Goal: Information Seeking & Learning: Learn about a topic

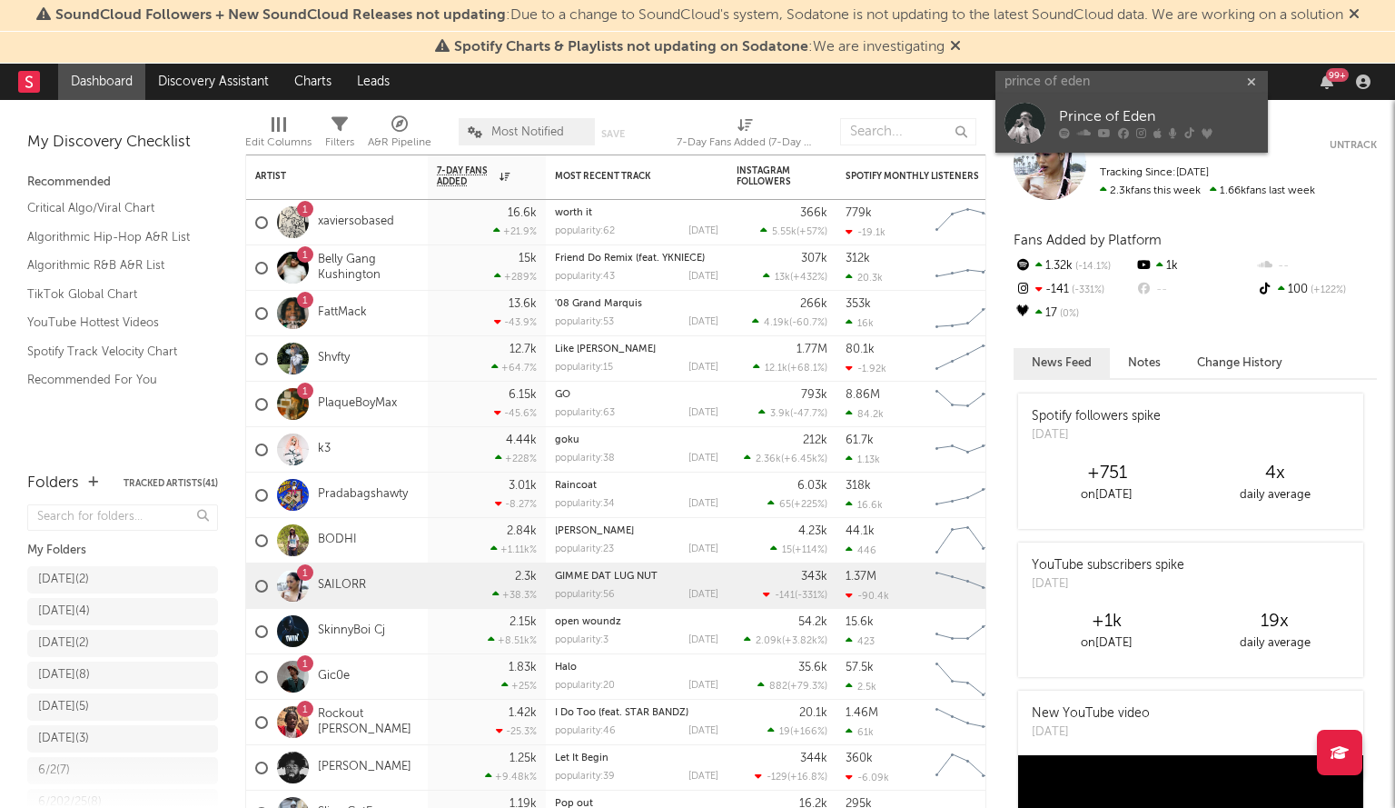
type input "prince of eden"
click at [1034, 135] on div at bounding box center [1025, 123] width 41 height 41
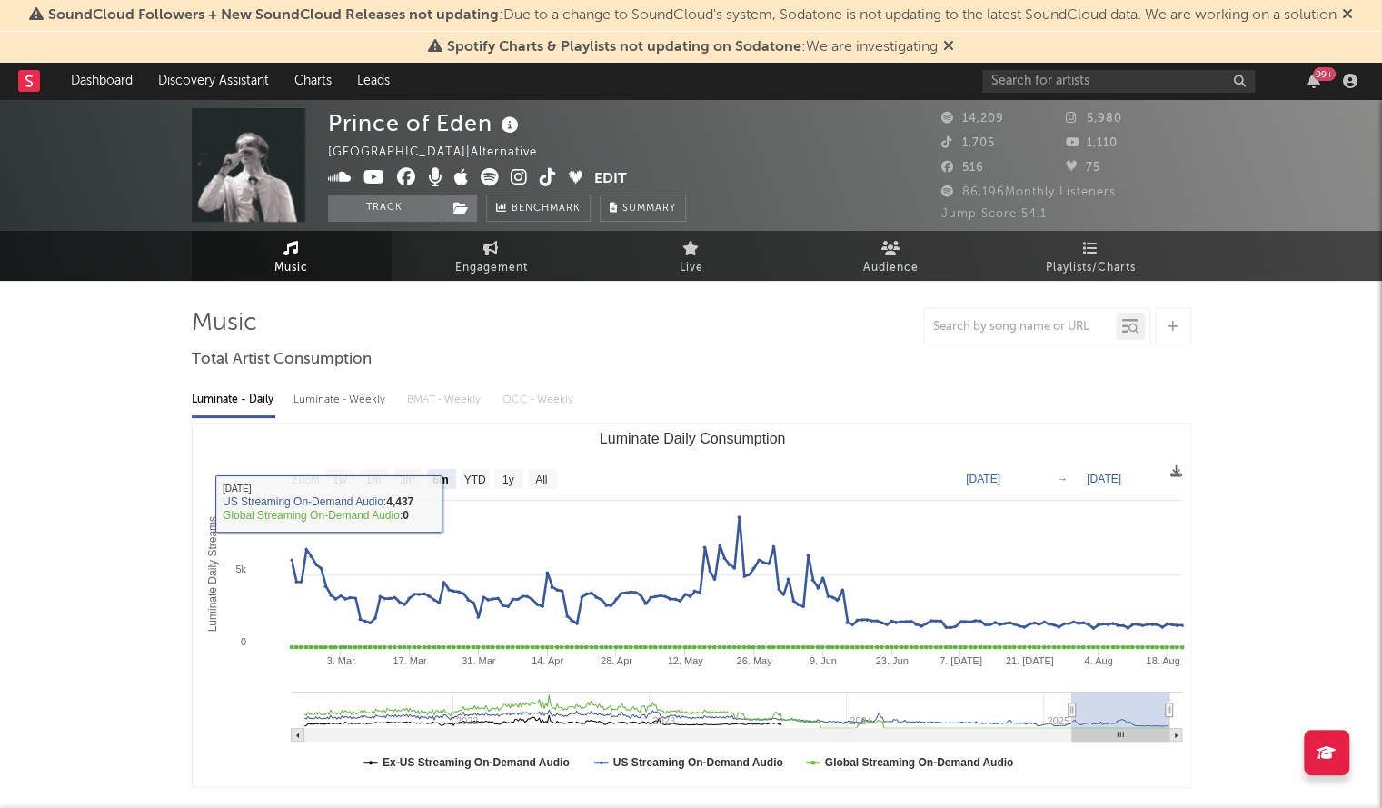
click at [548, 483] on rect "Luminate Daily Consumption" at bounding box center [542, 479] width 29 height 20
select select "All"
type input "2021-03-31"
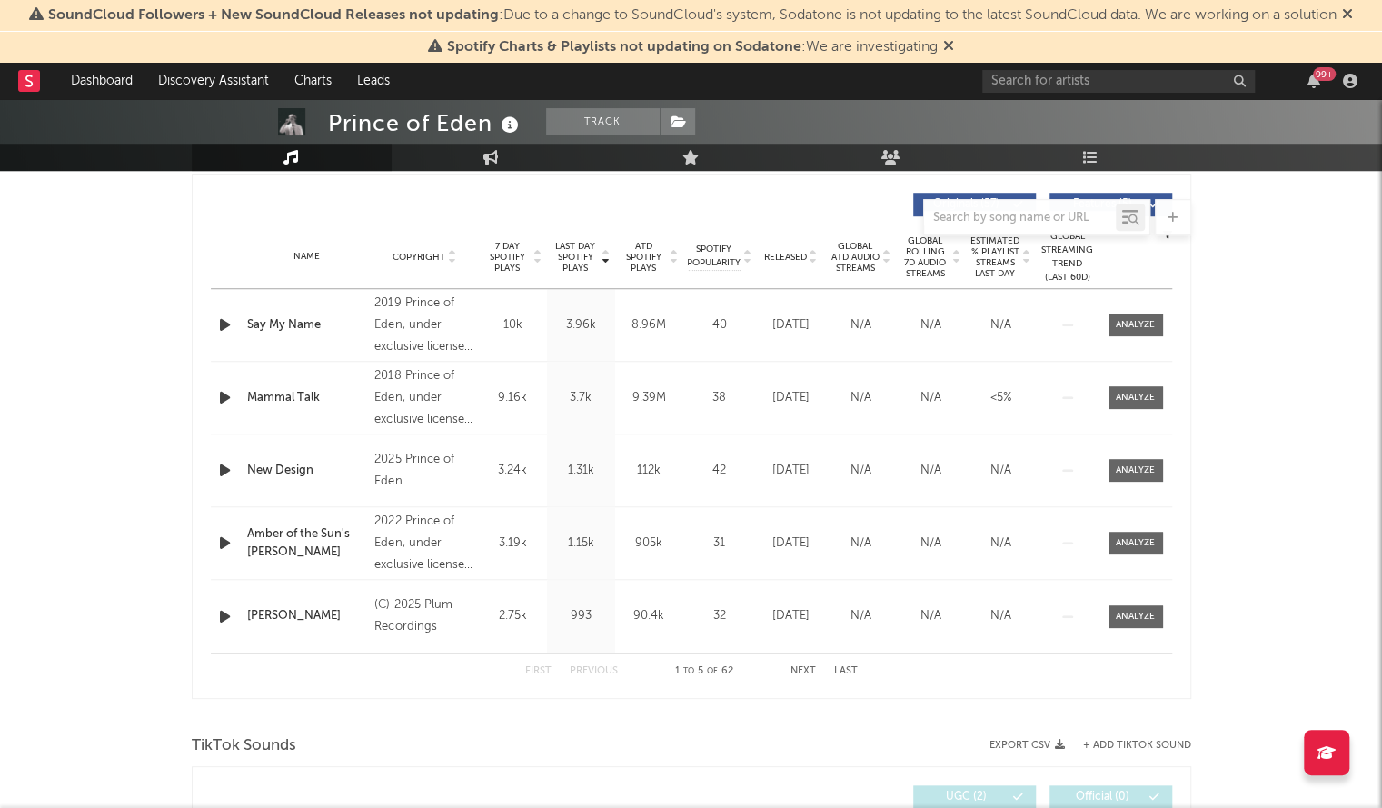
scroll to position [680, 0]
click at [781, 245] on div "Name Copyright Label Album Names Composer Names 7 Day Spotify Plays Last Day Sp…" at bounding box center [691, 258] width 961 height 64
click at [785, 251] on div "Released" at bounding box center [790, 258] width 61 height 14
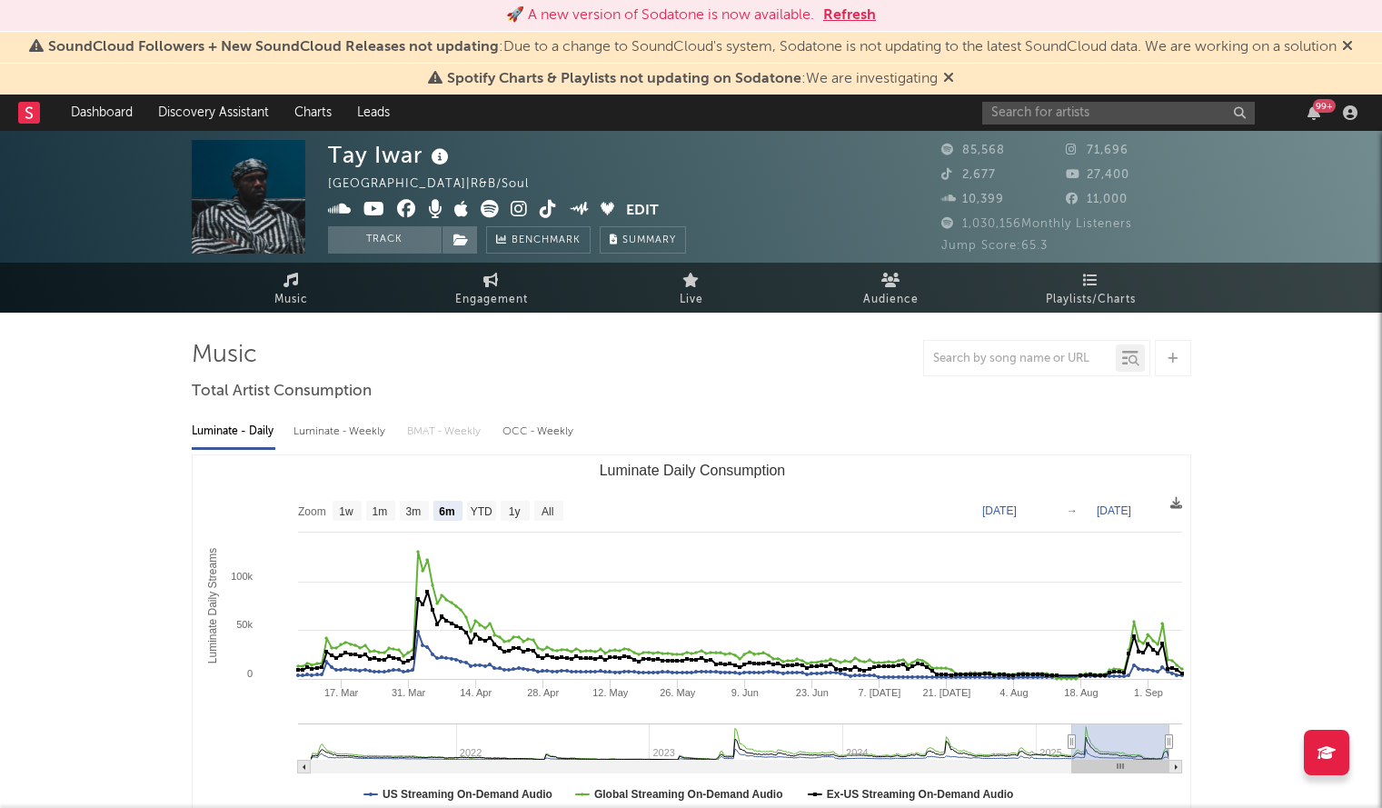
select select "6m"
click at [38, 110] on rect at bounding box center [29, 113] width 22 height 22
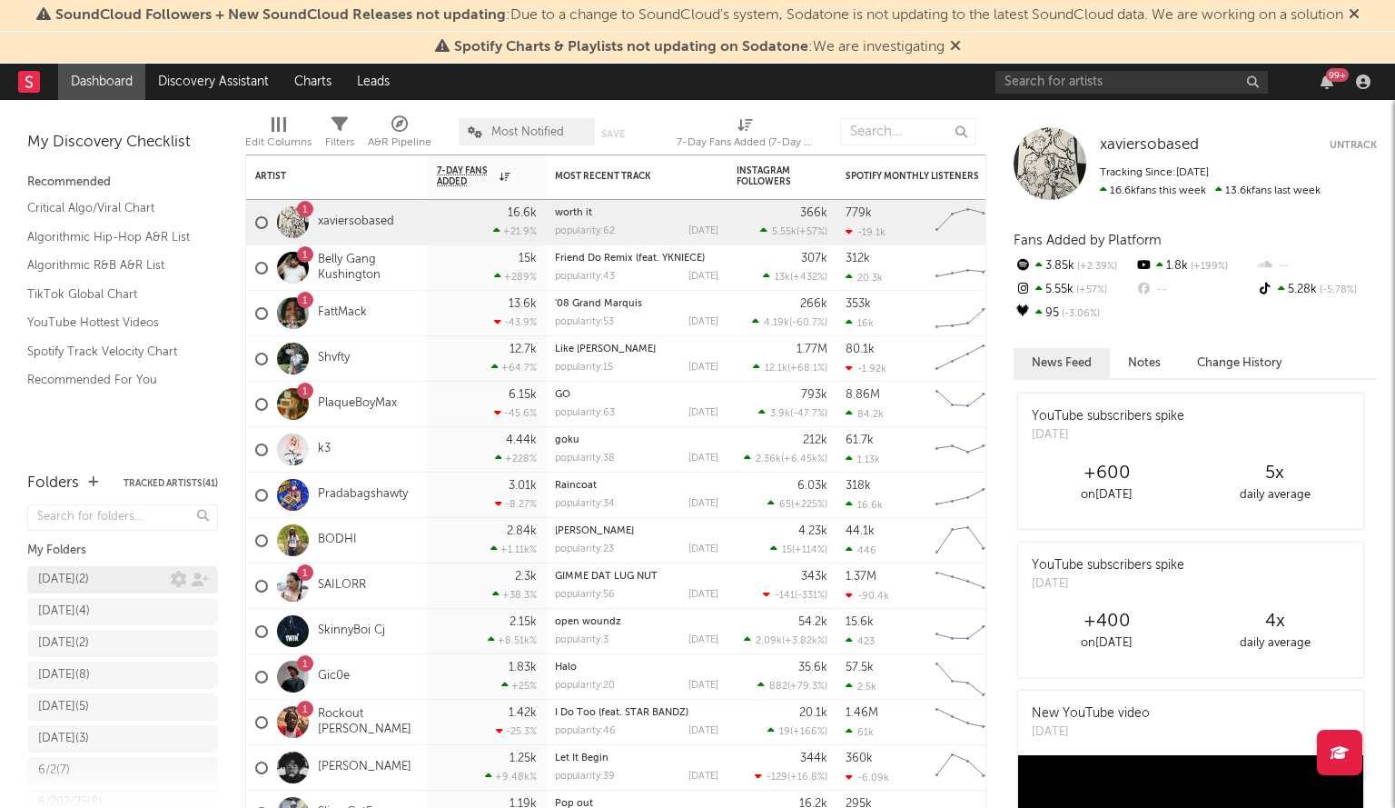
click at [60, 571] on div "9/12/25 ( 2 )" at bounding box center [63, 580] width 51 height 22
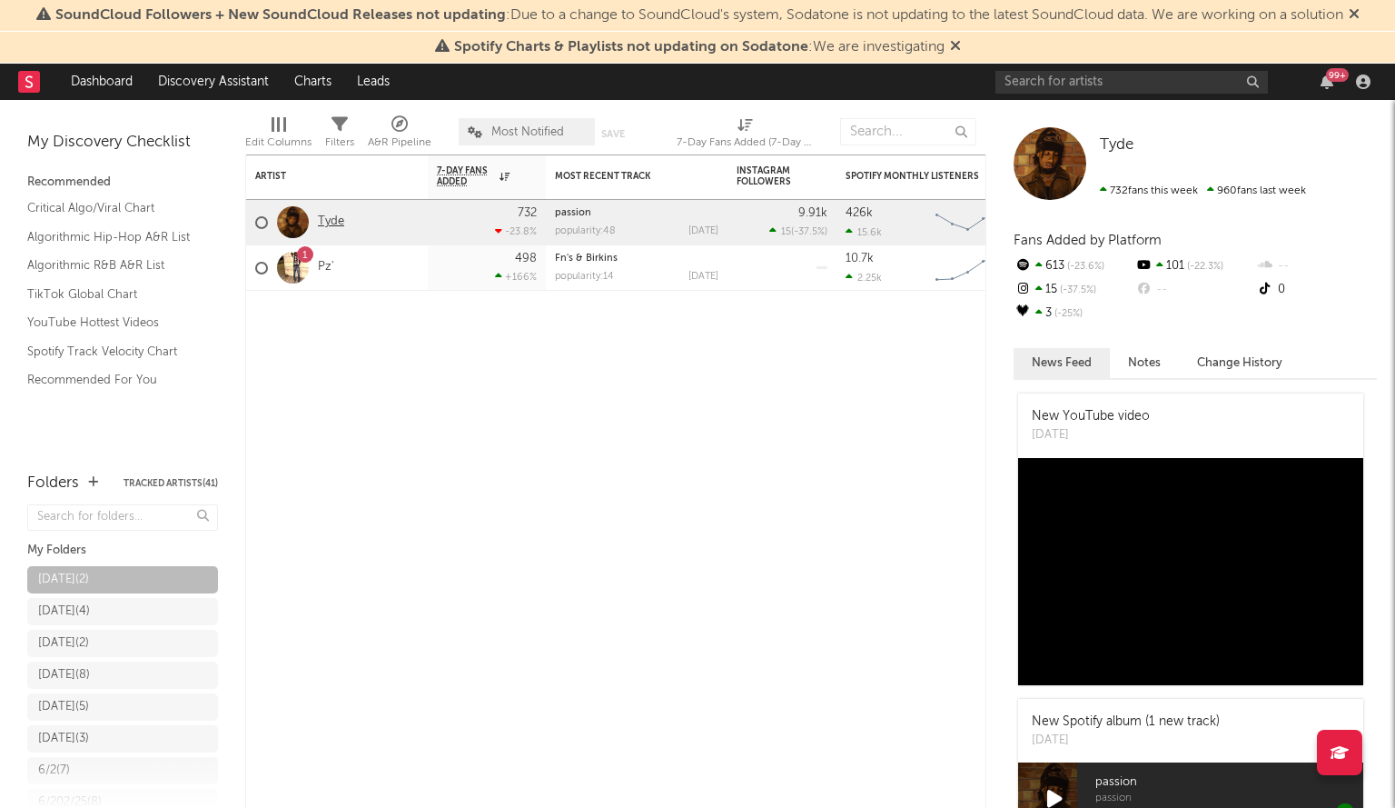
click at [331, 217] on link "Tyde" at bounding box center [331, 221] width 26 height 15
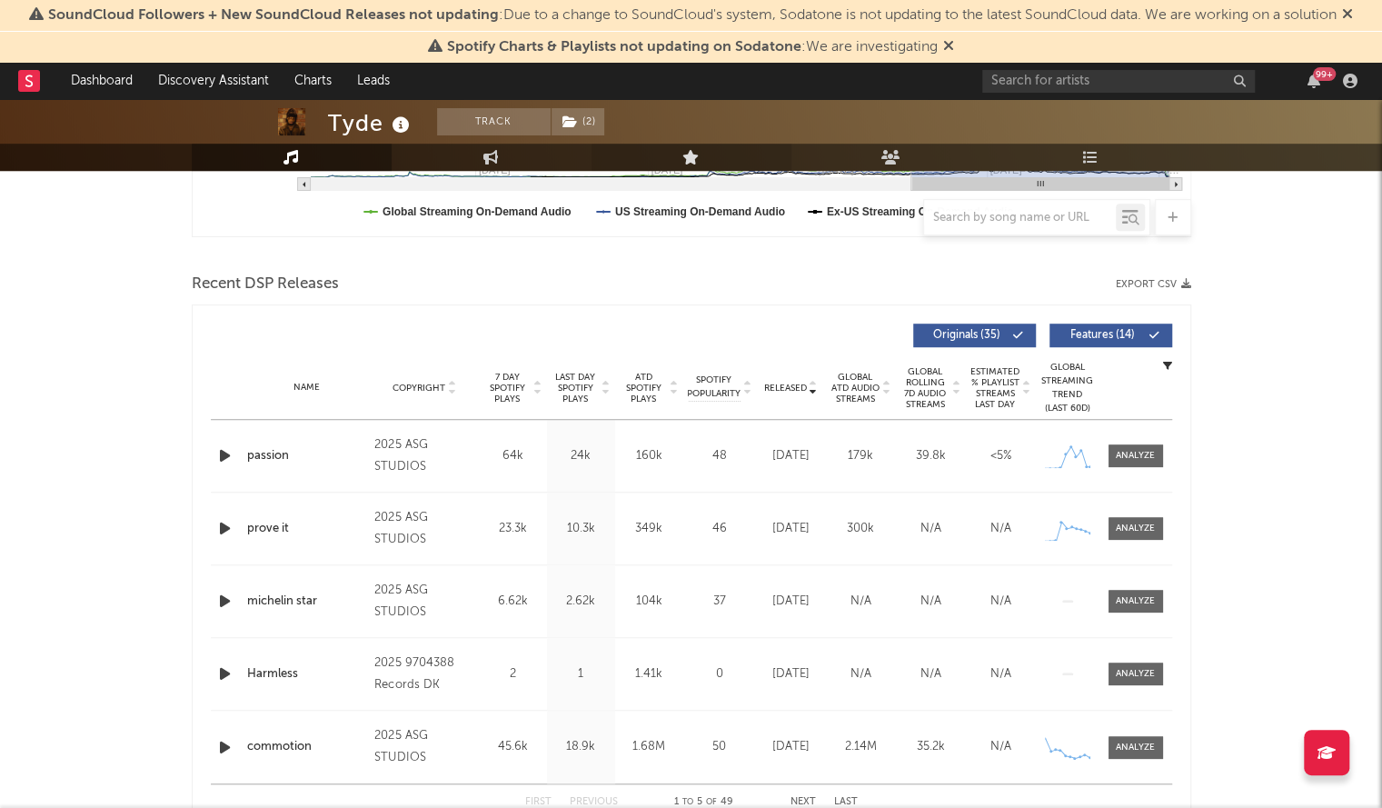
scroll to position [551, 0]
click at [785, 392] on div "Released" at bounding box center [790, 387] width 61 height 14
click at [227, 450] on icon "button" at bounding box center [224, 454] width 19 height 23
click at [593, 788] on div "00:15 00:18" at bounding box center [691, 784] width 318 height 45
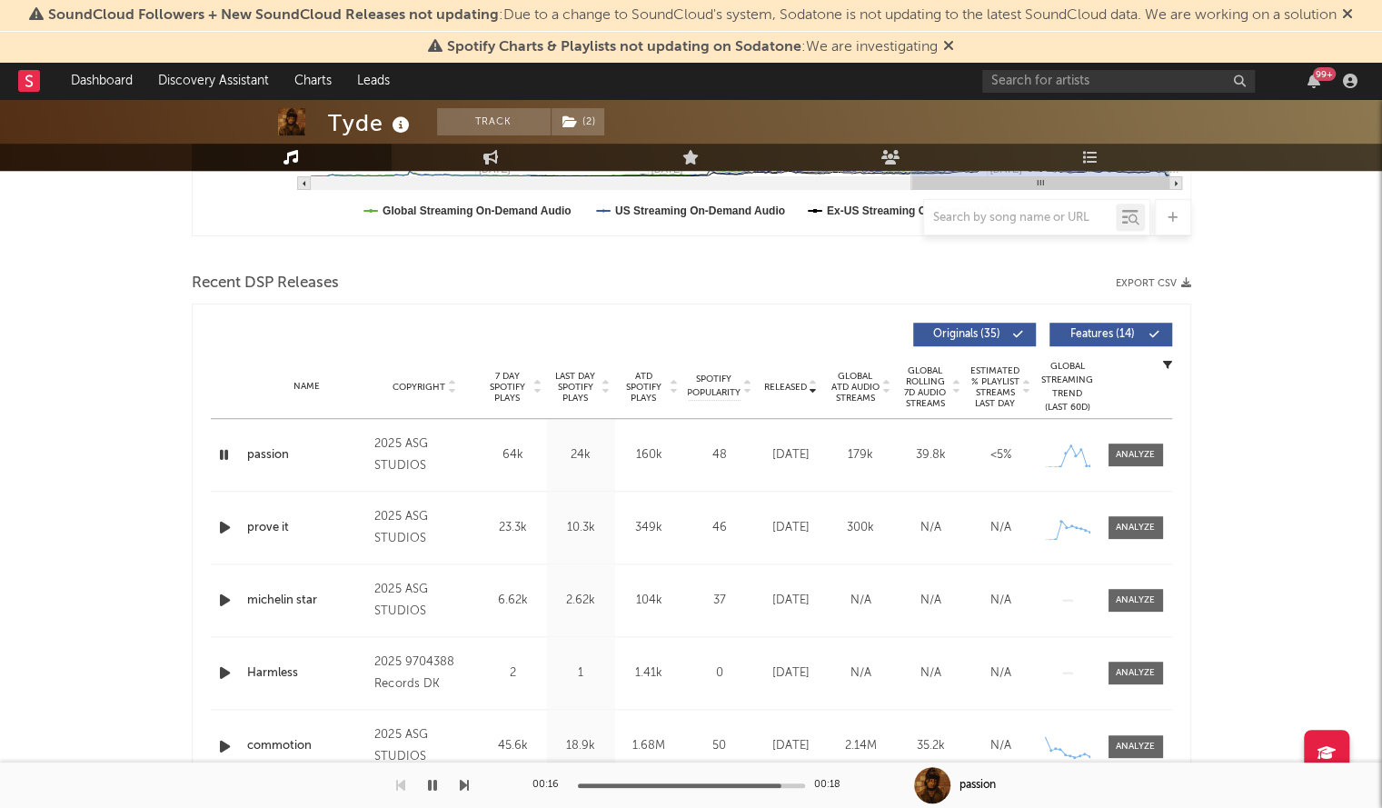
click at [591, 786] on div at bounding box center [666, 785] width 227 height 5
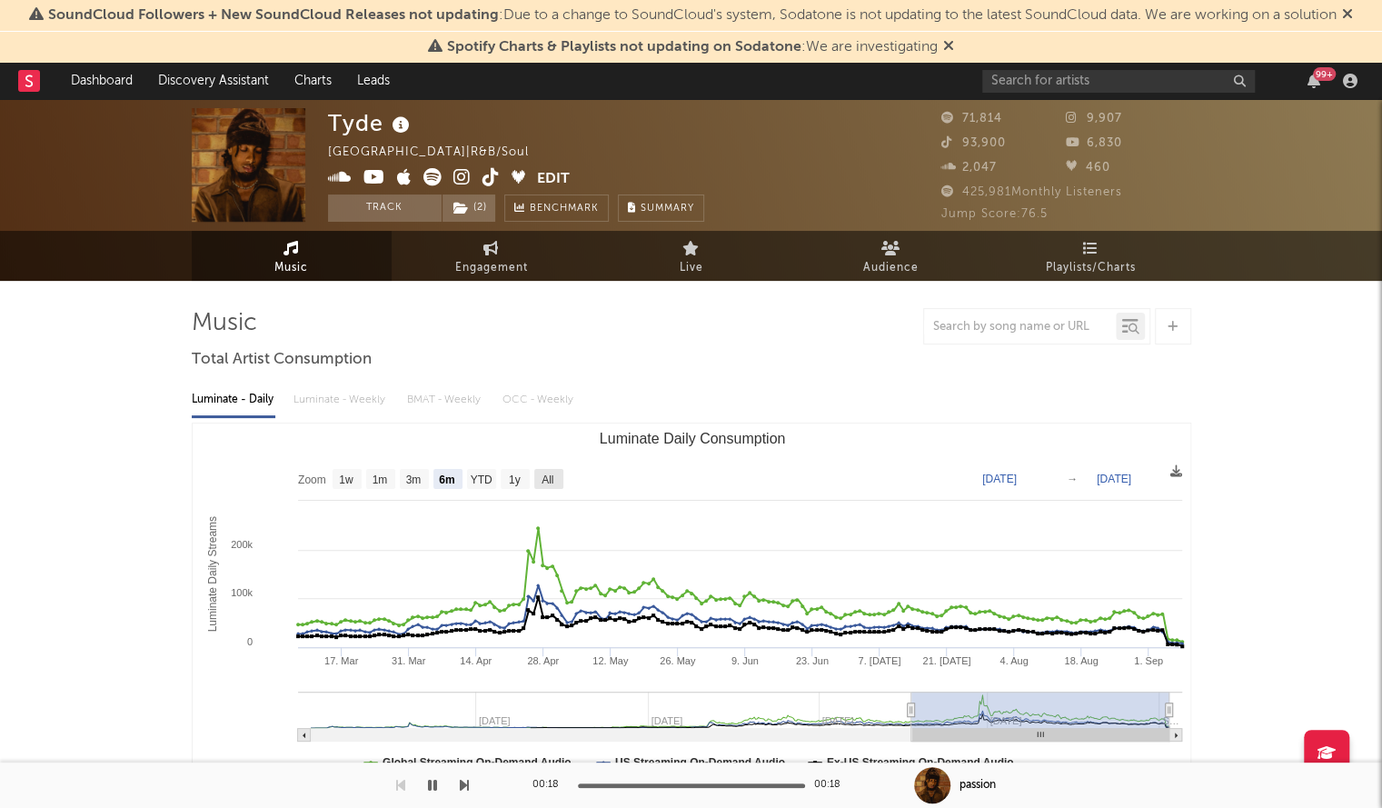
click at [547, 473] on text "All" at bounding box center [547, 479] width 12 height 13
select select "All"
type input "2024-01-04"
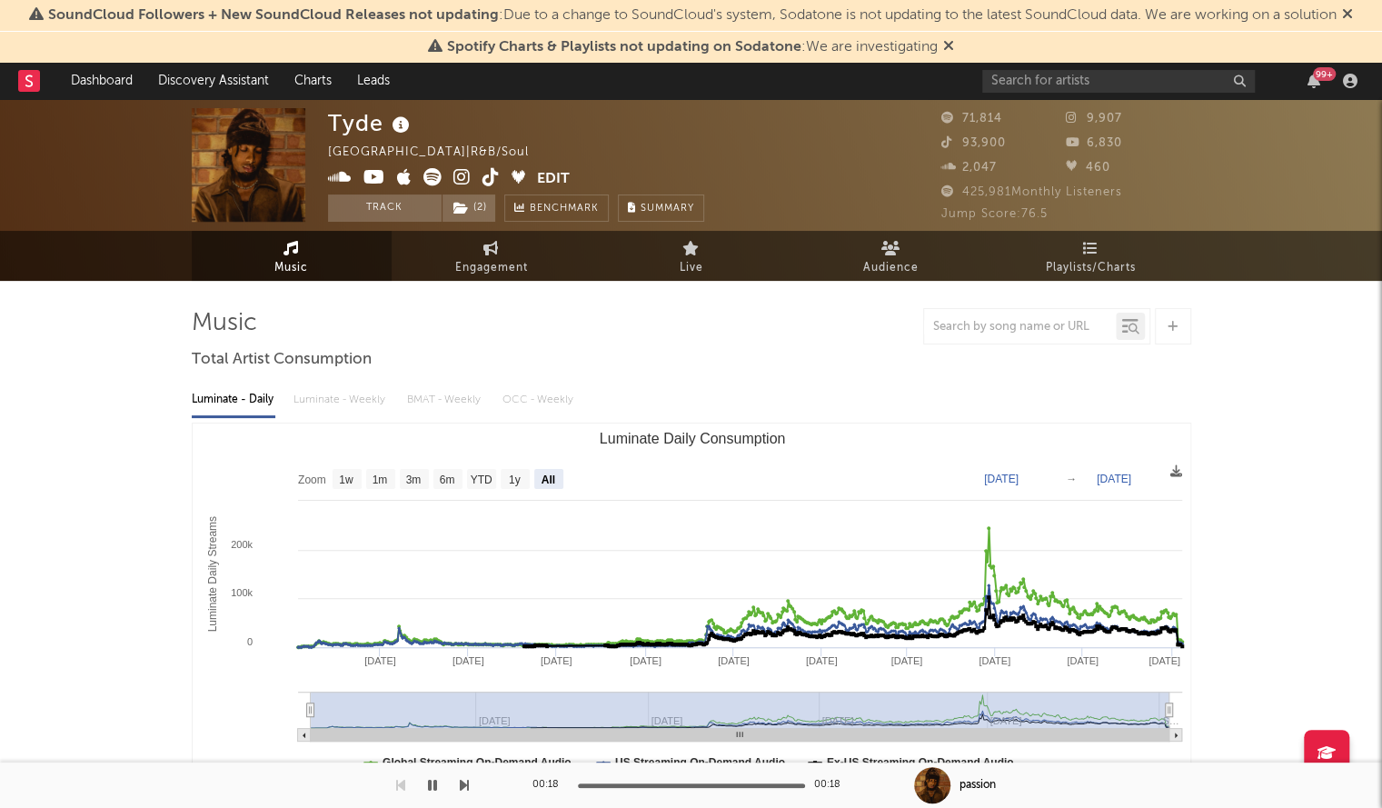
click at [31, 82] on icon at bounding box center [28, 80] width 7 height 12
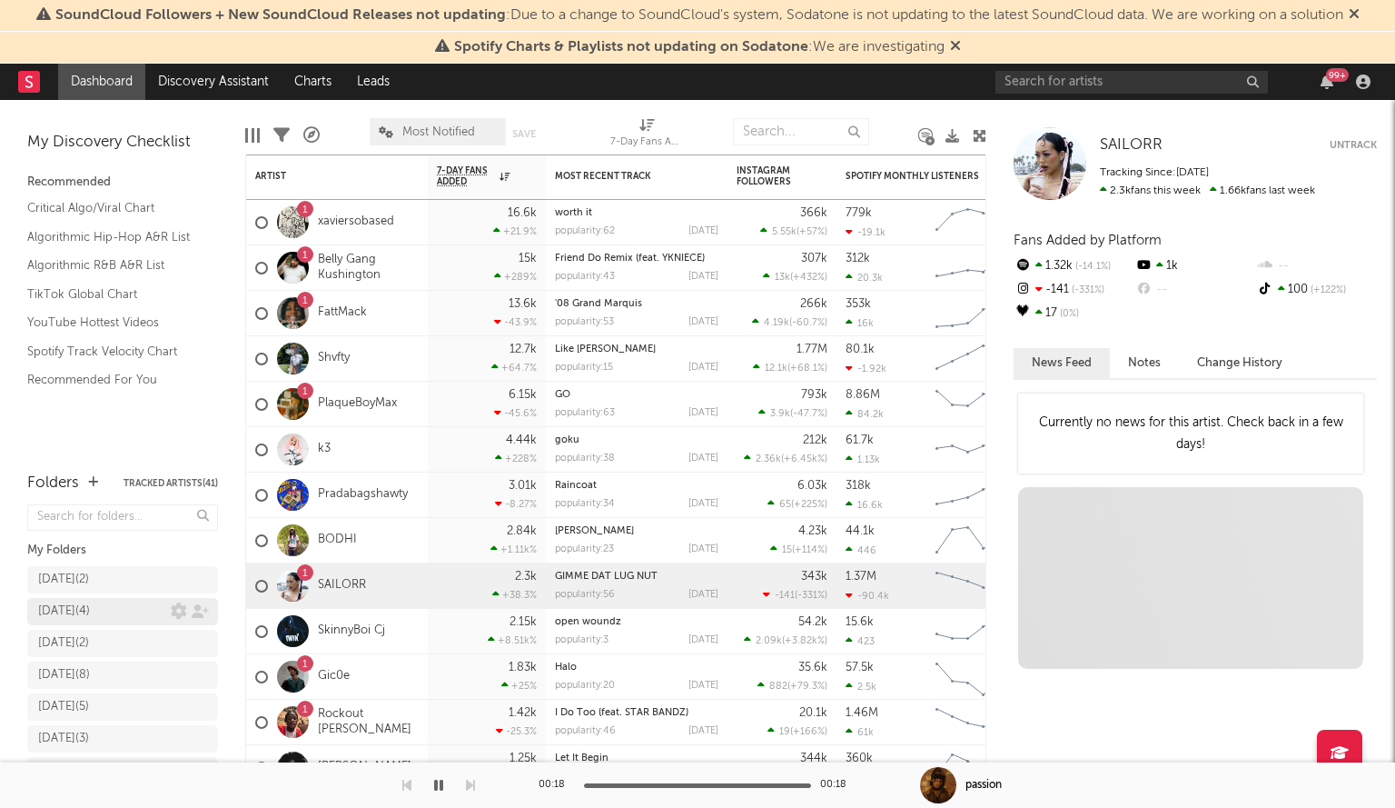
click at [74, 601] on div "we 9.5.25 ( 4 )" at bounding box center [64, 612] width 52 height 22
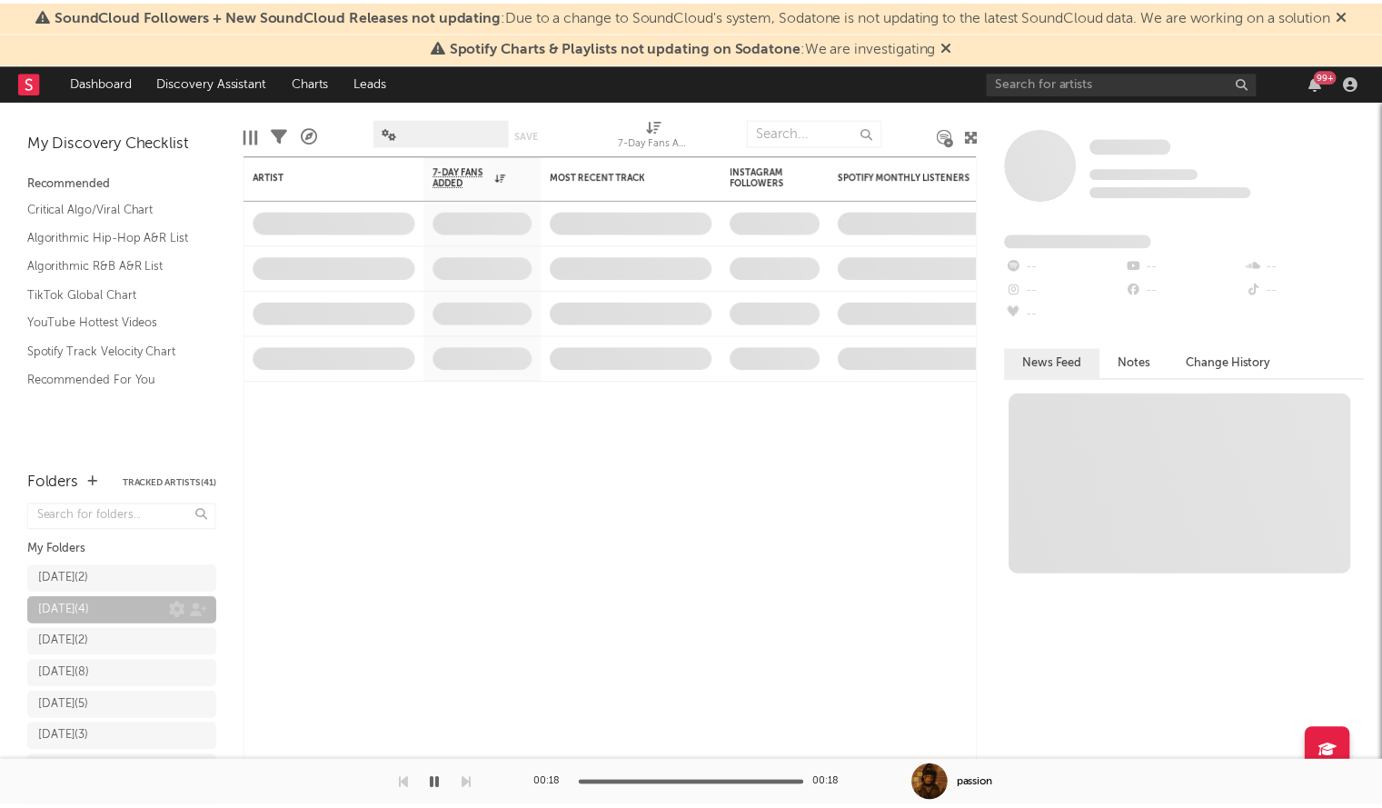
scroll to position [71, 0]
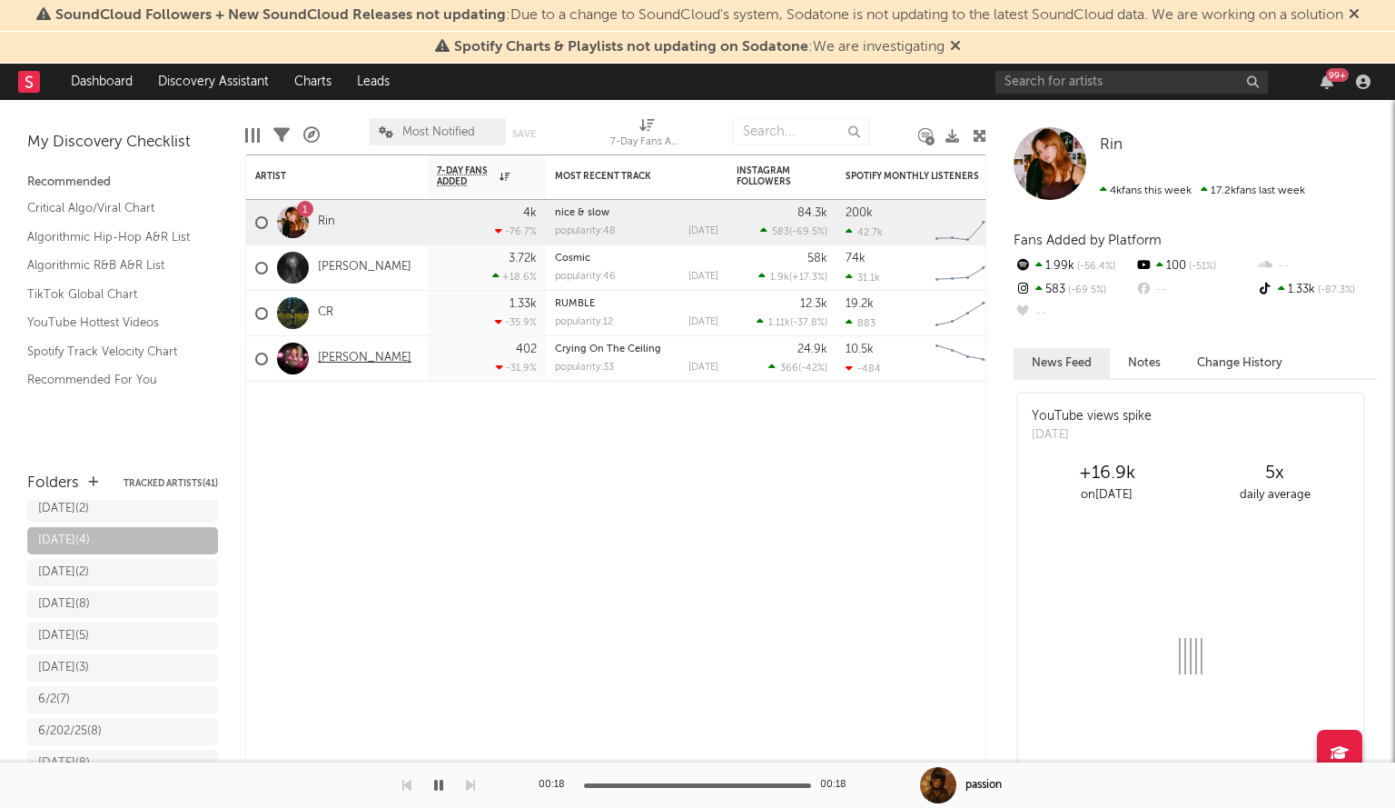
click at [354, 361] on link "DAPHNE" at bounding box center [365, 358] width 94 height 15
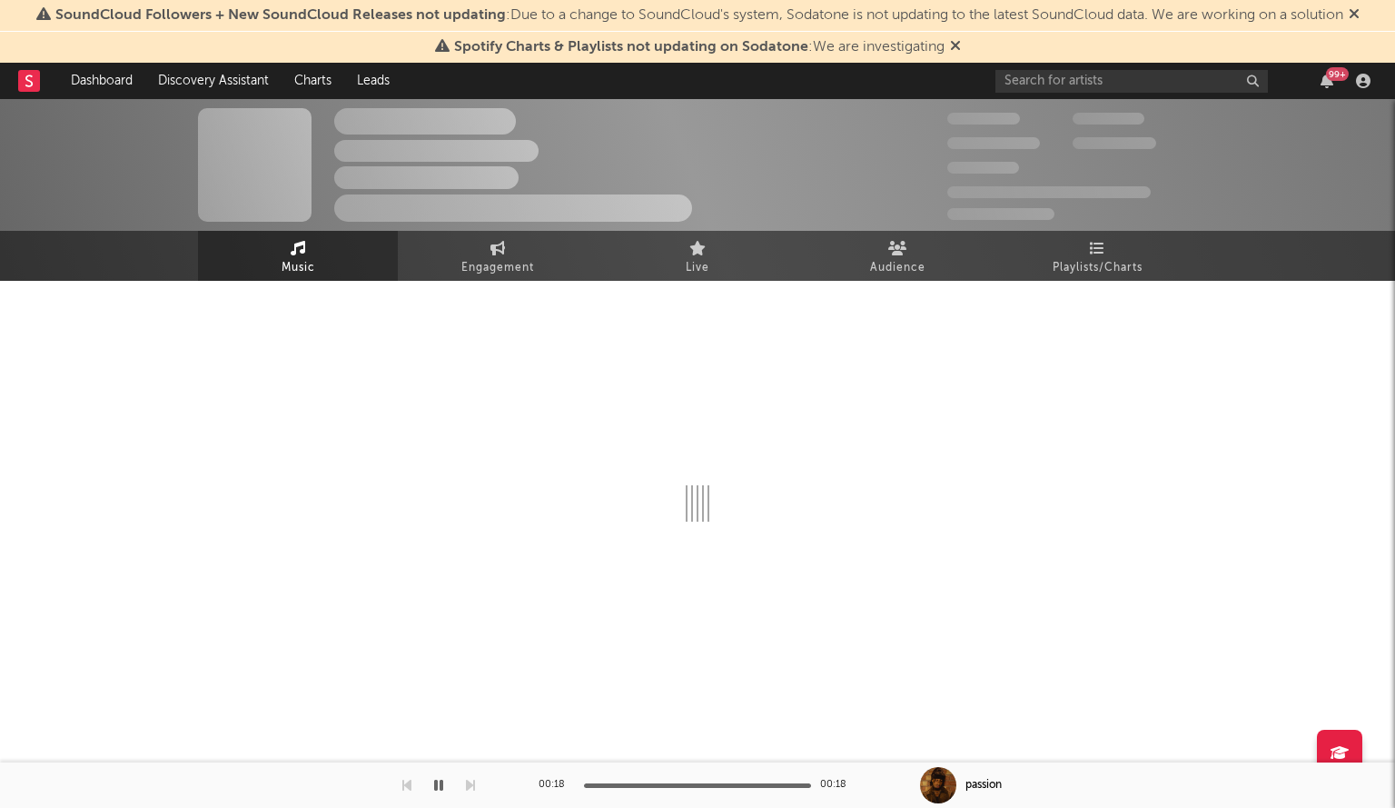
select select "6m"
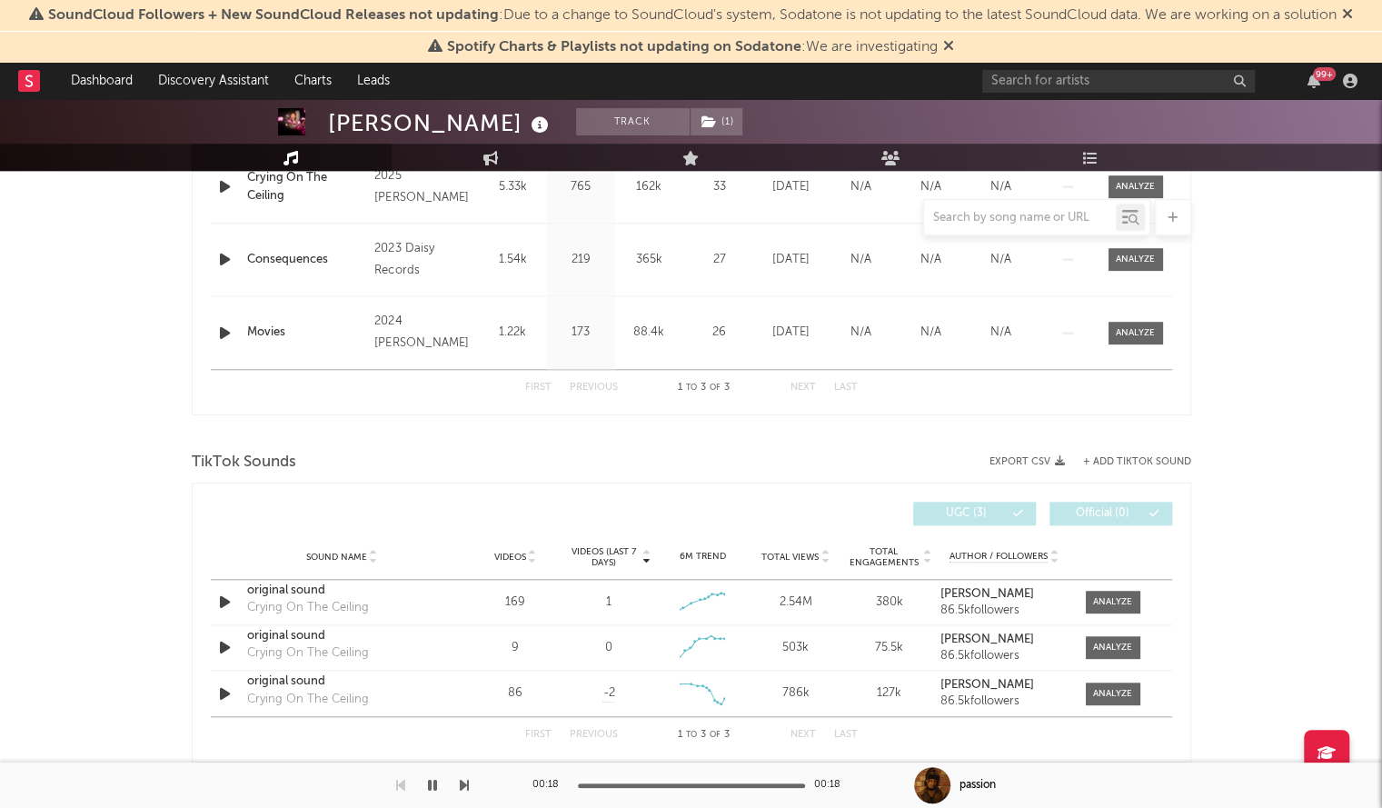
scroll to position [675, 0]
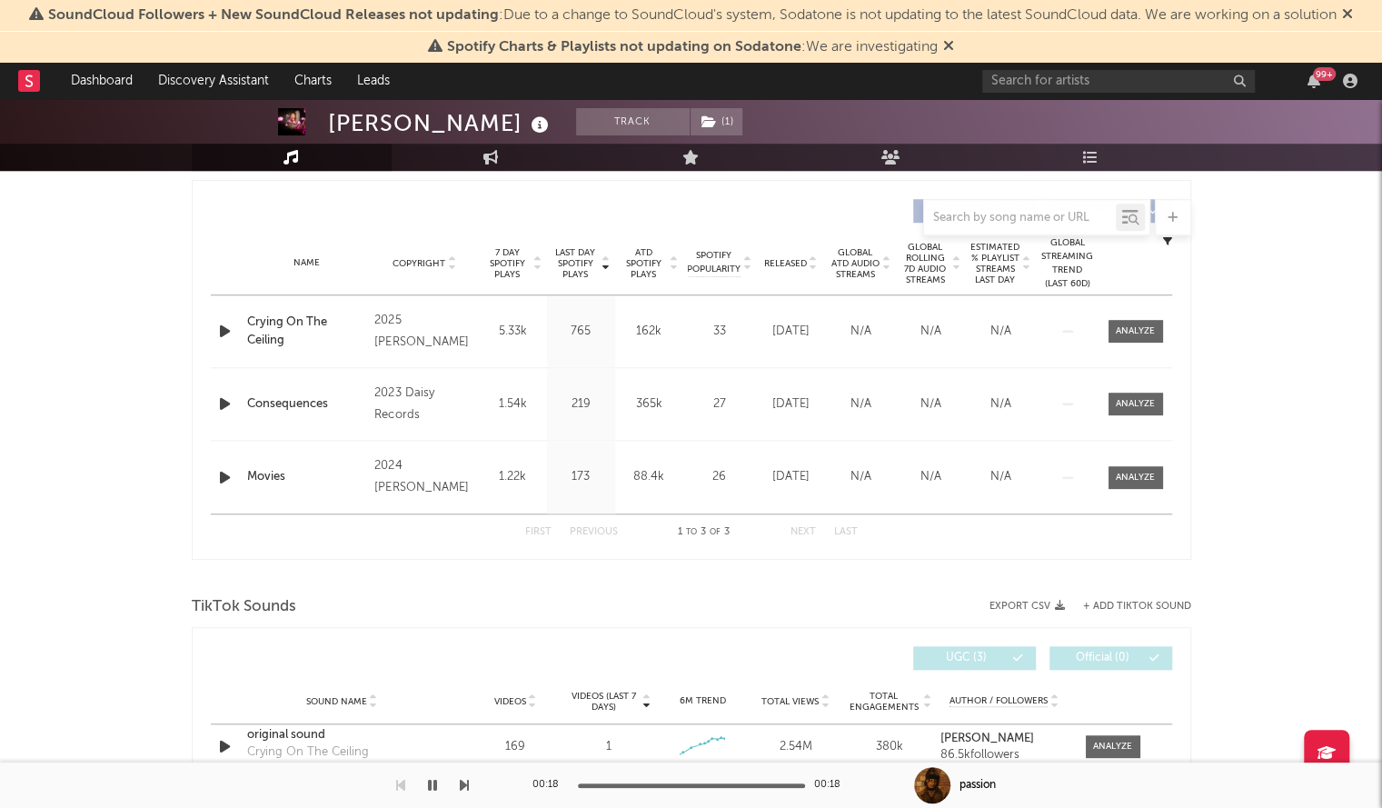
click at [790, 268] on div "Released" at bounding box center [790, 263] width 61 height 14
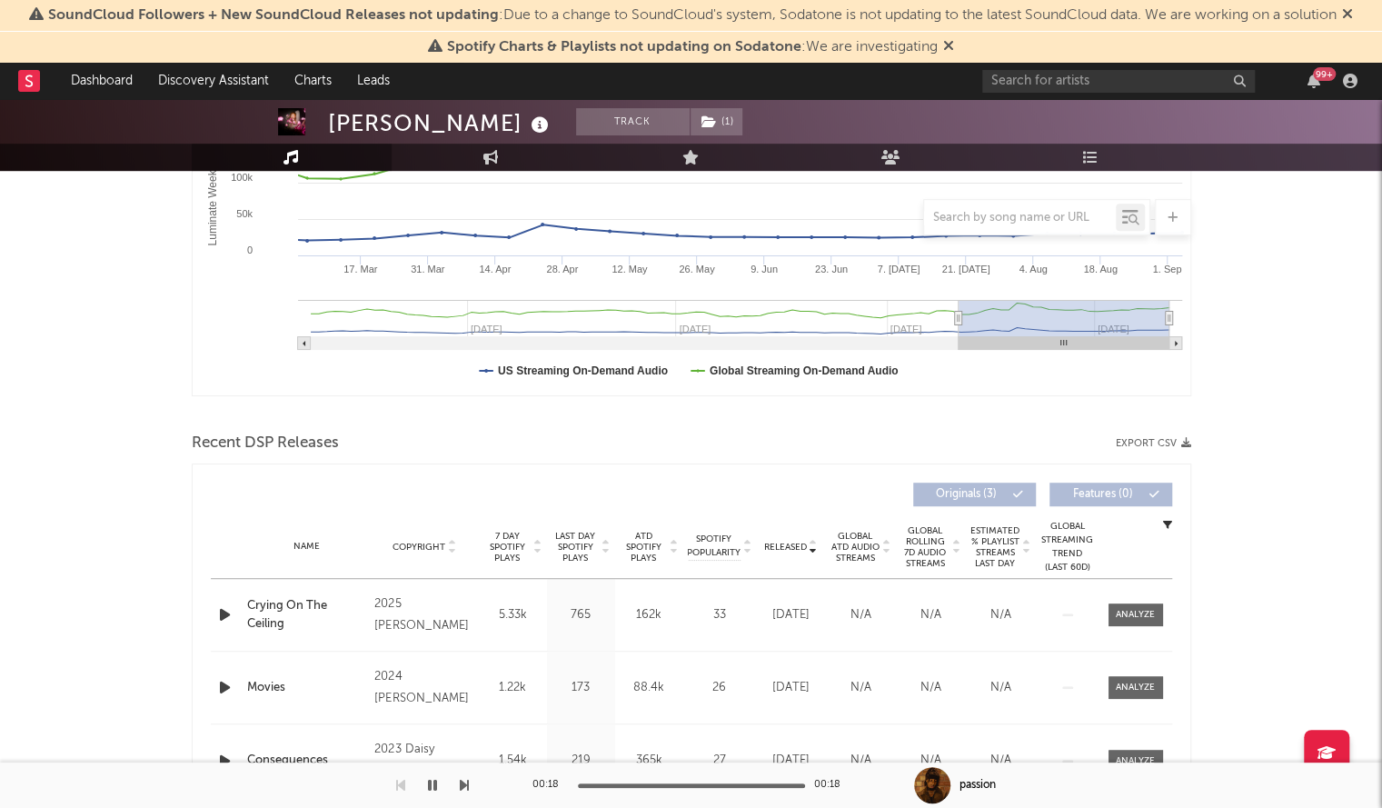
scroll to position [404, 0]
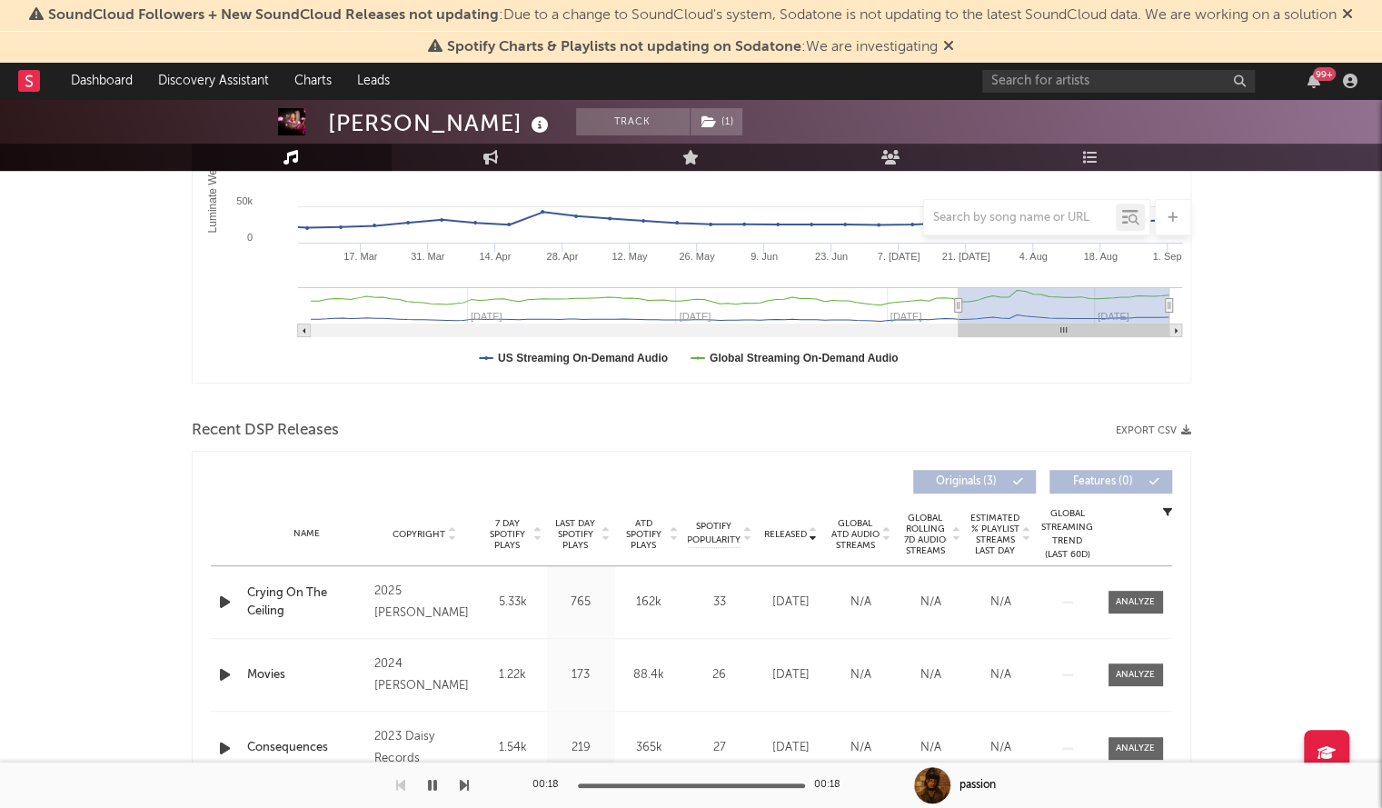
click at [215, 600] on icon "button" at bounding box center [224, 602] width 19 height 23
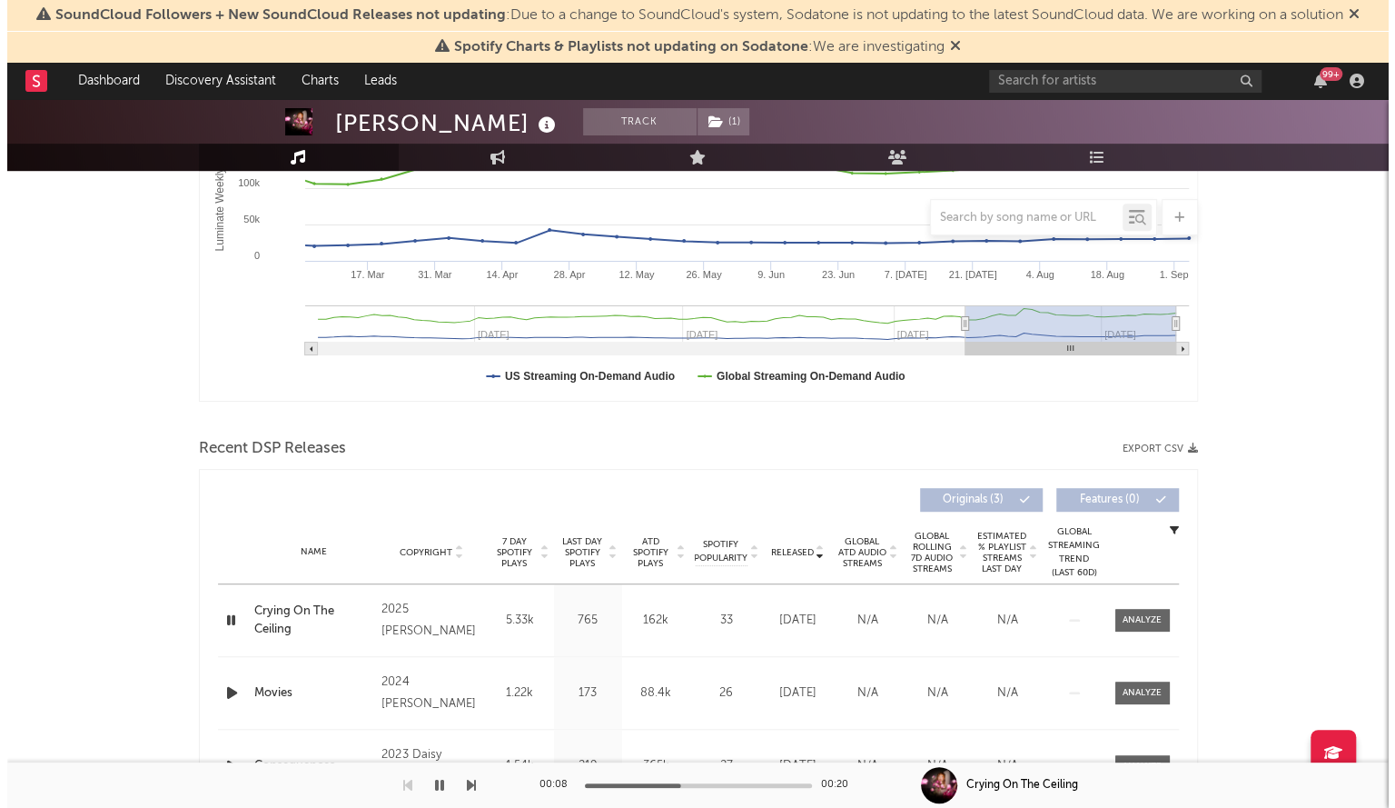
scroll to position [0, 0]
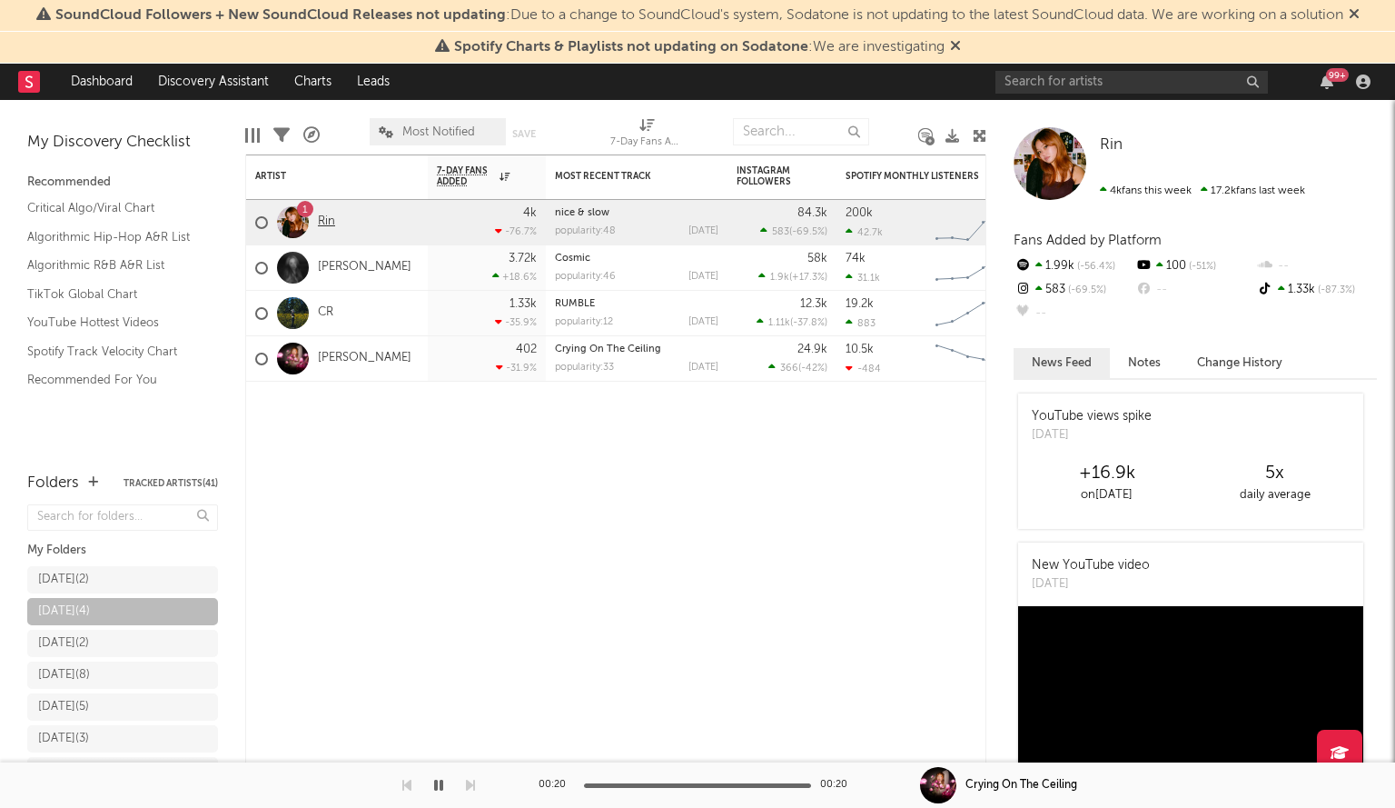
click at [326, 224] on link "Rin" at bounding box center [326, 221] width 17 height 15
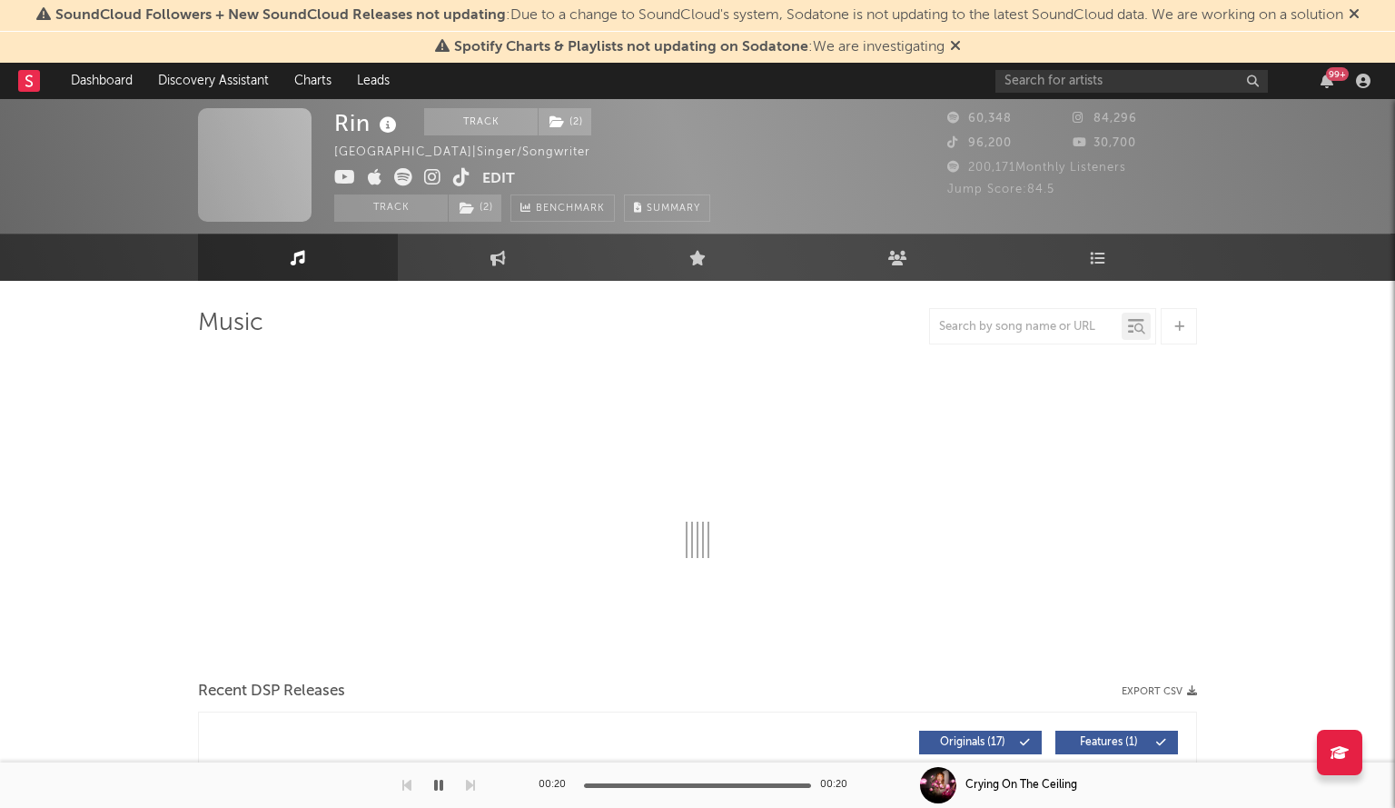
select select "6m"
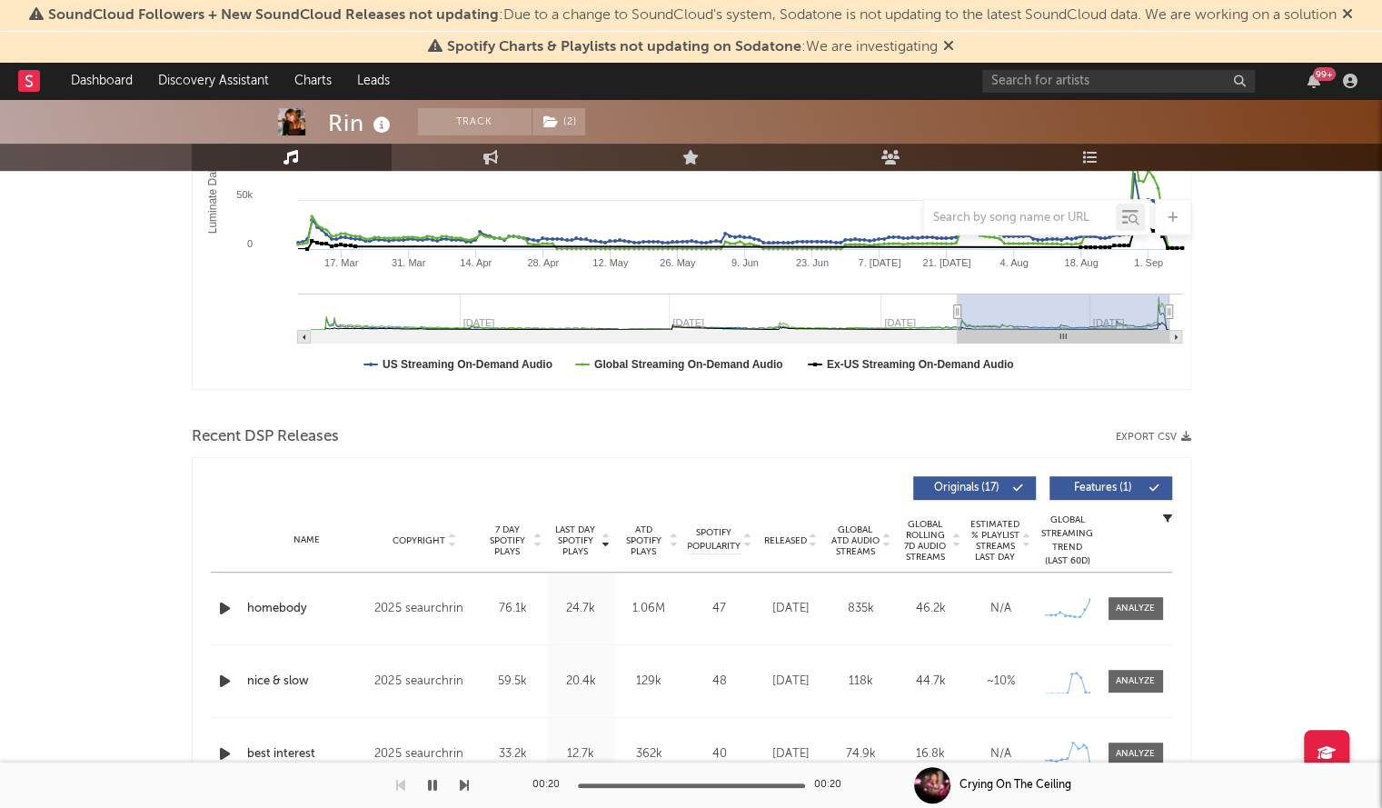
scroll to position [222, 0]
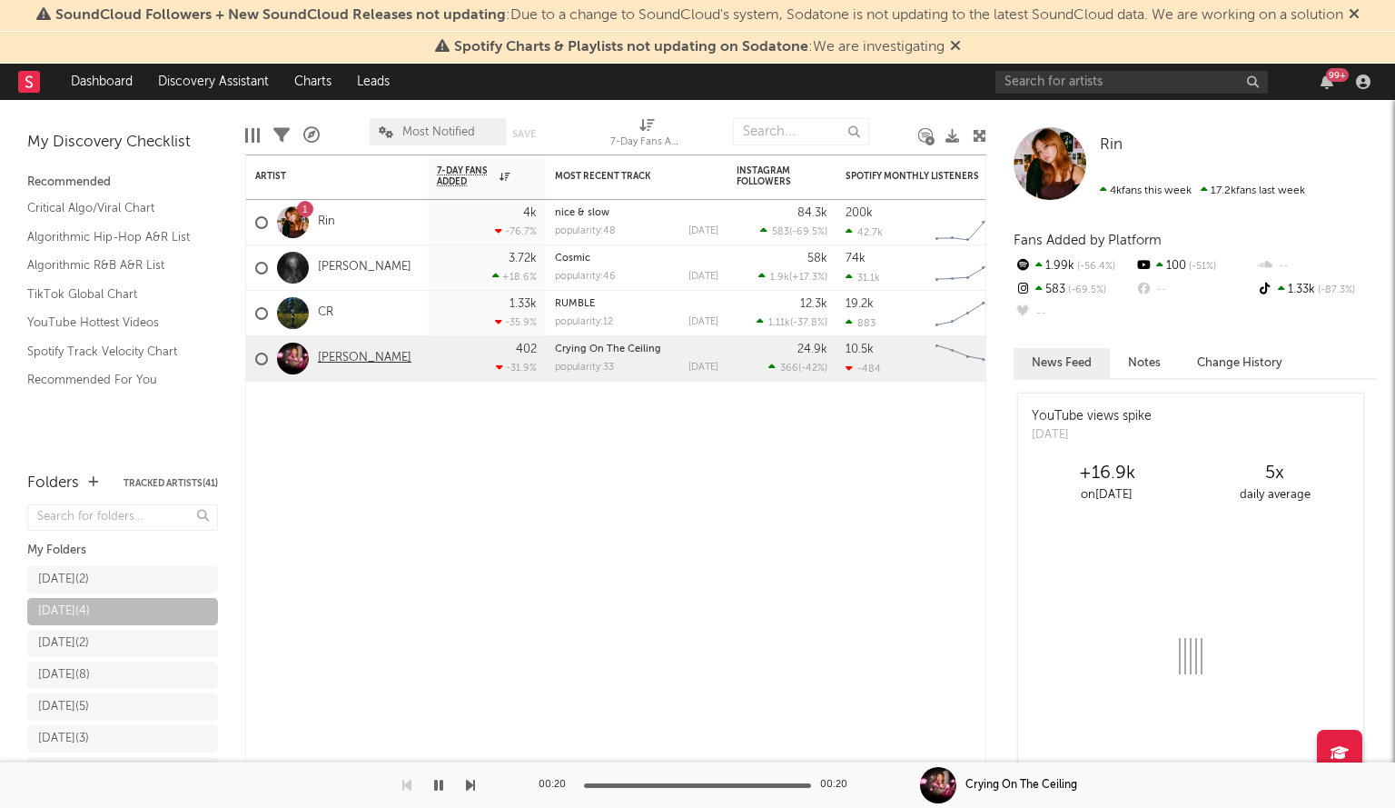
click at [333, 351] on link "DAPHNE" at bounding box center [365, 358] width 94 height 15
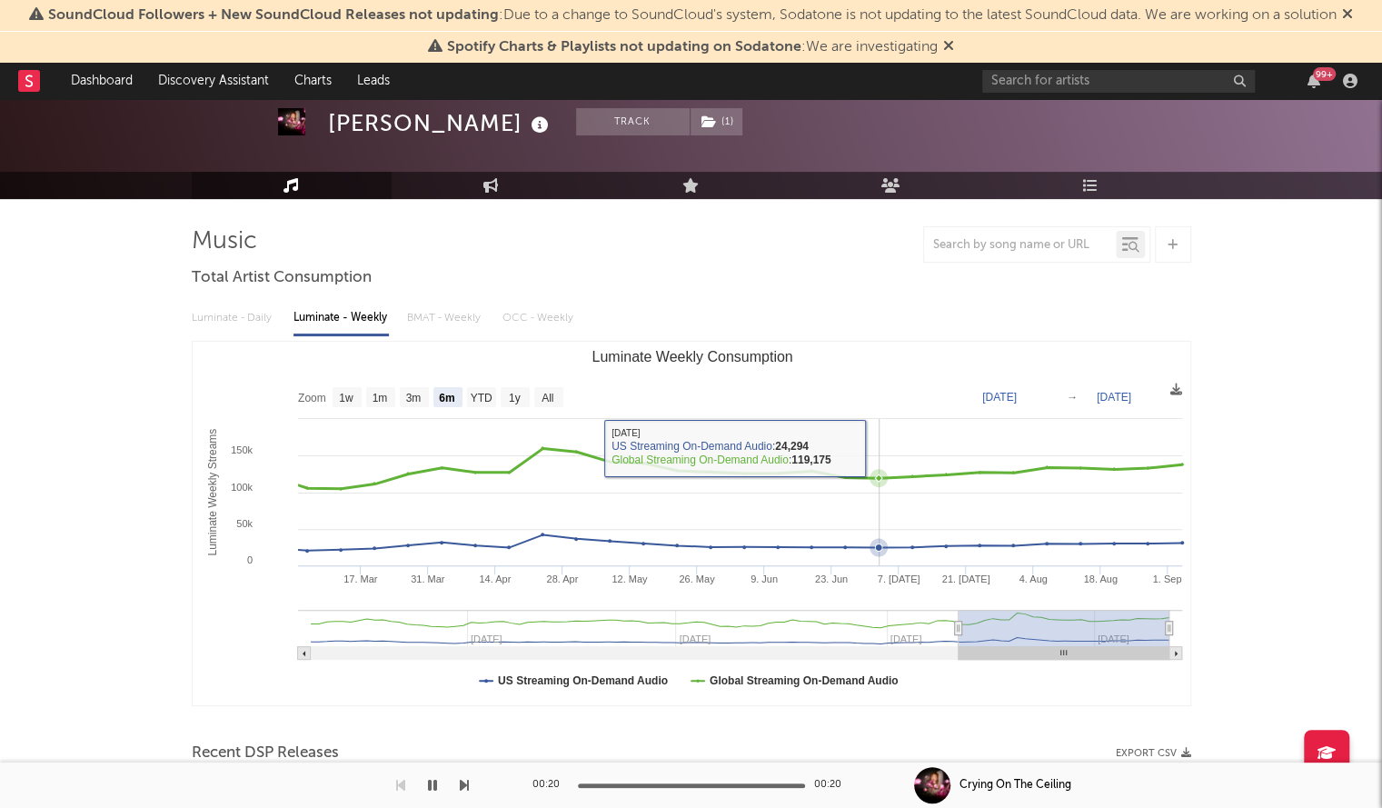
scroll to position [93, 0]
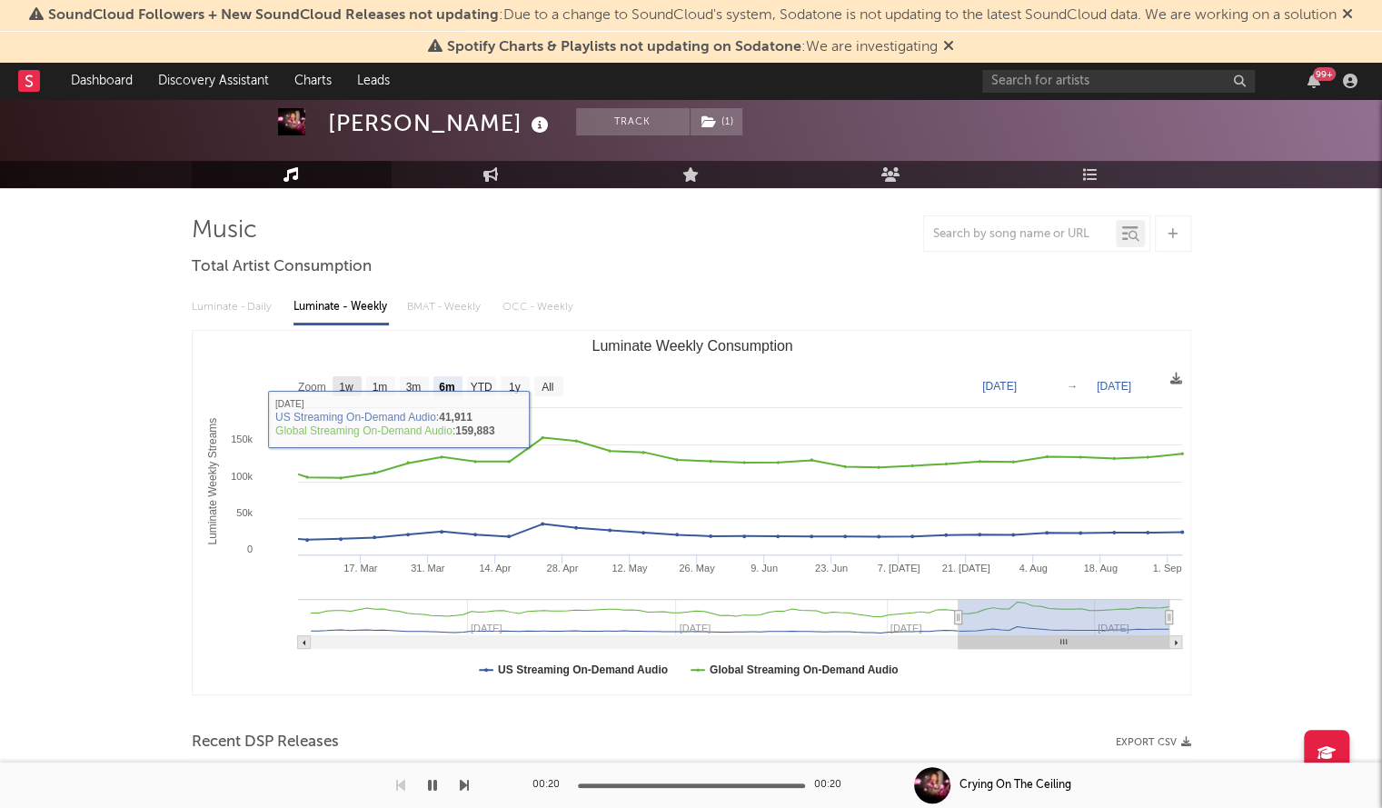
click at [351, 388] on text "1w" at bounding box center [346, 387] width 15 height 13
select select "1w"
type input "2025-08-29"
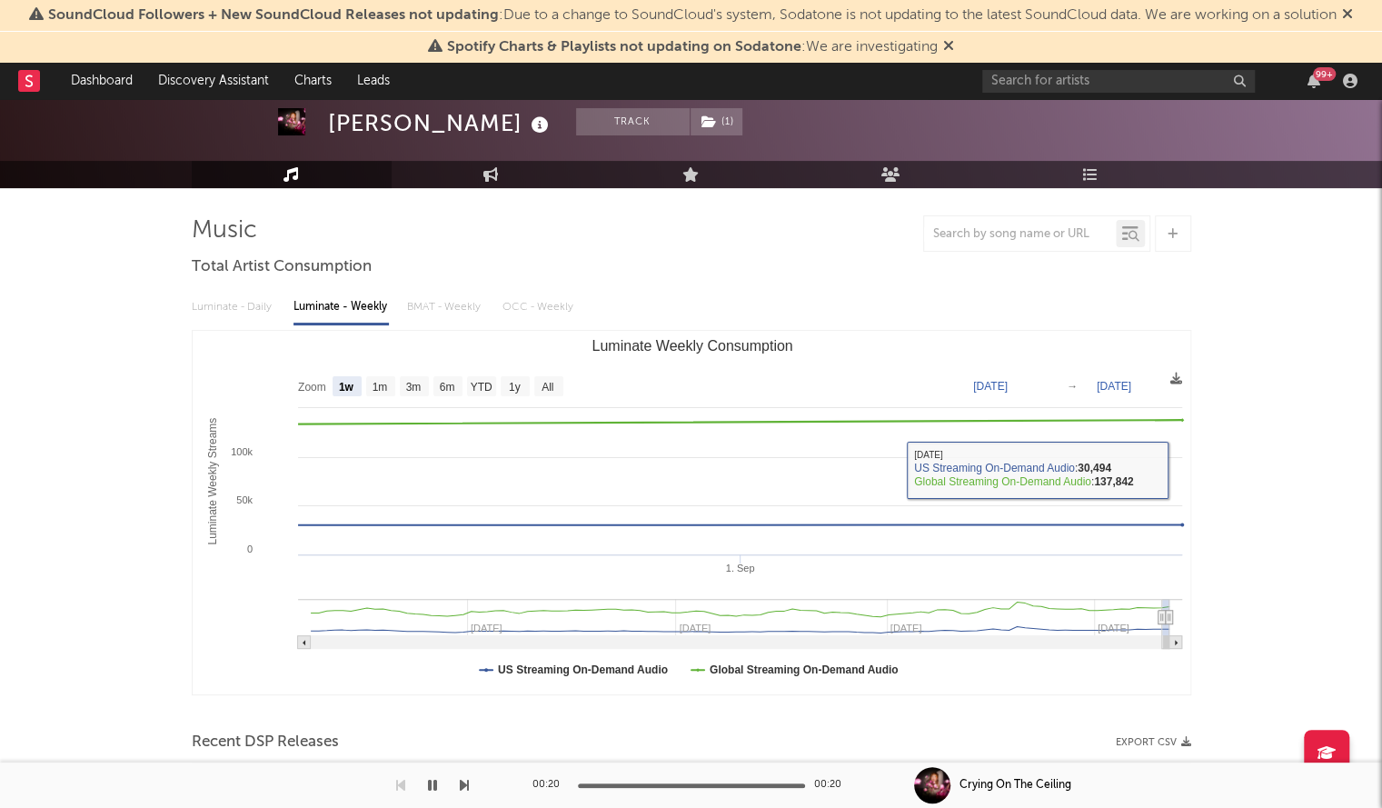
click at [385, 384] on text "1m" at bounding box center [379, 387] width 15 height 13
select select "1m"
type input "2025-08-04"
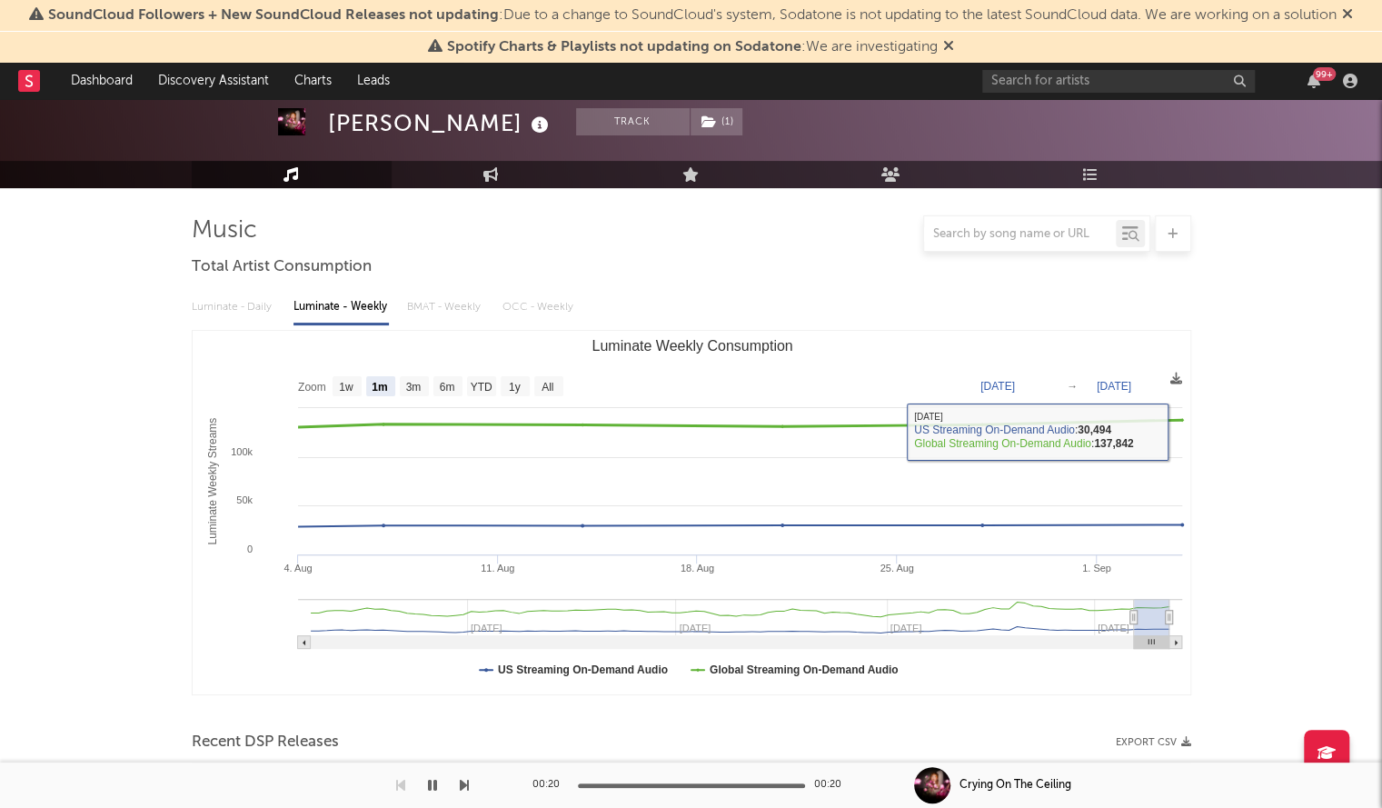
scroll to position [660, 0]
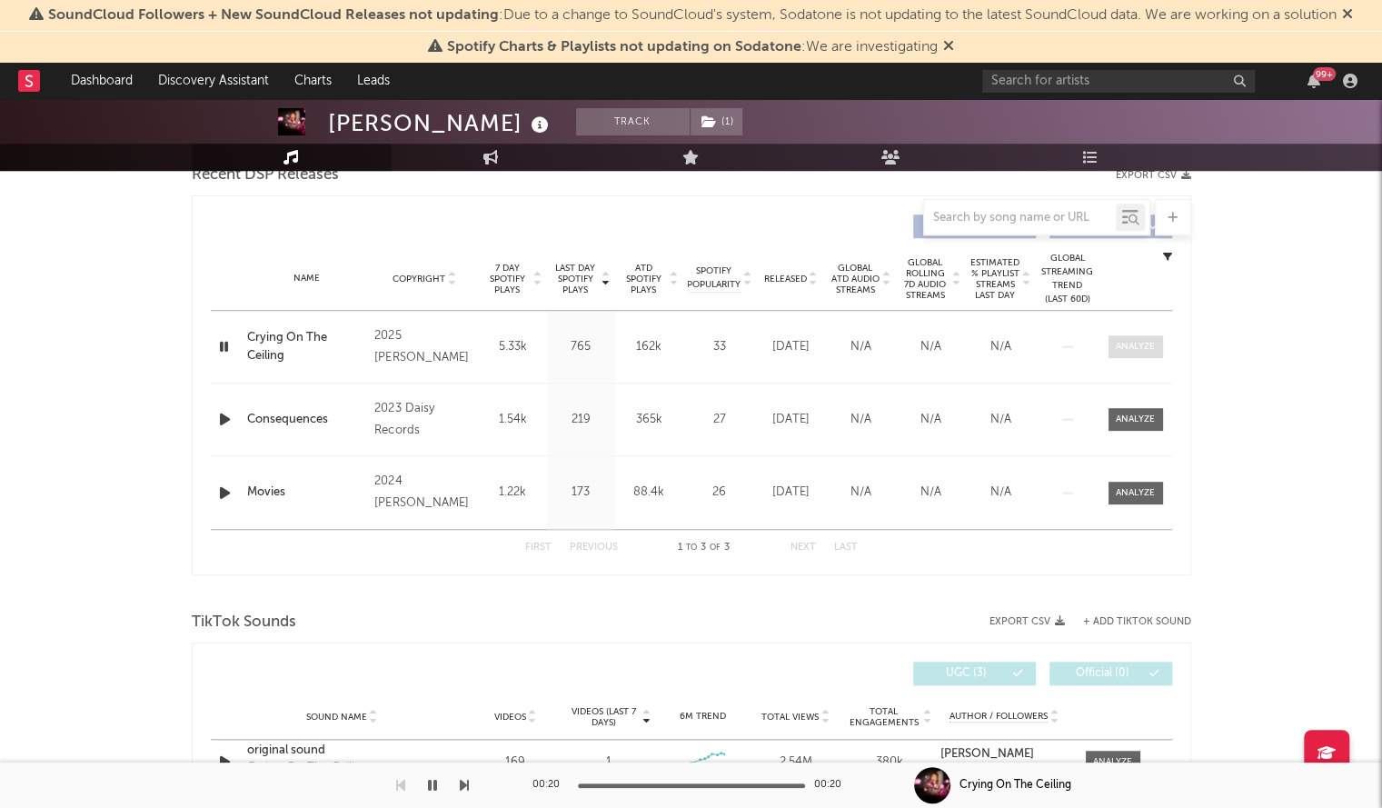
click at [1161, 346] on span at bounding box center [1135, 346] width 55 height 23
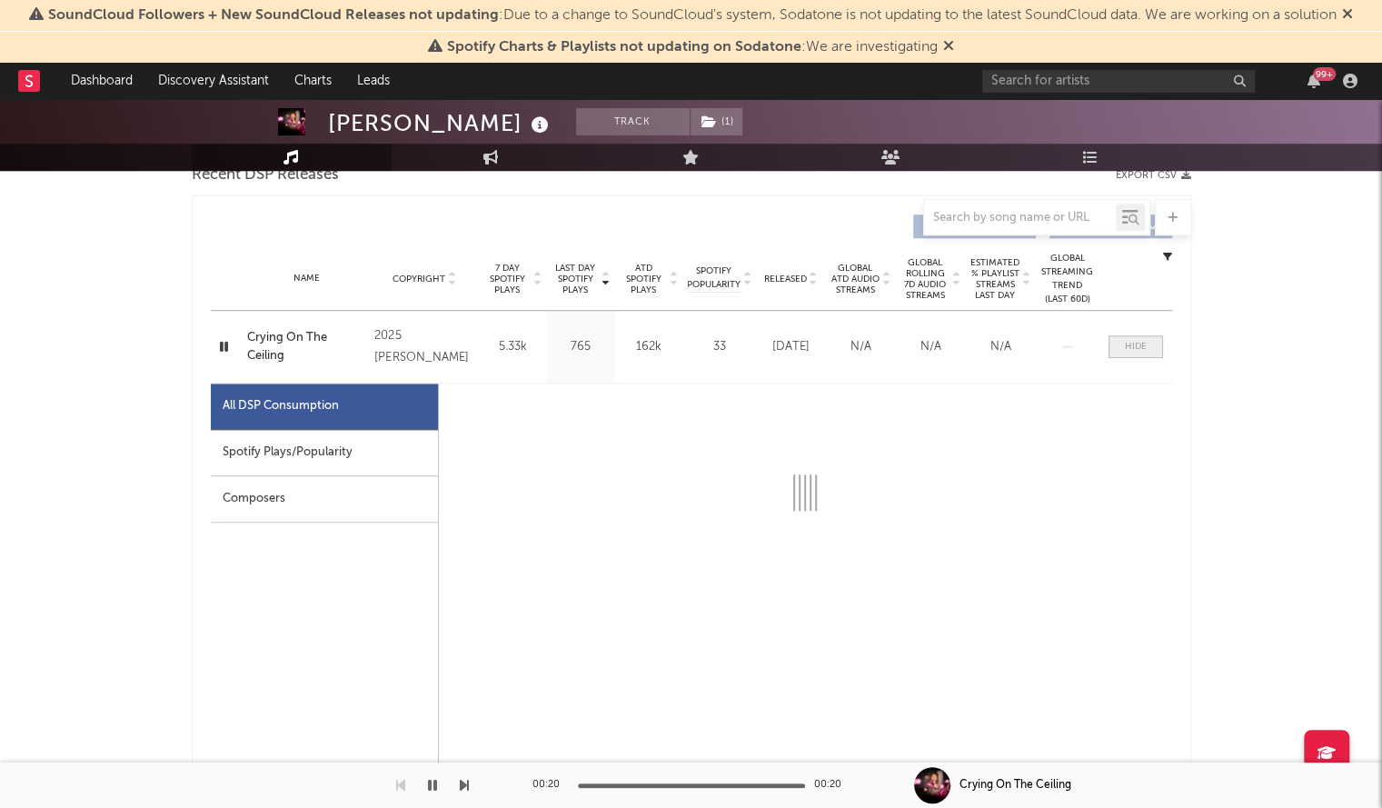
select select "1w"
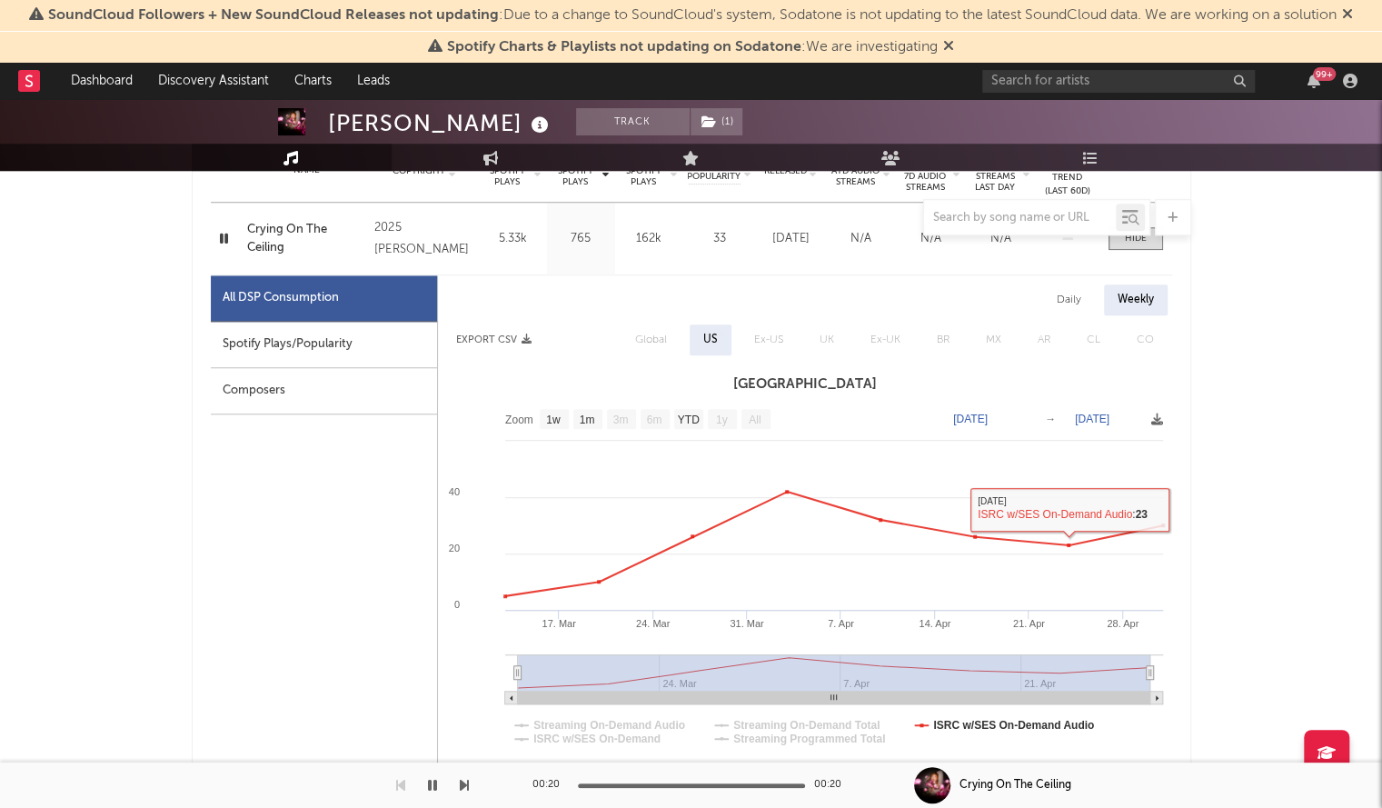
scroll to position [767, 0]
click at [1066, 308] on div "Daily" at bounding box center [1069, 300] width 52 height 31
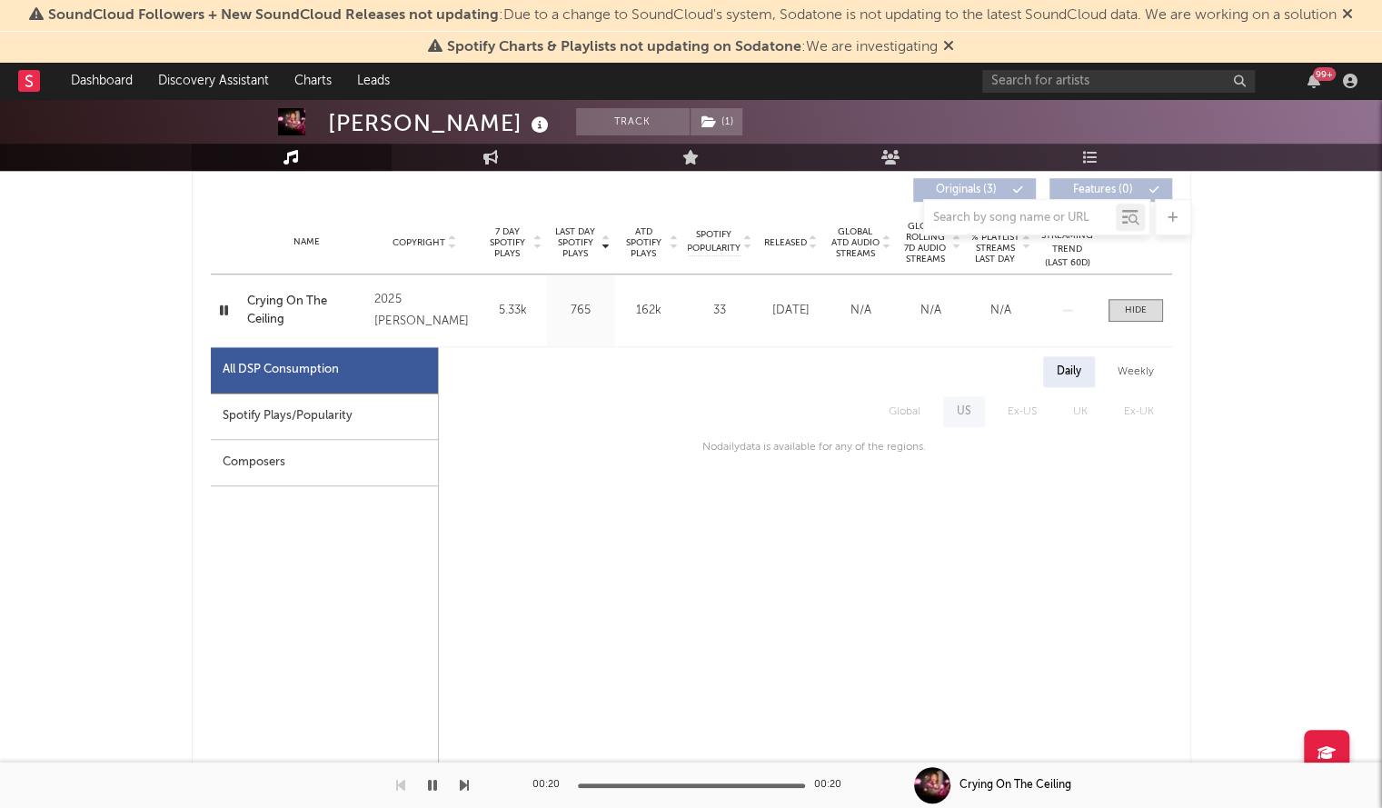
scroll to position [695, 0]
click at [849, 470] on div "Daily Weekly Global US Ex-US UK Ex-UK No daily data is available for any of the…" at bounding box center [805, 779] width 733 height 863
click at [916, 410] on span "Global" at bounding box center [904, 412] width 68 height 31
click at [901, 422] on span "Global" at bounding box center [904, 412] width 68 height 31
click at [904, 411] on span "Global" at bounding box center [904, 412] width 68 height 31
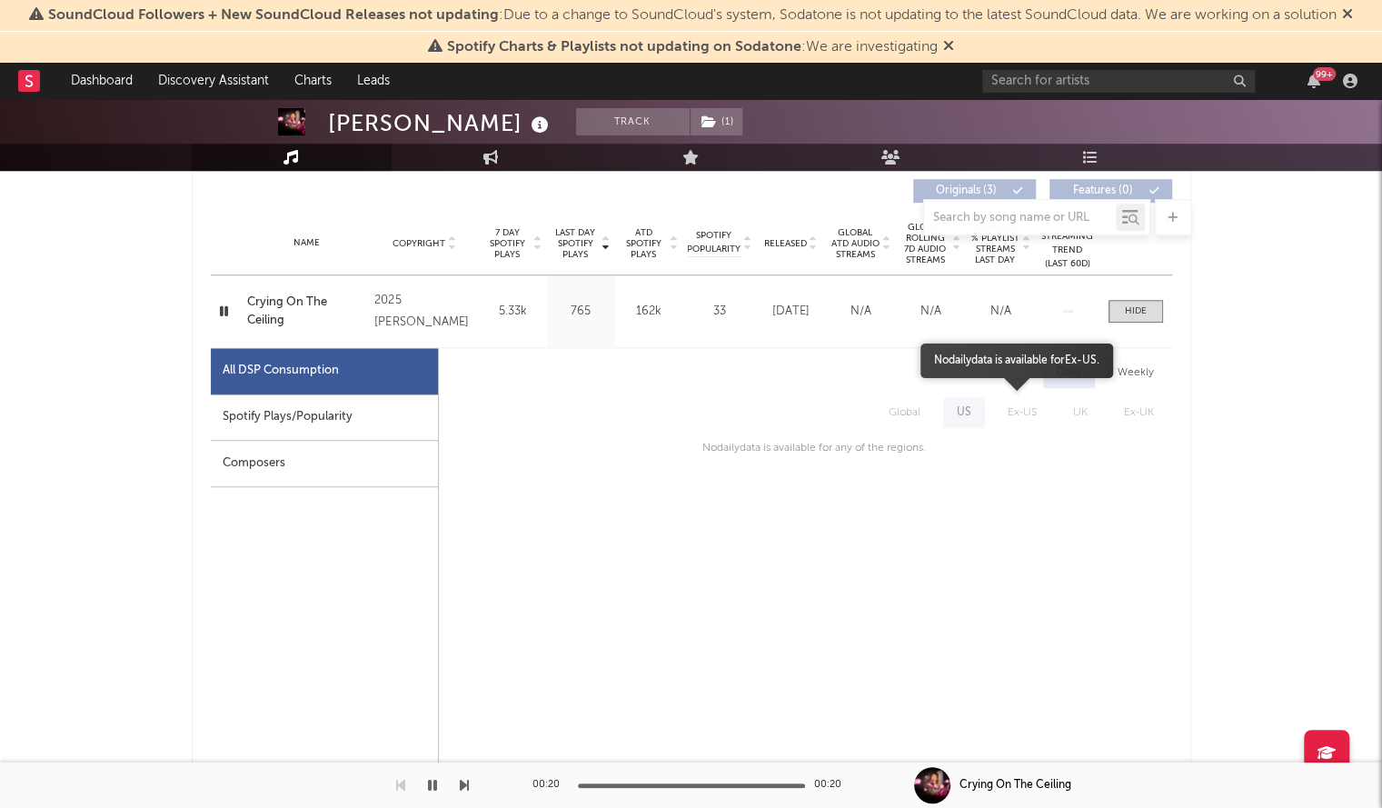
click at [1011, 407] on span "Ex-US" at bounding box center [1021, 412] width 65 height 31
click at [1069, 403] on span "UK" at bounding box center [1080, 412] width 51 height 31
click at [1143, 359] on div "Weekly" at bounding box center [1136, 372] width 64 height 31
select select "1w"
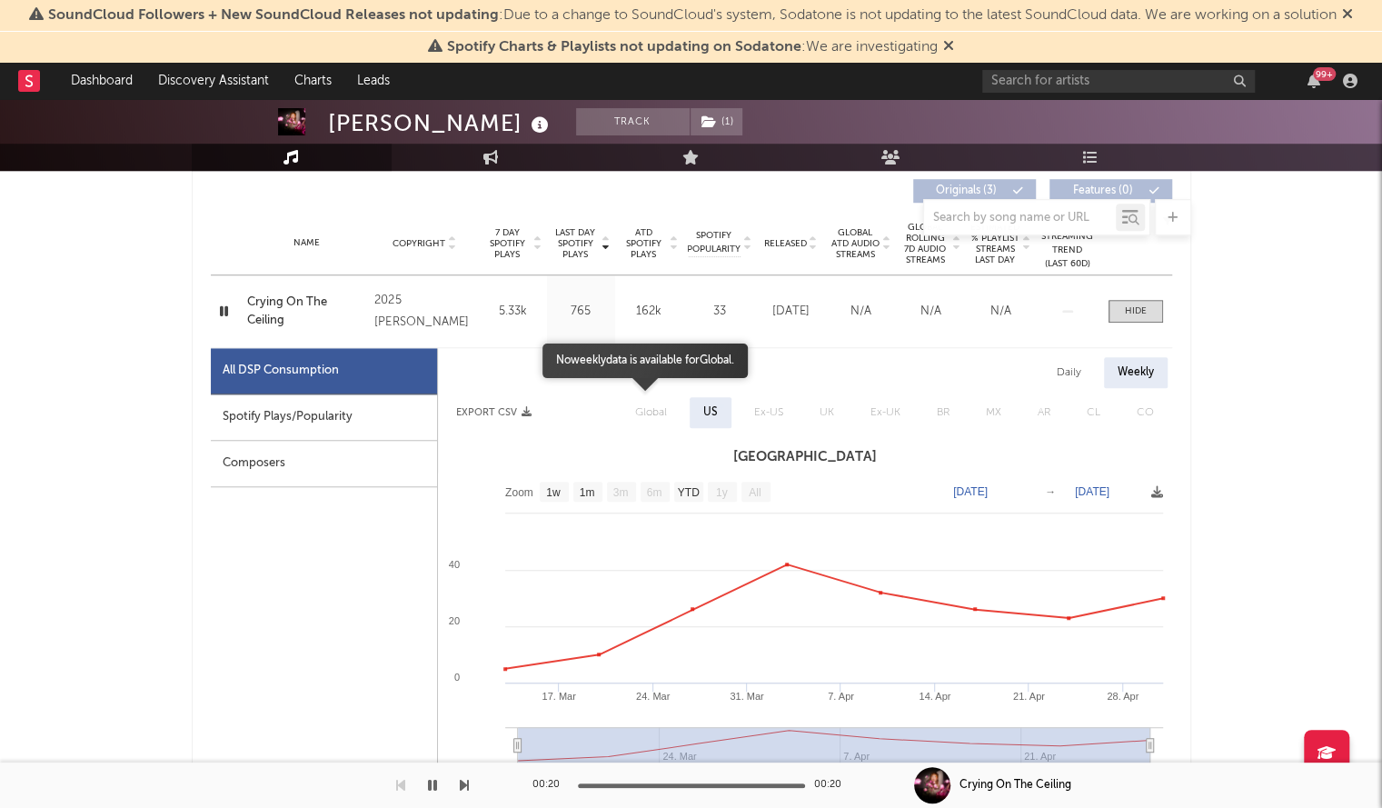
click at [647, 415] on span "Global" at bounding box center [651, 412] width 68 height 31
click at [647, 411] on span "Global" at bounding box center [651, 412] width 68 height 31
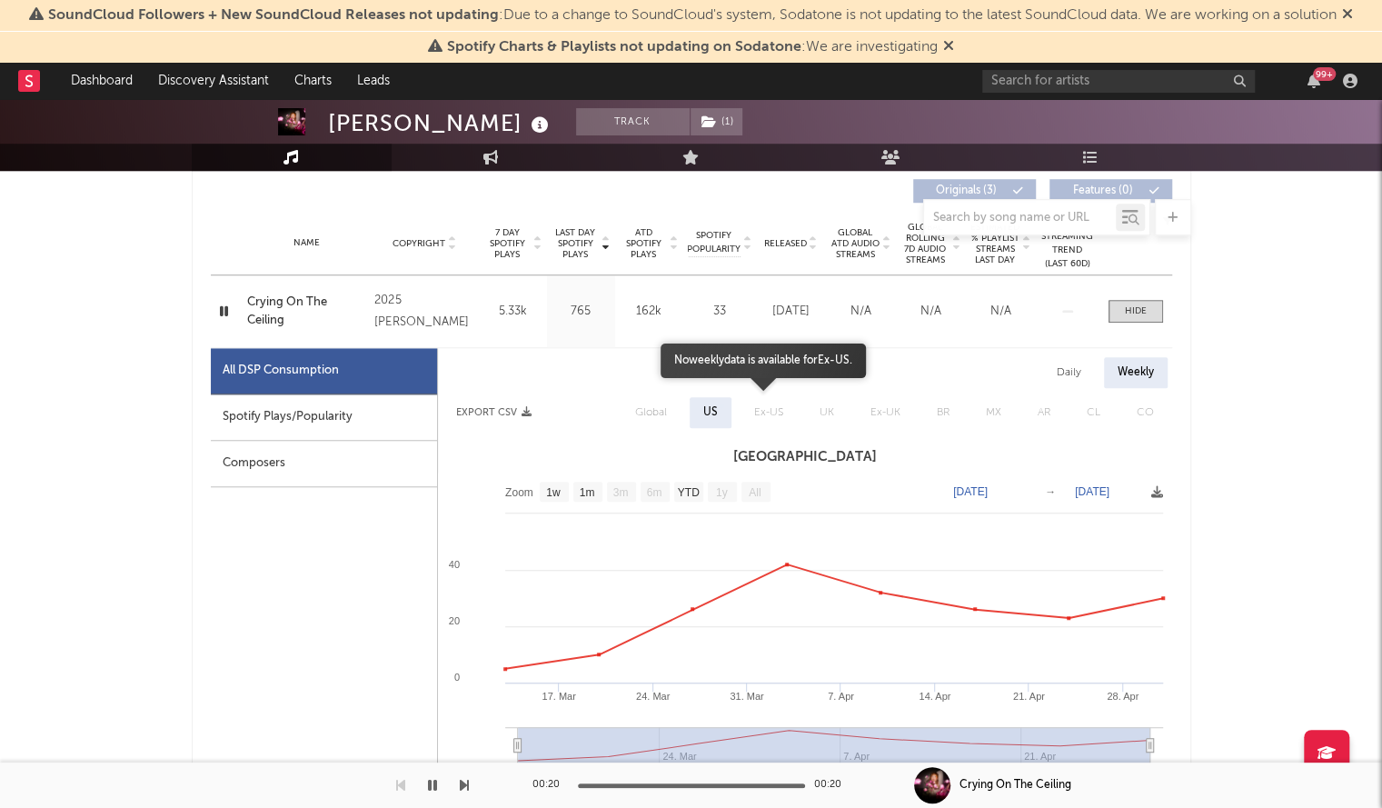
click at [770, 419] on span "Ex-US" at bounding box center [768, 412] width 65 height 31
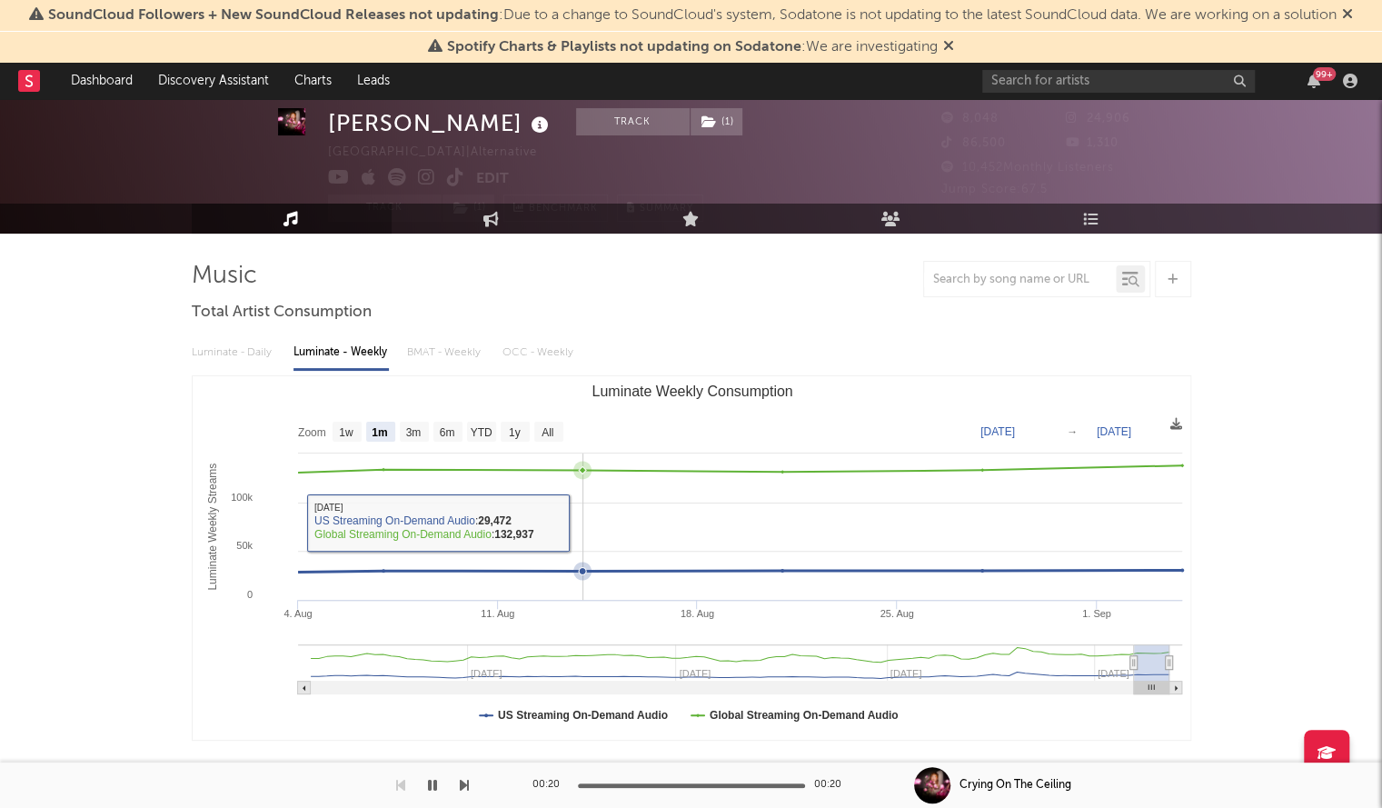
scroll to position [46, 0]
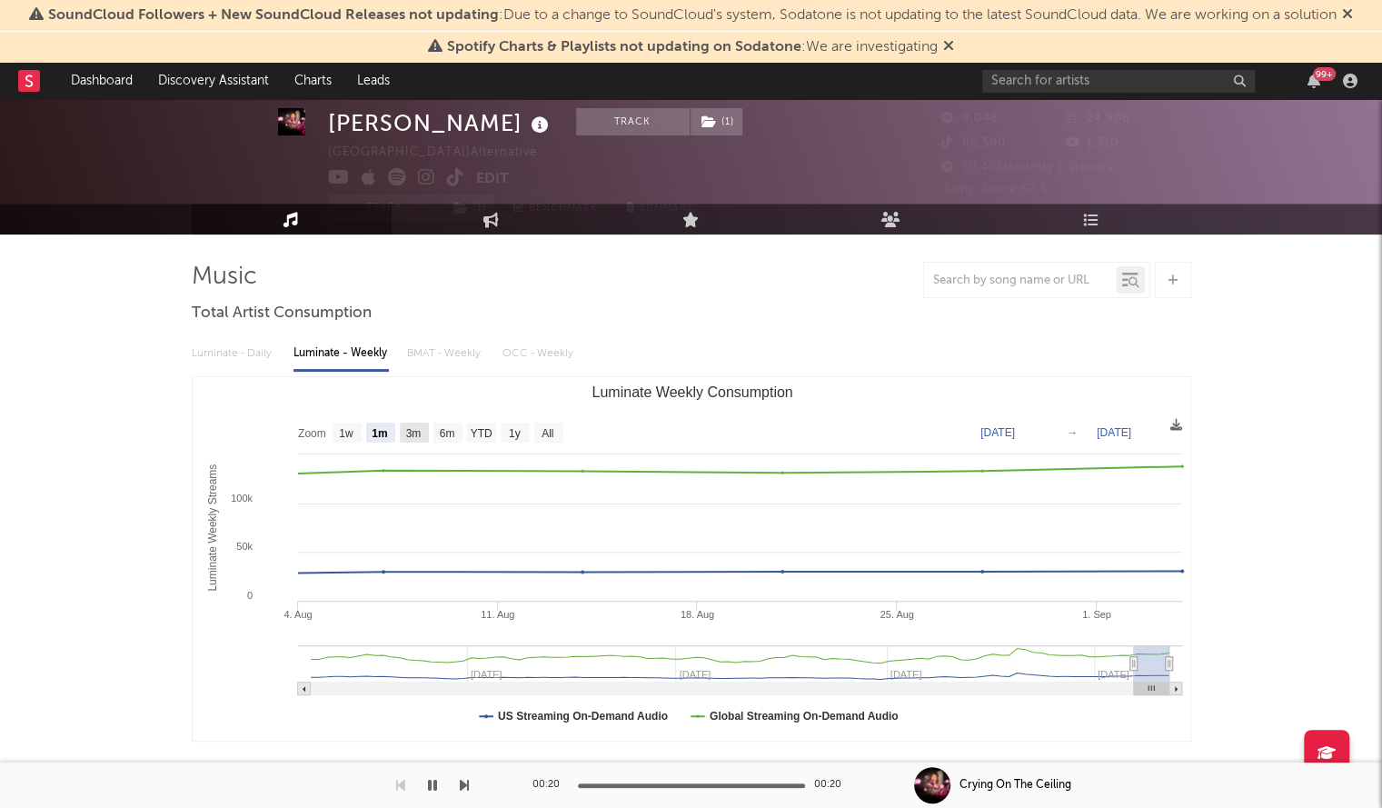
click at [418, 430] on text "3m" at bounding box center [412, 433] width 15 height 13
select select "3m"
type input "2025-06-04"
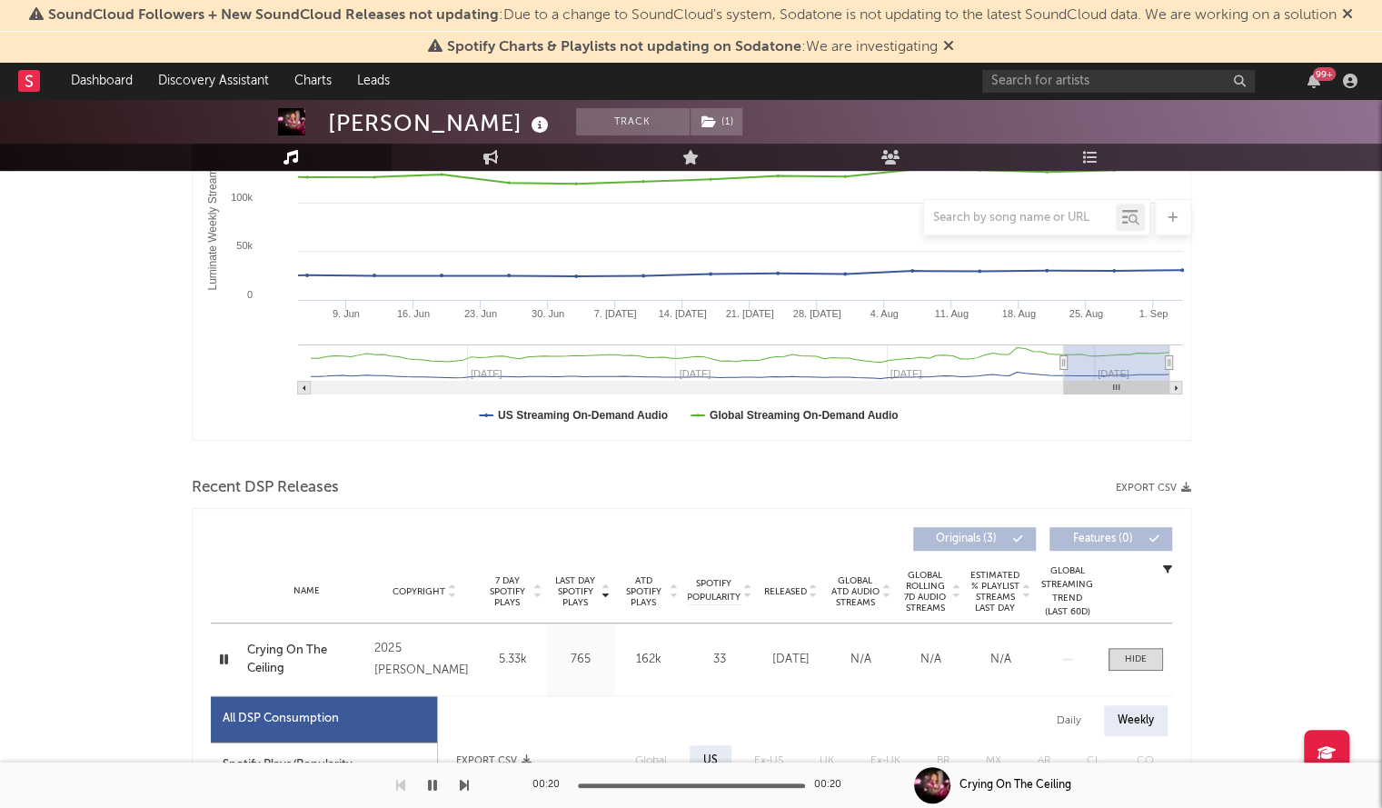
scroll to position [348, 0]
click at [1127, 651] on div at bounding box center [1136, 658] width 22 height 14
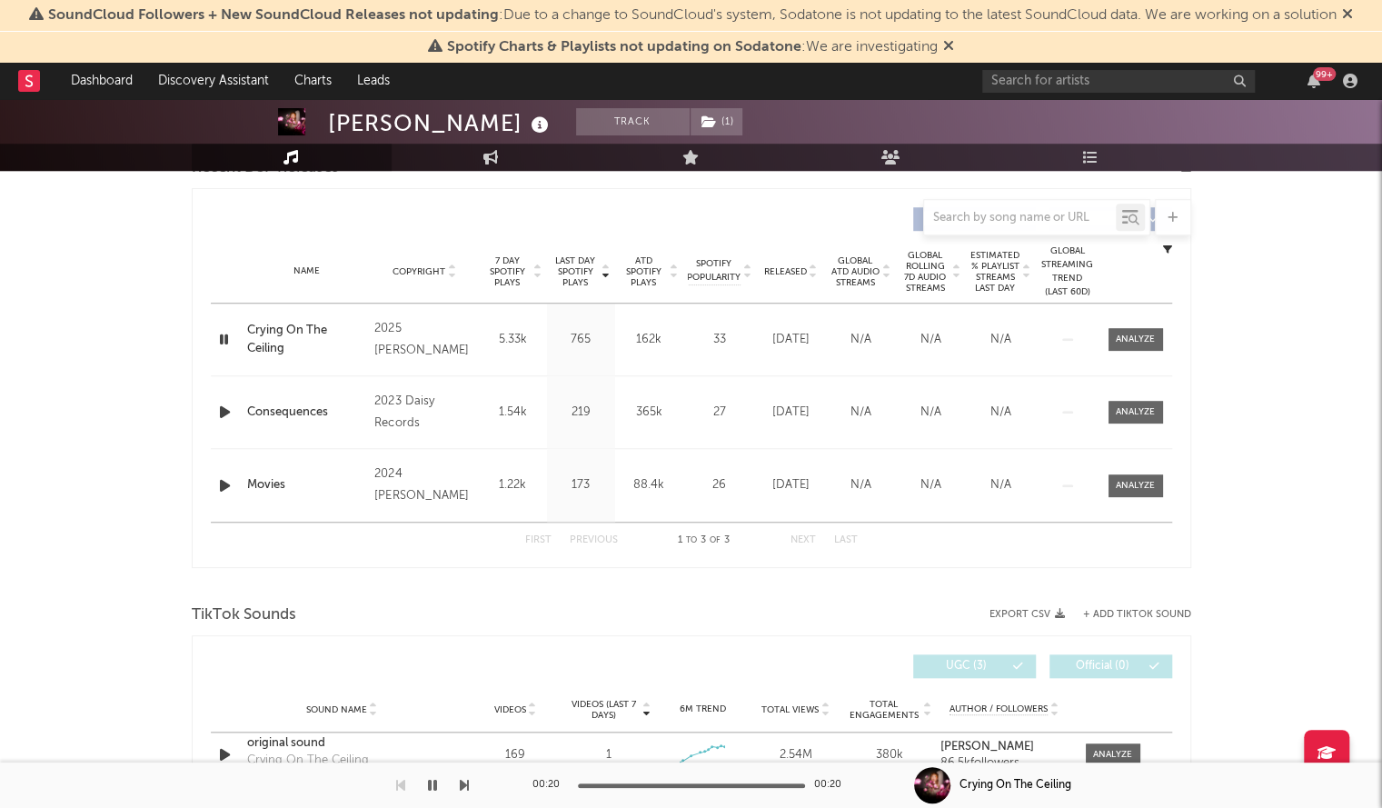
scroll to position [674, 0]
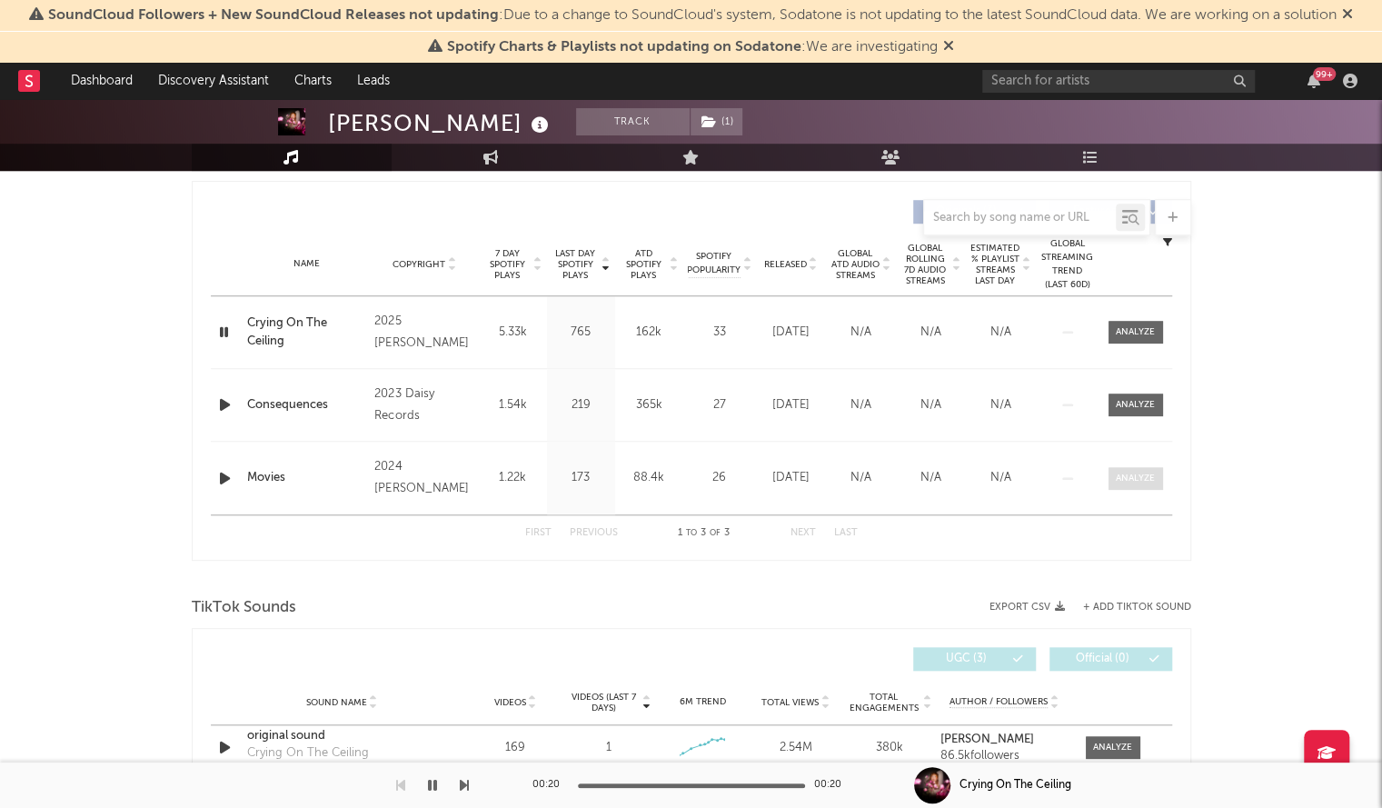
click at [1138, 472] on div at bounding box center [1135, 479] width 39 height 14
select select "1w"
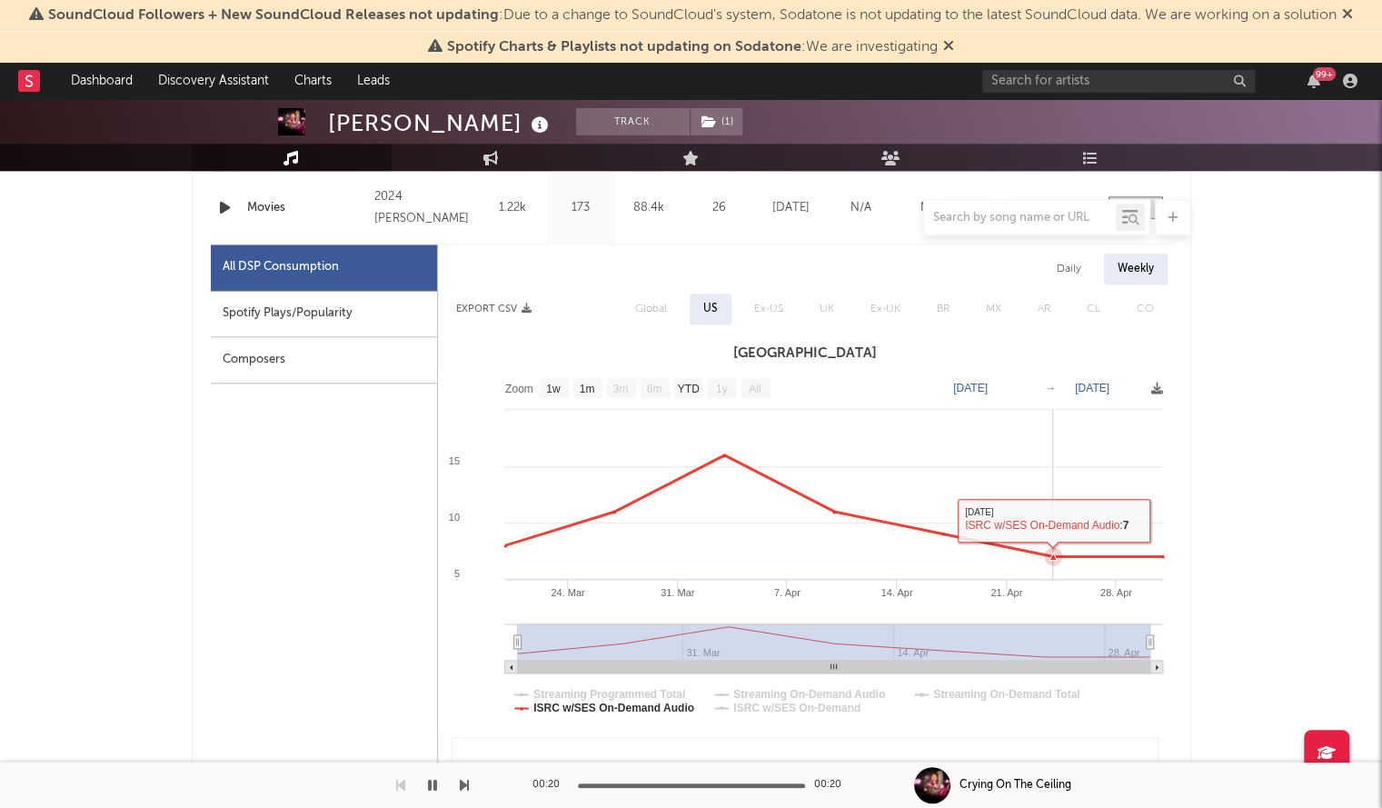
scroll to position [779, 0]
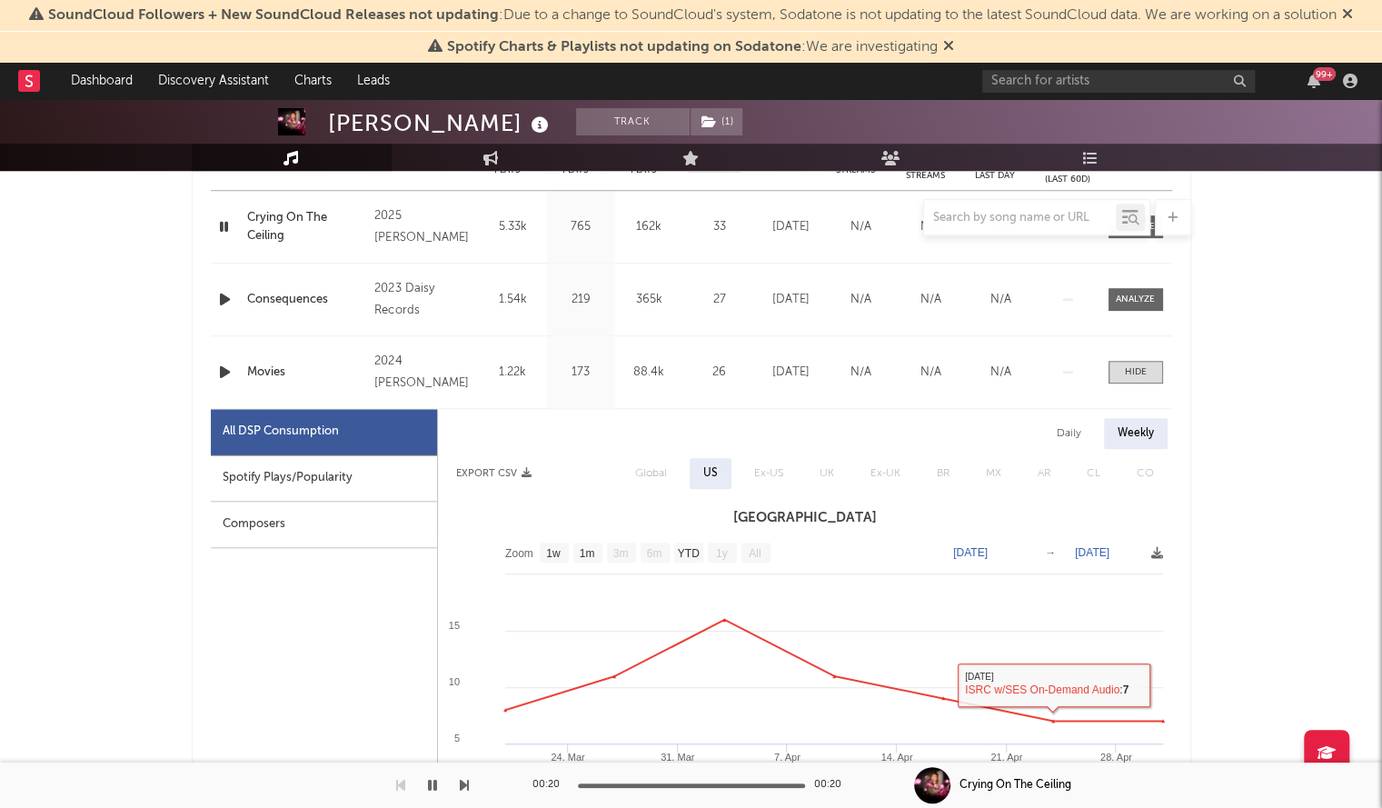
click at [1132, 284] on div "Name Consequences Copyright 2023 Daisy Records Label Daisy Records Album Names …" at bounding box center [691, 299] width 961 height 72
click at [1127, 293] on div at bounding box center [1135, 300] width 39 height 14
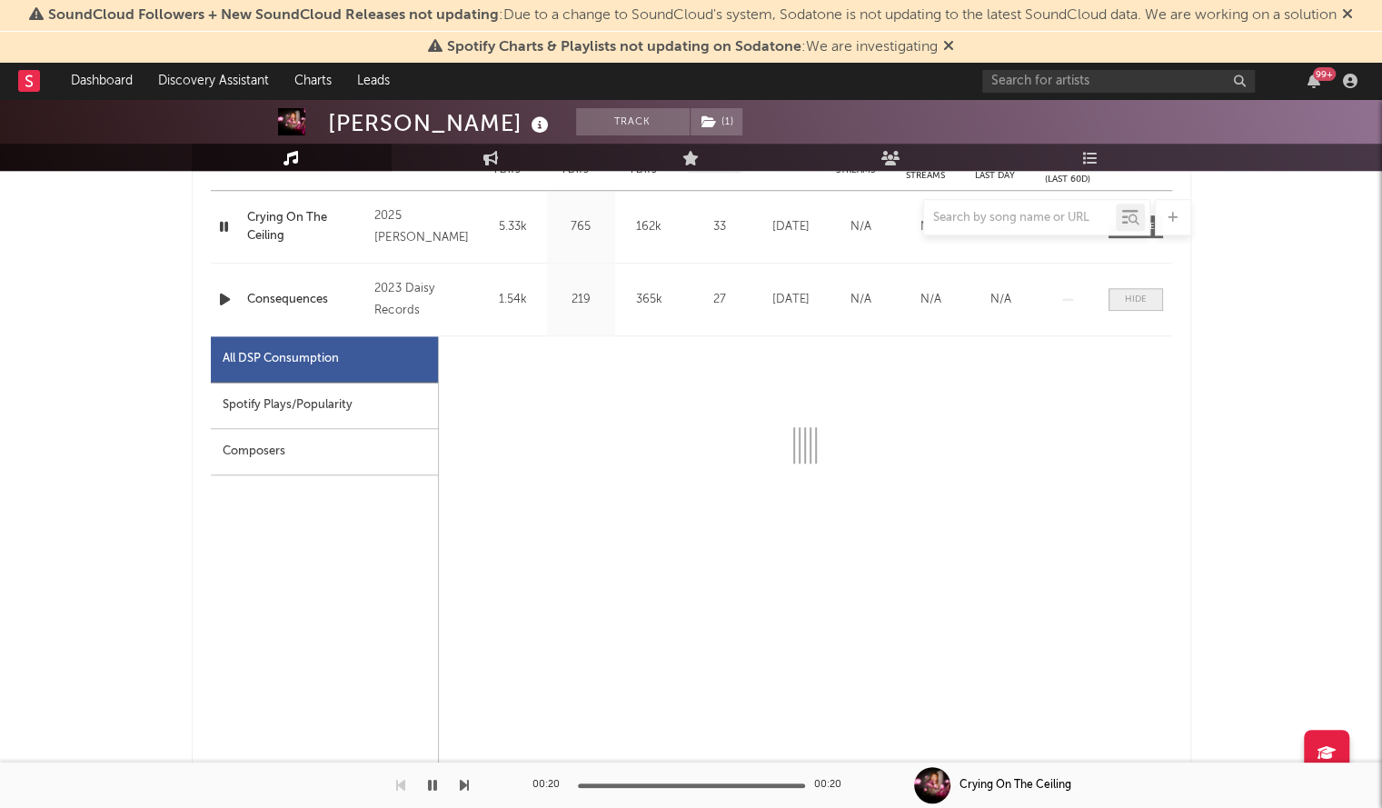
select select "1w"
select select "6m"
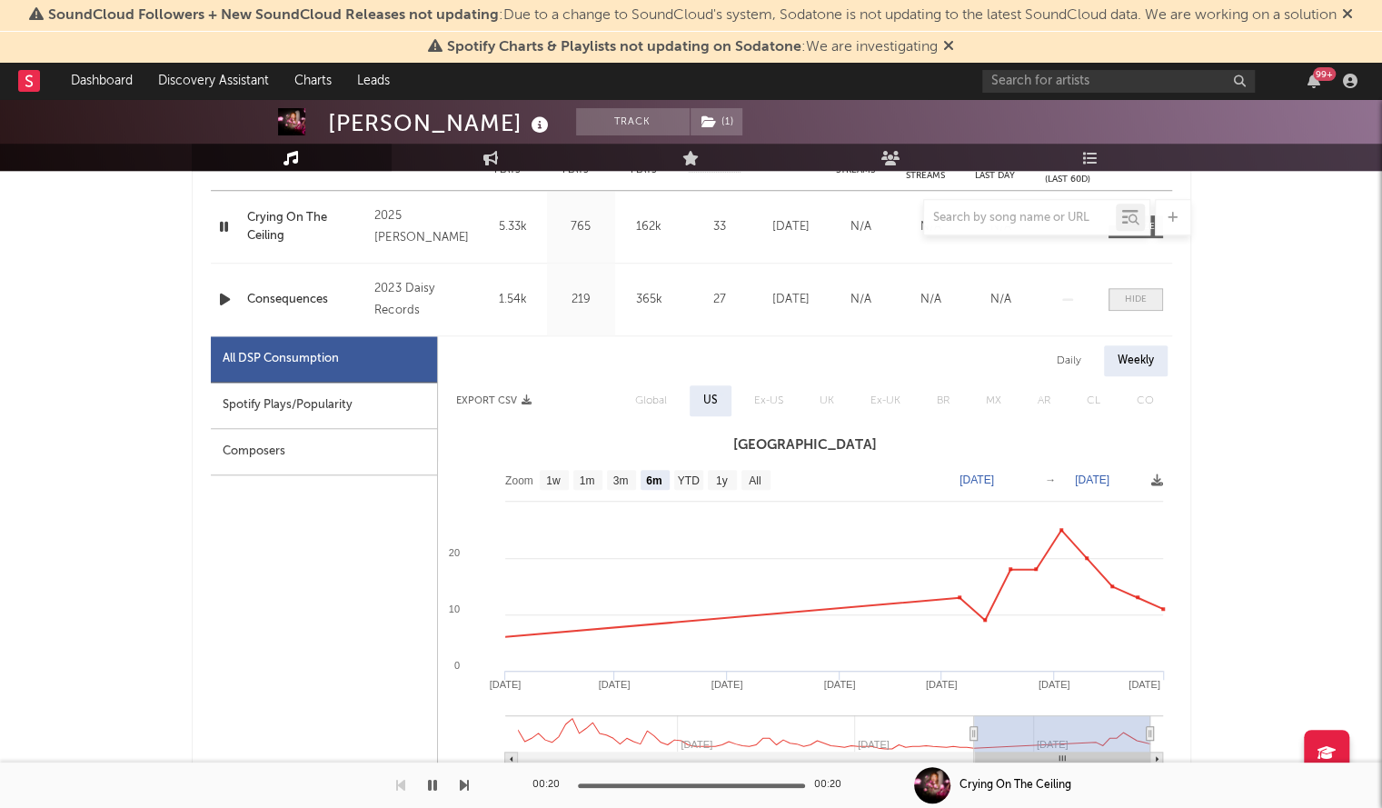
scroll to position [731, 0]
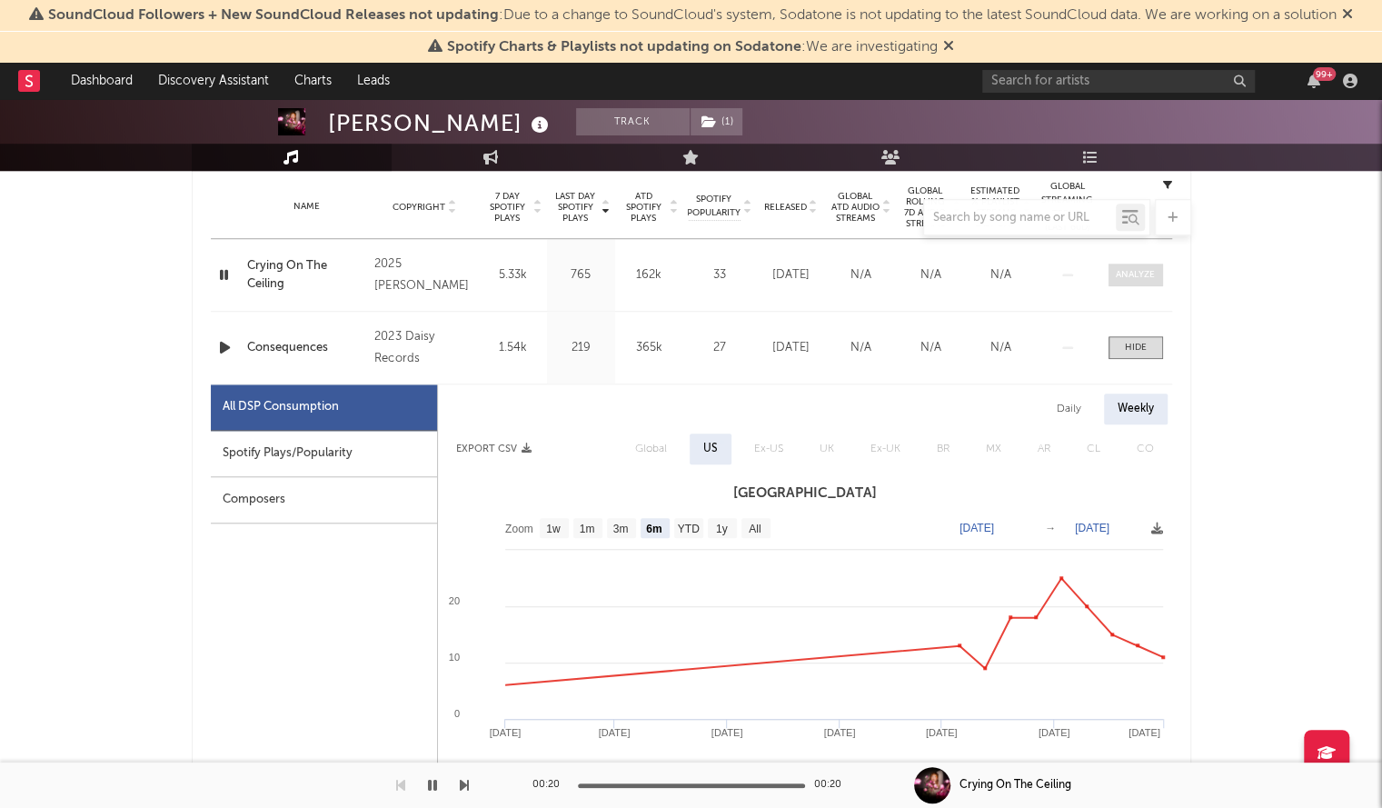
click at [1128, 269] on div at bounding box center [1135, 275] width 39 height 14
select select "1w"
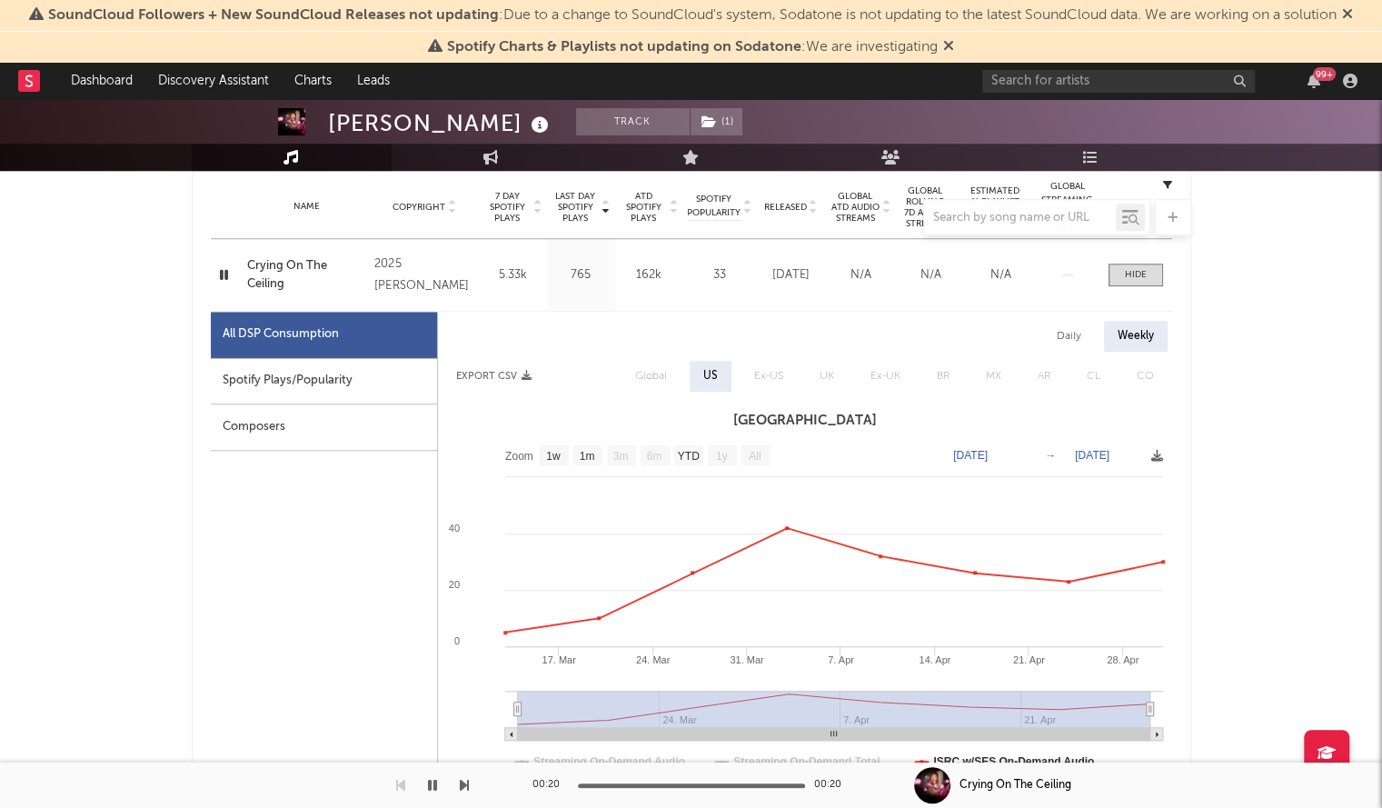
select select "1w"
select select "6m"
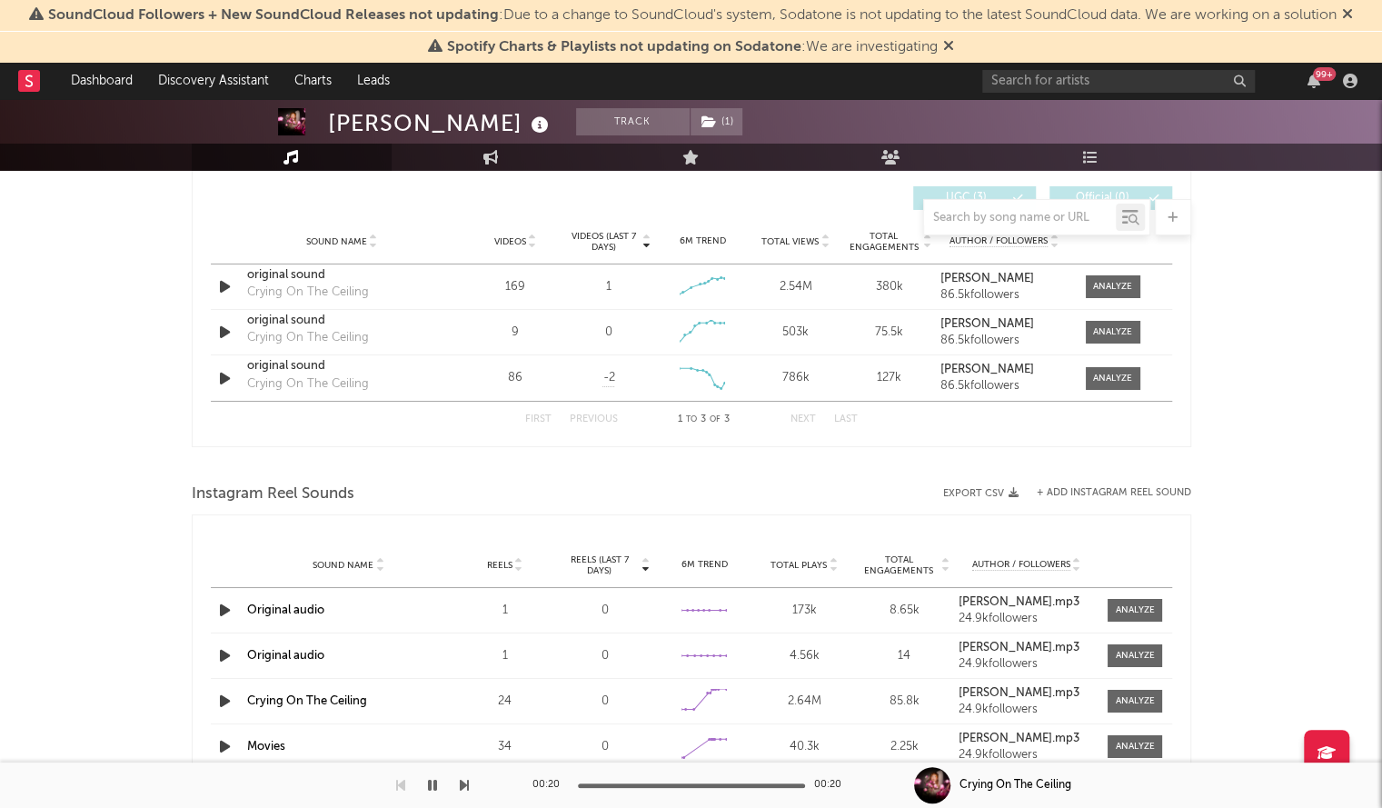
scroll to position [3725, 0]
click at [296, 276] on div "original sound" at bounding box center [342, 277] width 190 height 18
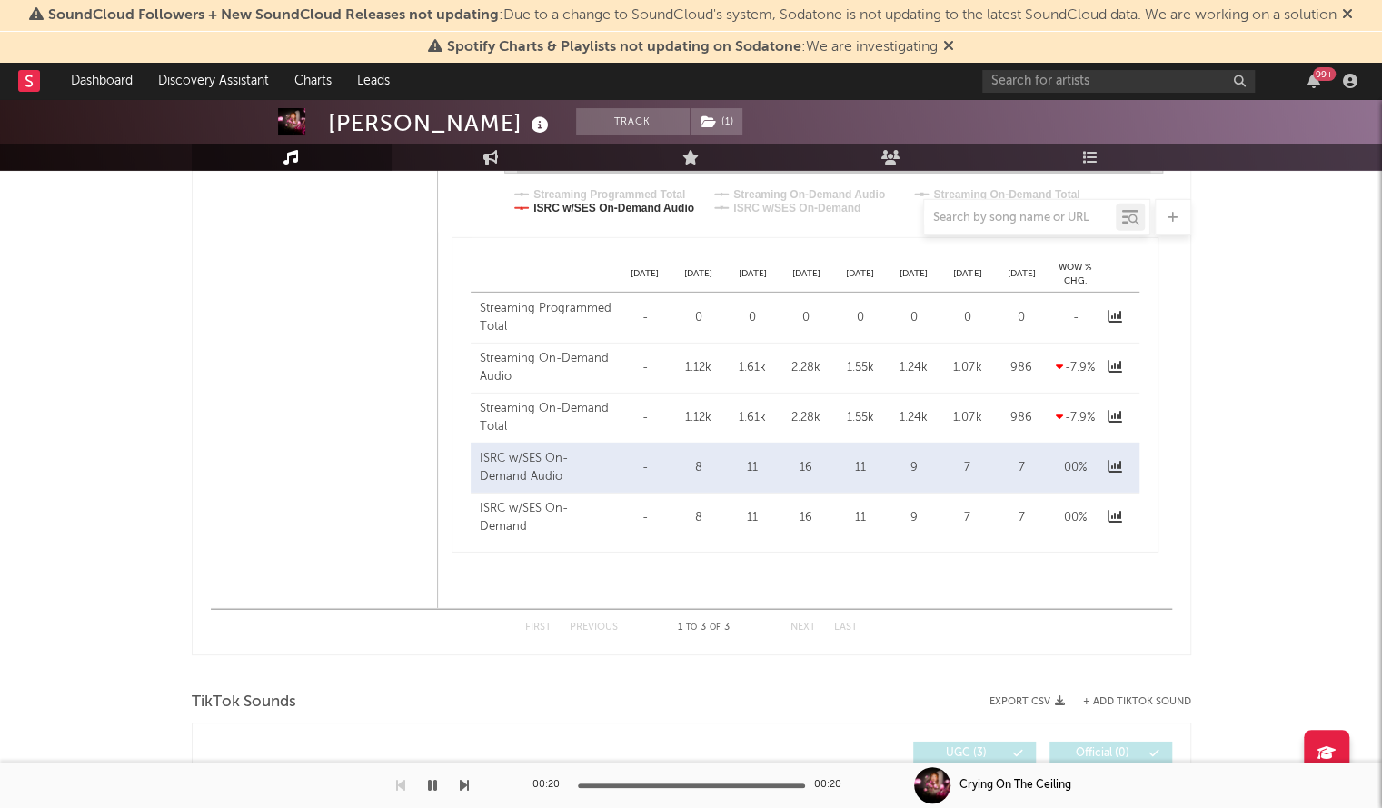
scroll to position [3168, 0]
click at [1030, 84] on input "text" at bounding box center [1118, 81] width 273 height 23
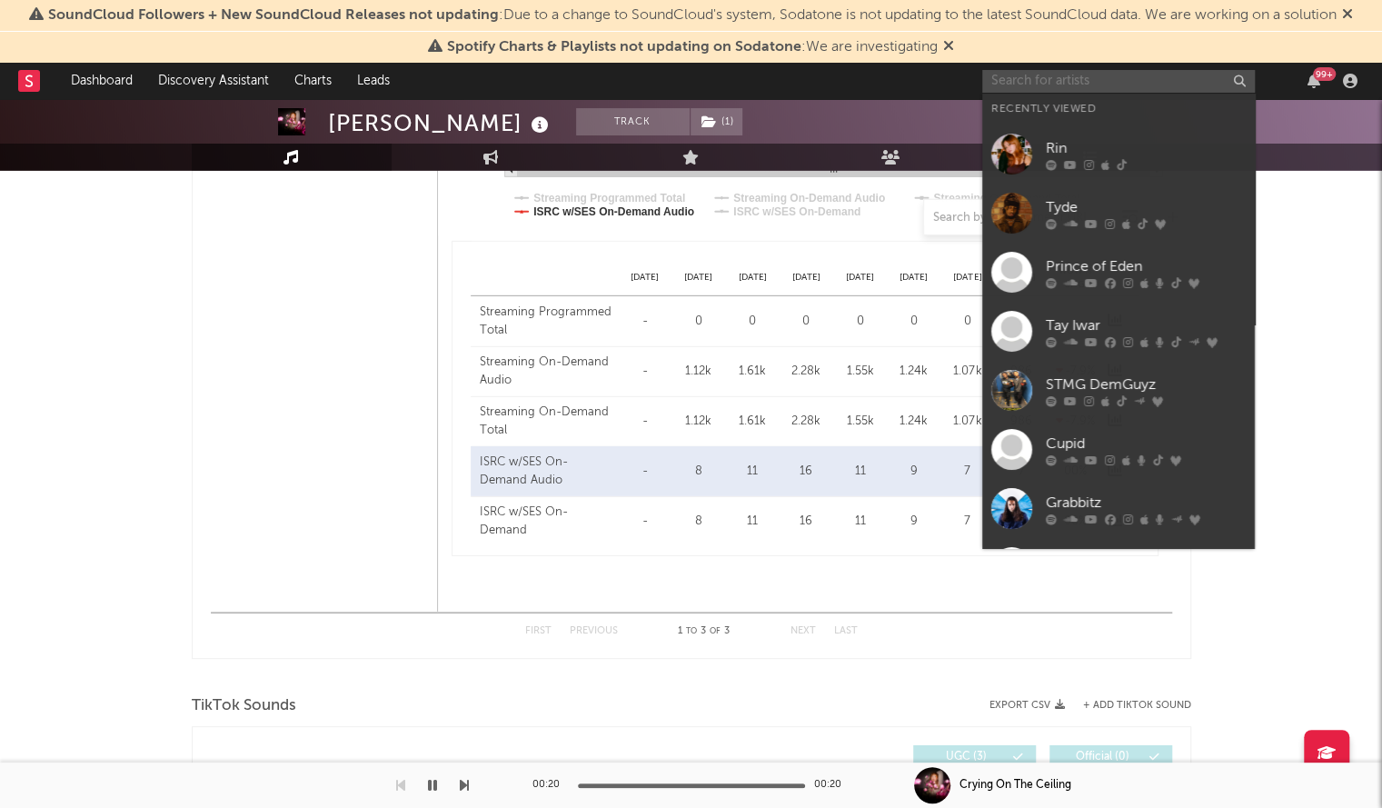
paste input "Miles Caton"
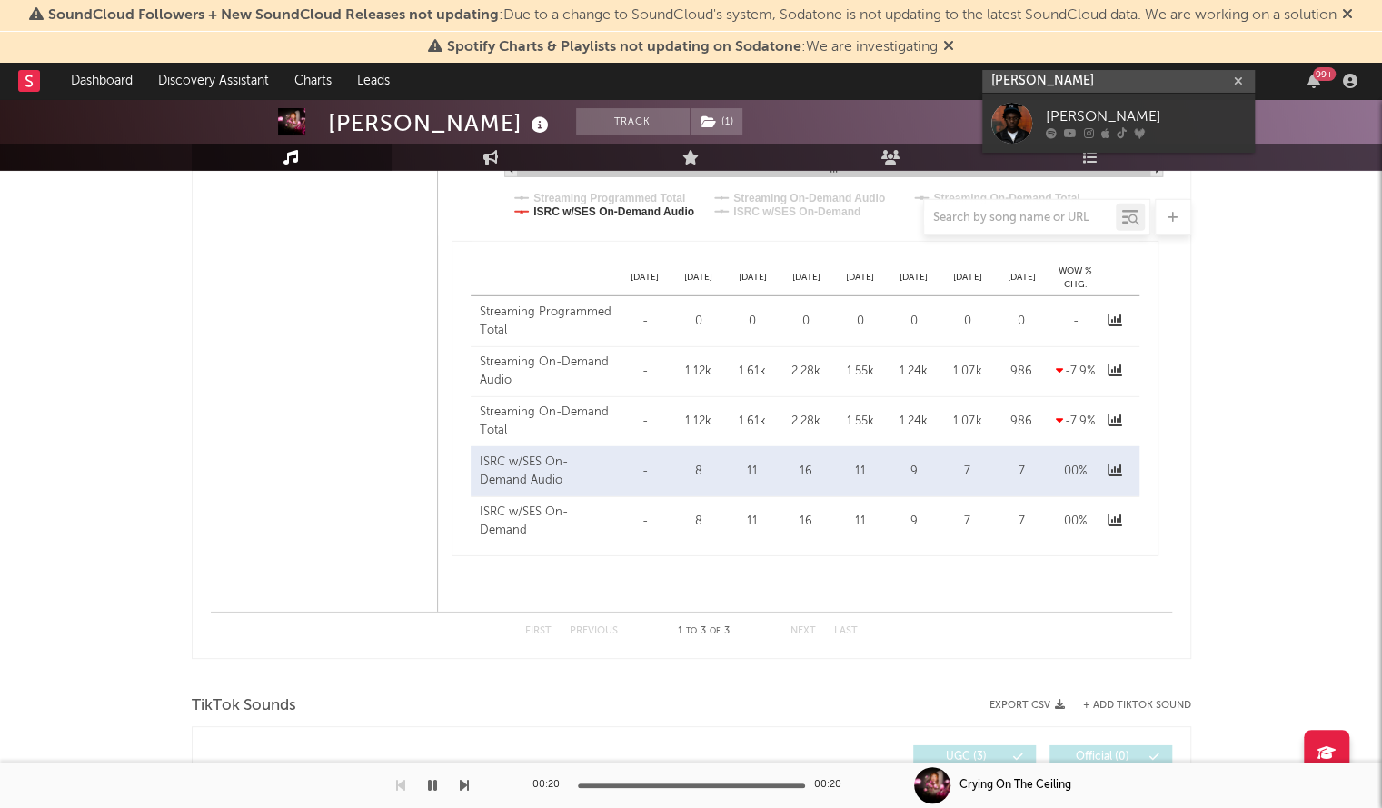
type input "Miles Caton"
click at [1114, 134] on div at bounding box center [1146, 133] width 200 height 11
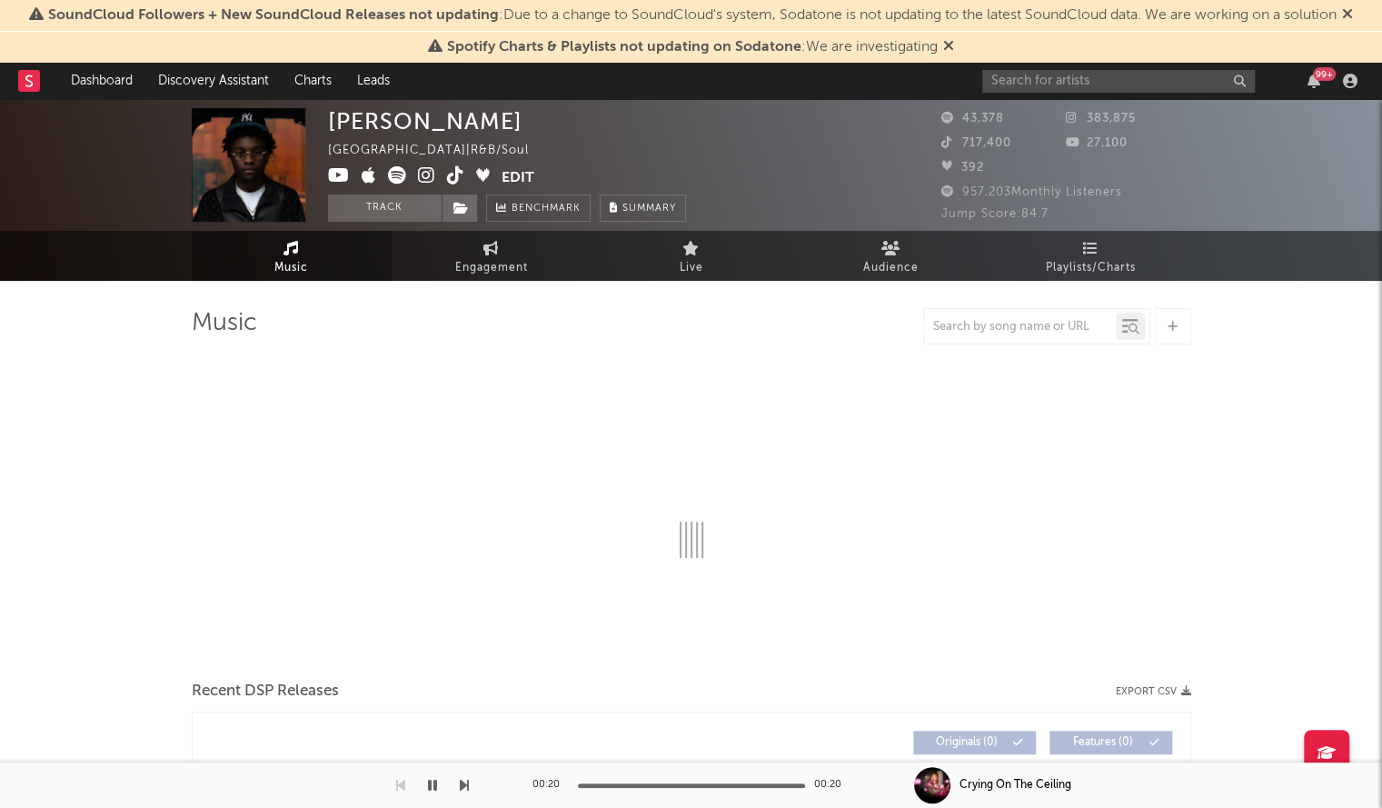
click at [946, 194] on span "957,203 Monthly Listeners" at bounding box center [1031, 192] width 181 height 12
select select "1w"
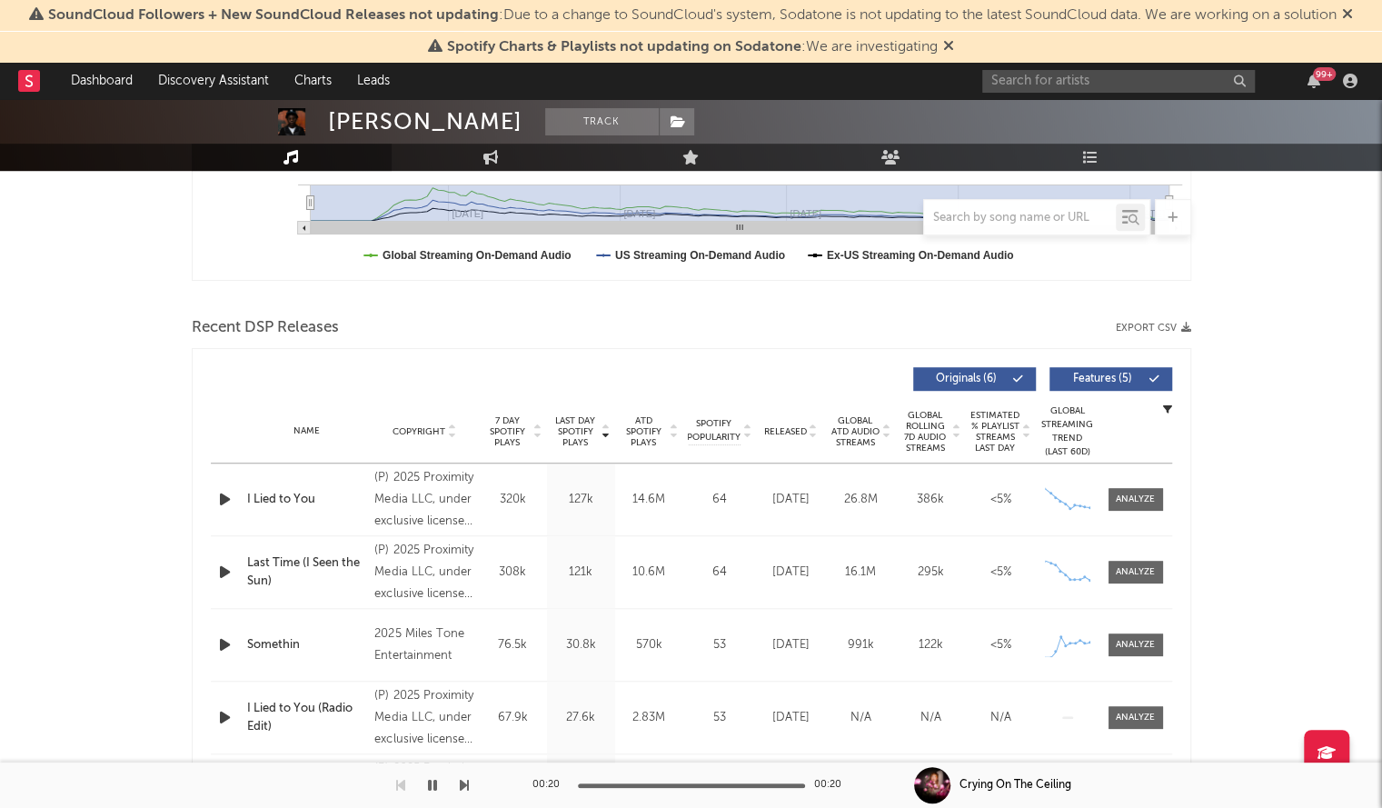
scroll to position [511, 0]
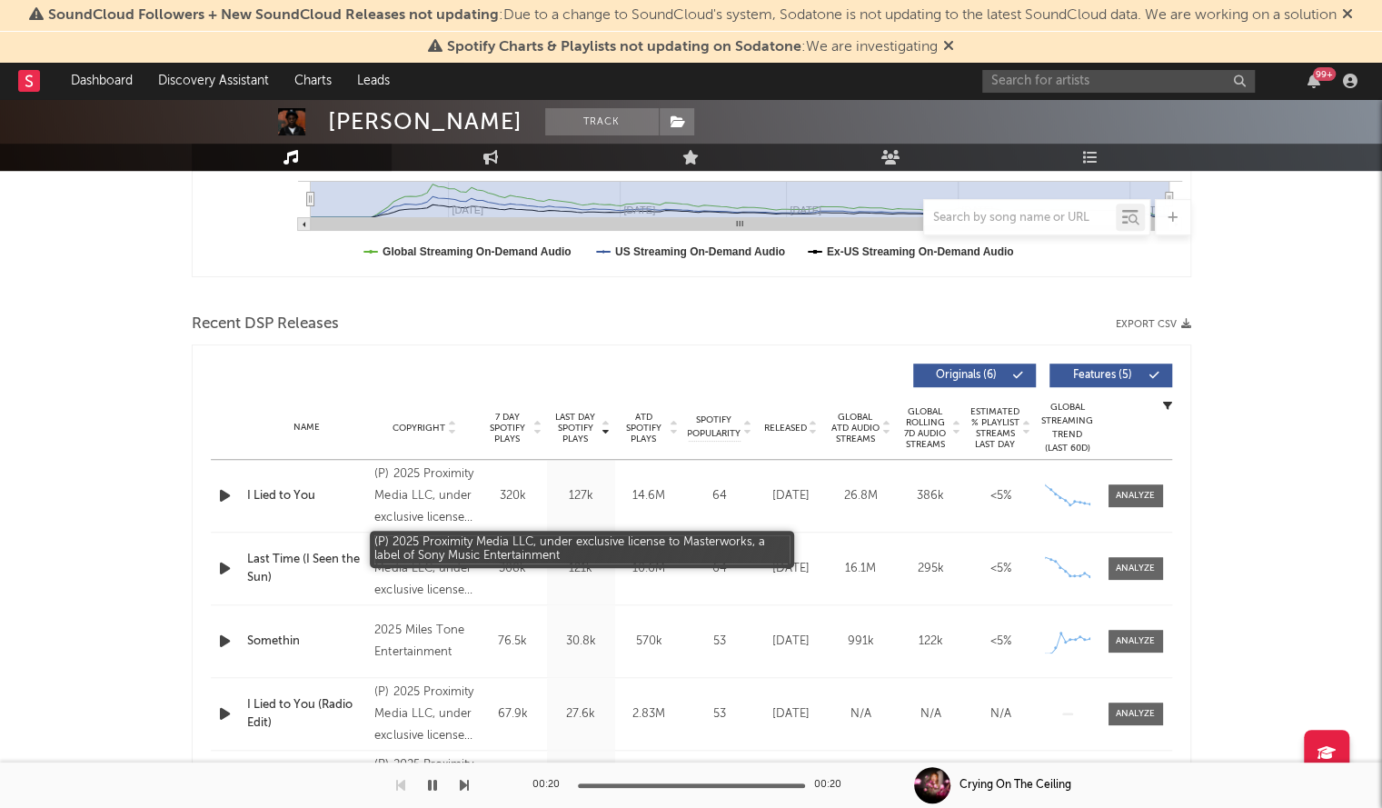
click at [420, 515] on div "(P) 2025 Proximity Media LLC, under exclusive license to Masterworks, a label o…" at bounding box center [423, 495] width 99 height 65
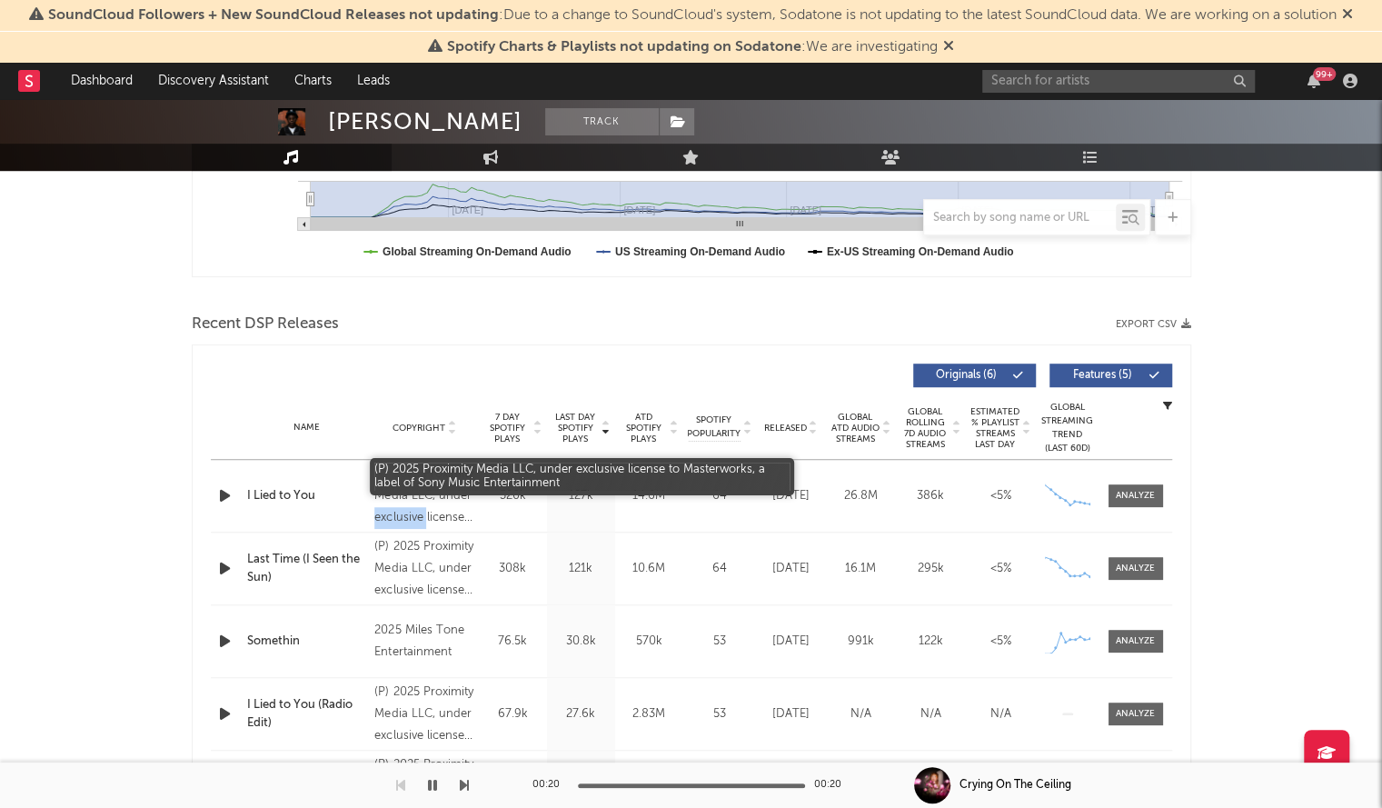
click at [420, 515] on div "(P) 2025 Proximity Media LLC, under exclusive license to Masterworks, a label o…" at bounding box center [423, 495] width 99 height 65
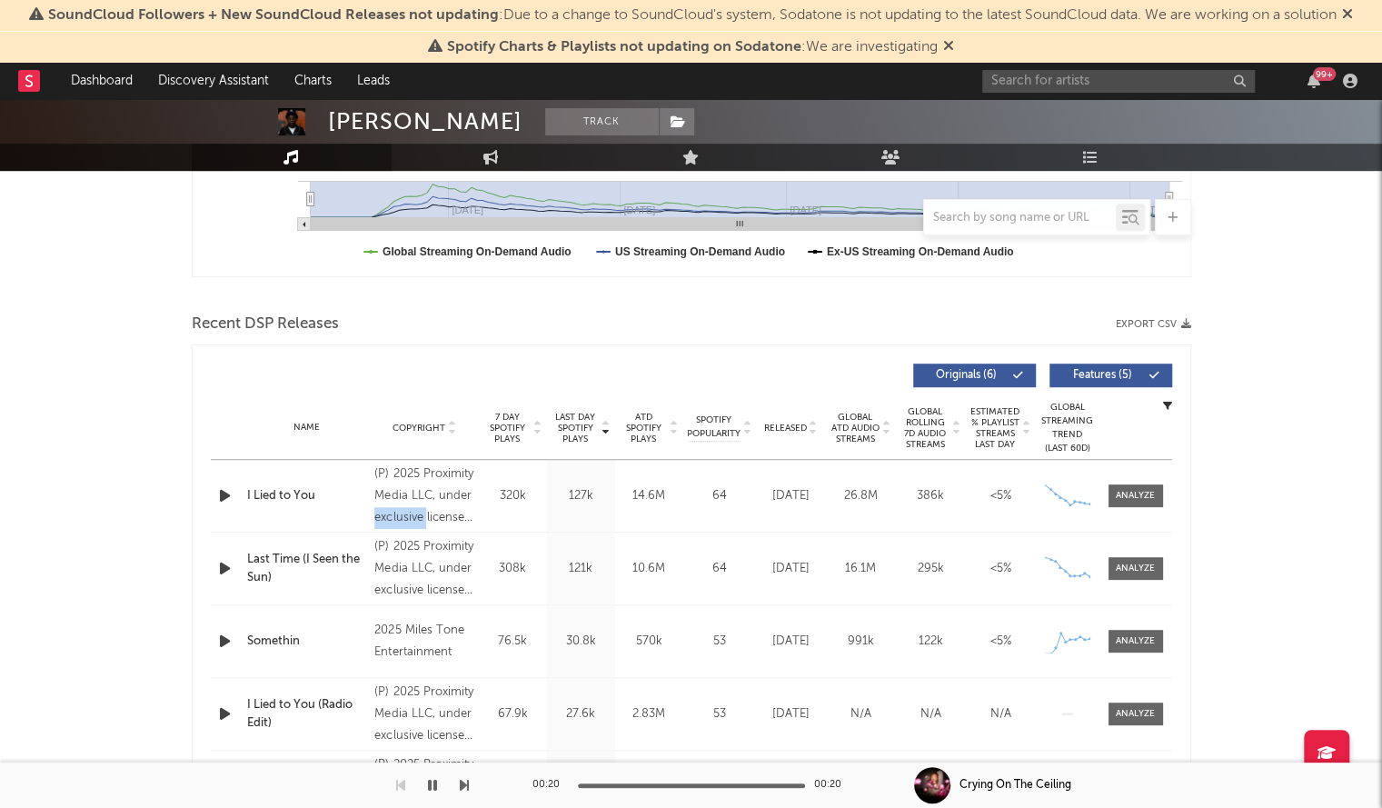
click at [779, 430] on span "Released" at bounding box center [785, 427] width 43 height 11
drag, startPoint x: 456, startPoint y: 515, endPoint x: 363, endPoint y: 493, distance: 95.2
click at [363, 493] on div "Name Somethin Copyright 2025 Miles Tone Entertainment Label Miles Caton Album N…" at bounding box center [691, 496] width 961 height 72
click at [22, 91] on rect at bounding box center [29, 81] width 22 height 22
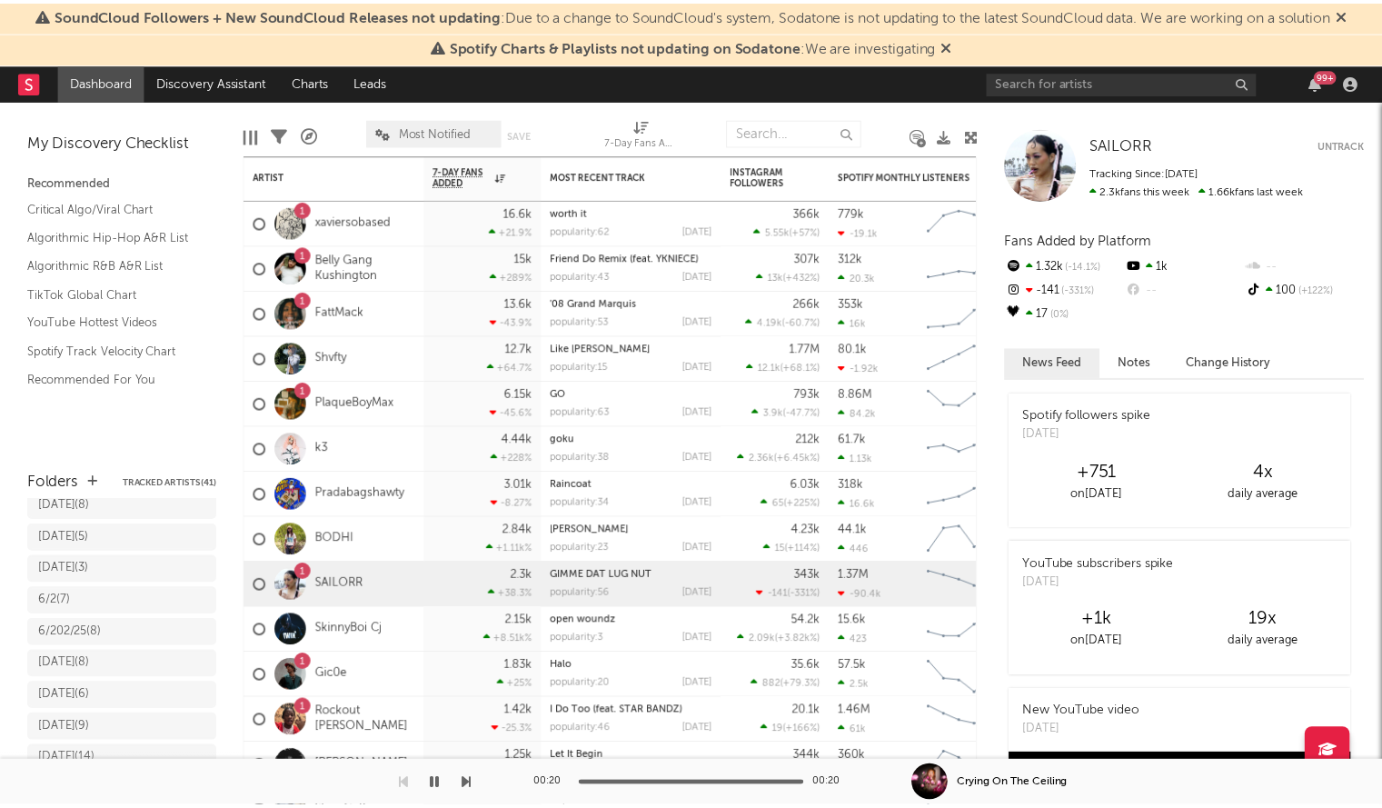
scroll to position [169, 0]
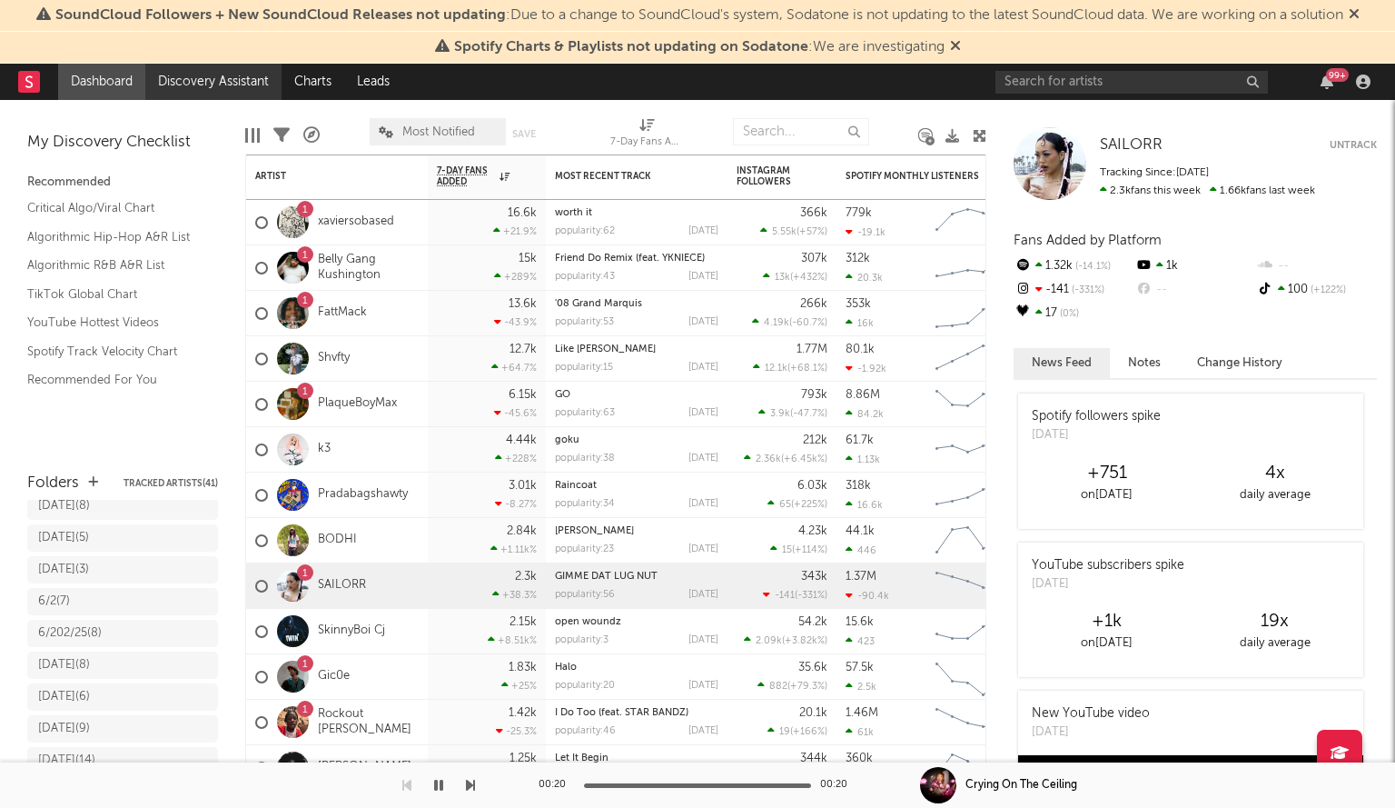
click at [173, 80] on link "Discovery Assistant" at bounding box center [213, 82] width 136 height 36
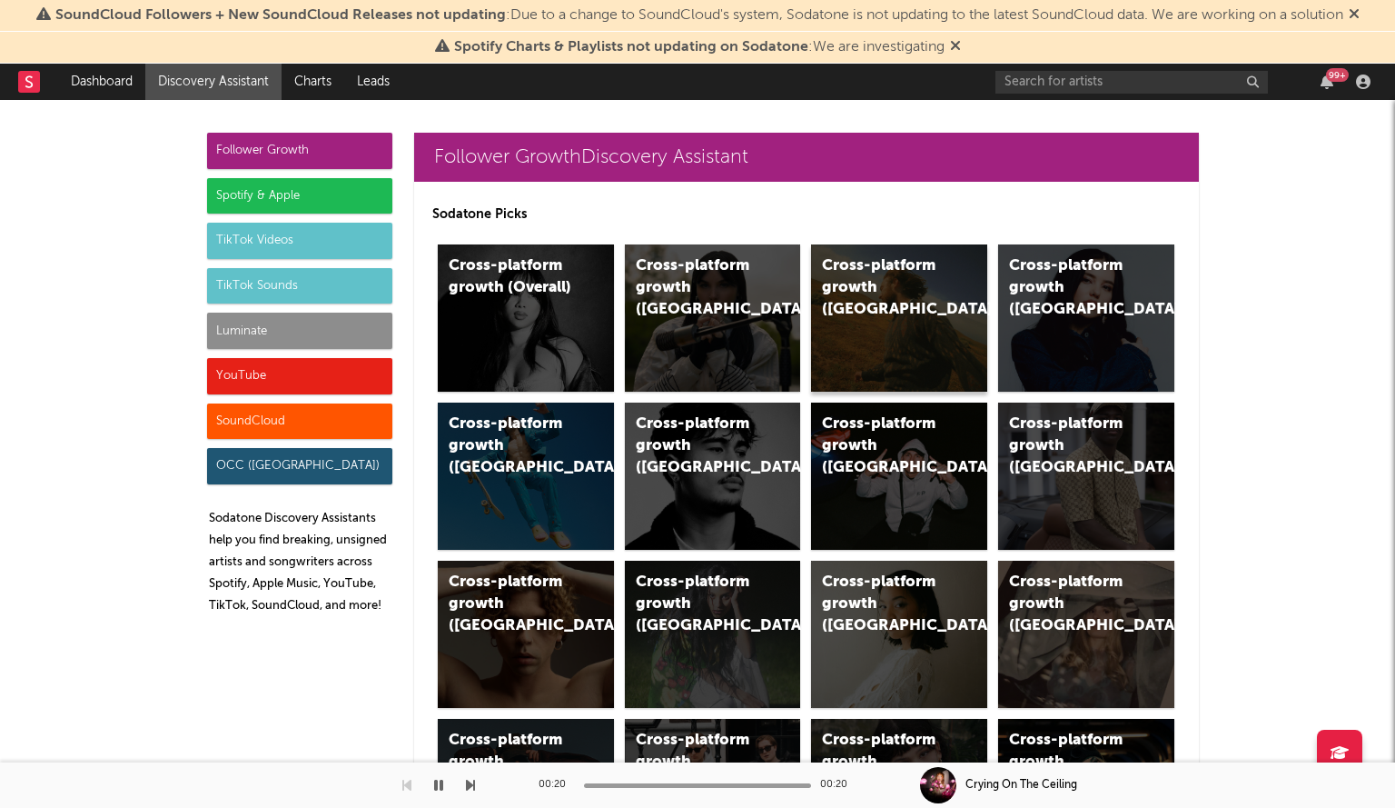
click at [869, 305] on div "Cross-platform growth (US)" at bounding box center [899, 317] width 176 height 147
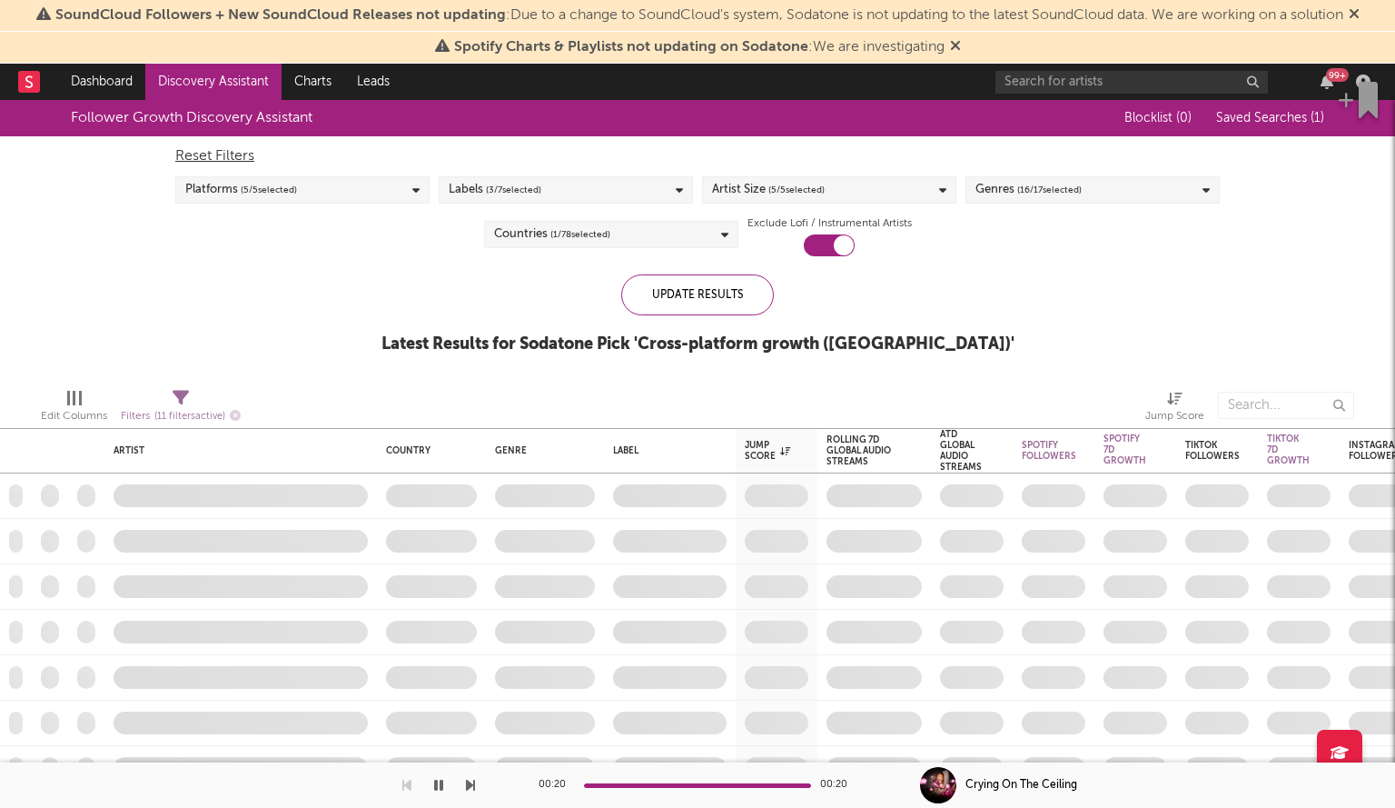
checkbox input "true"
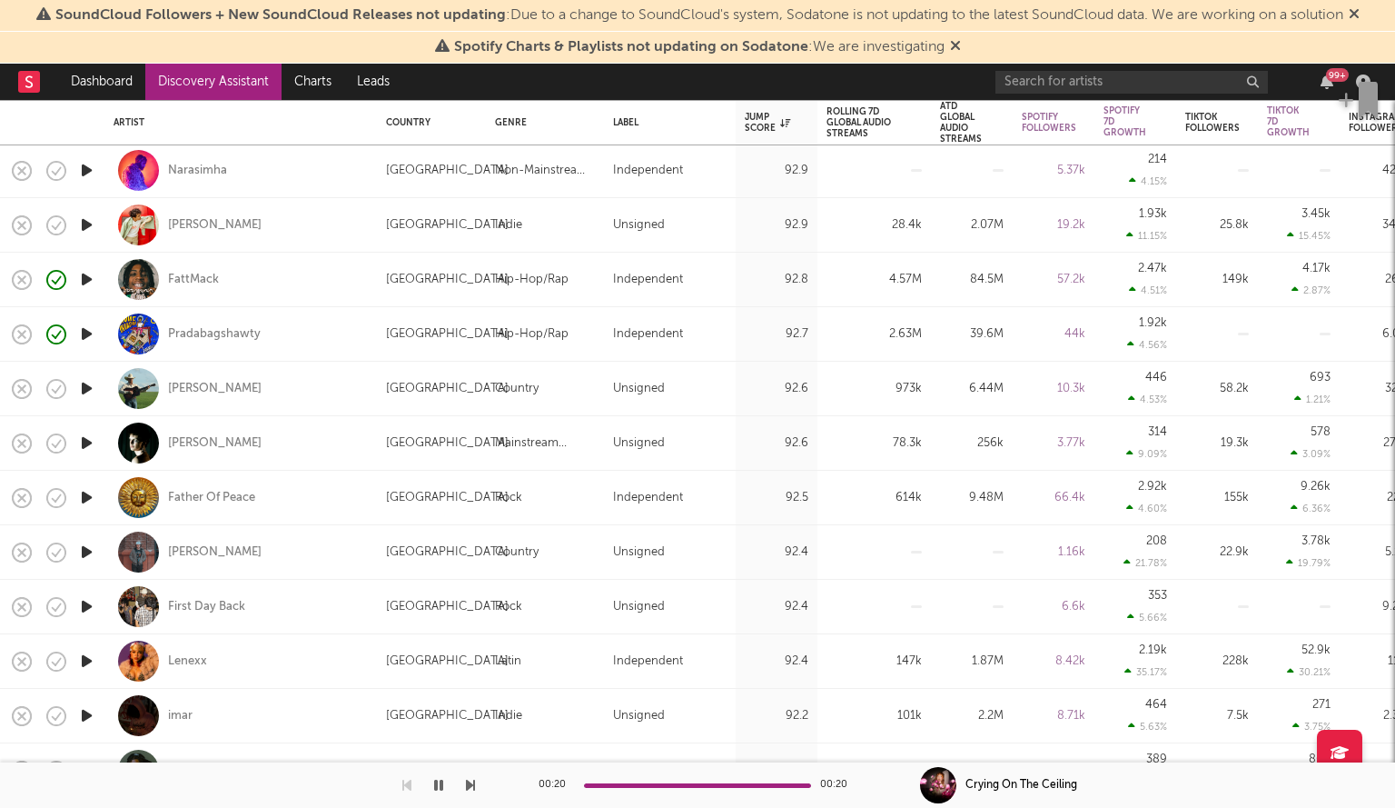
click at [84, 435] on icon "button" at bounding box center [86, 443] width 19 height 23
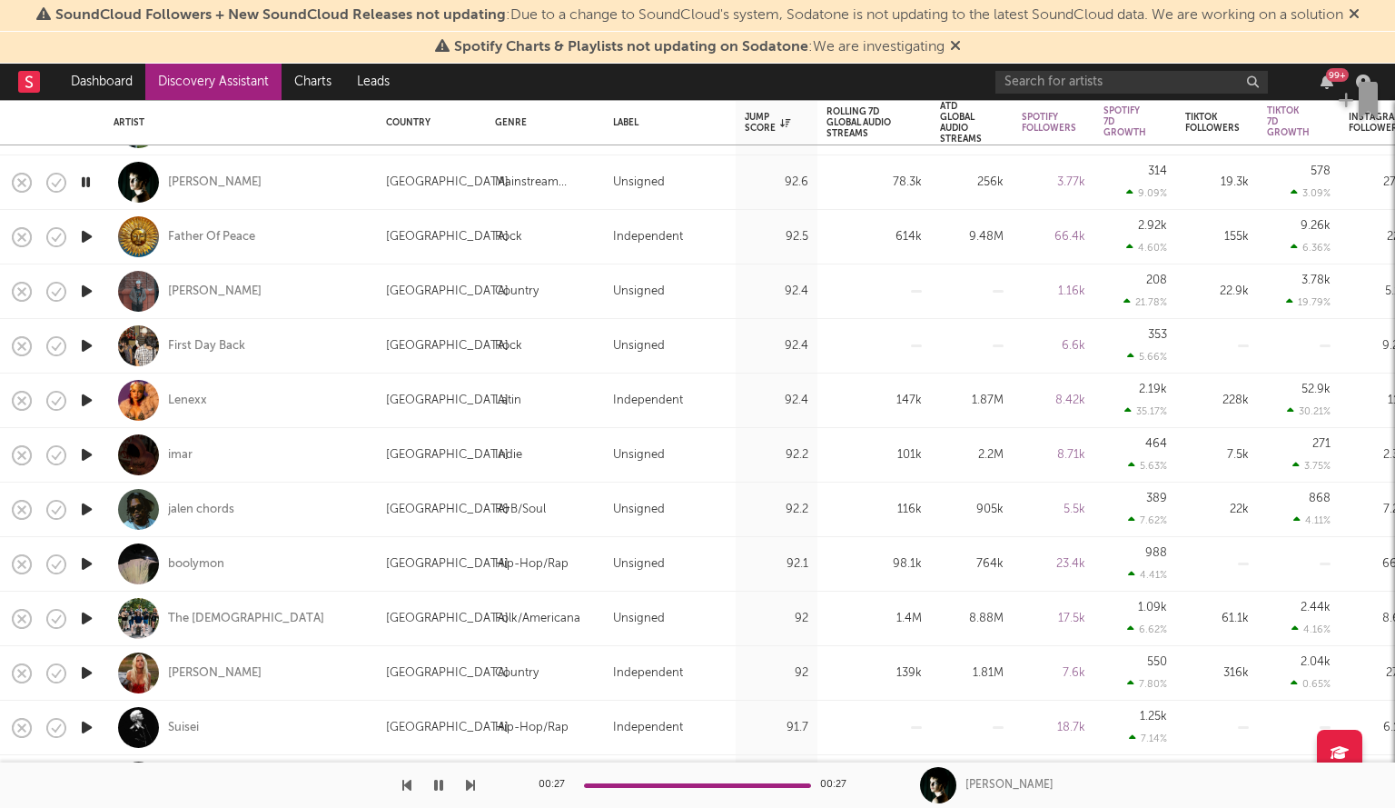
click at [96, 282] on div at bounding box center [86, 291] width 36 height 55
select select "1w"
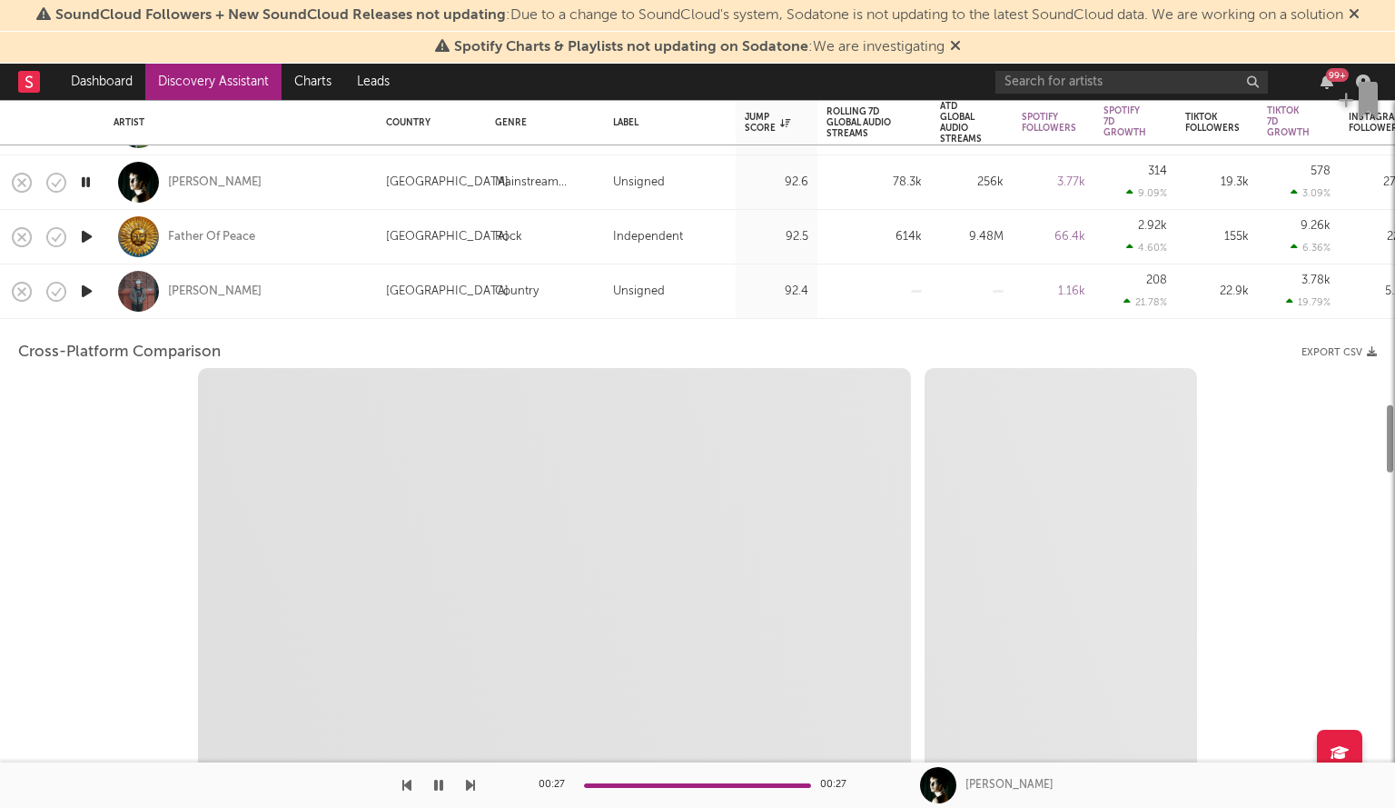
click at [96, 283] on icon "button" at bounding box center [86, 291] width 19 height 23
select select "1w"
click at [302, 286] on div "Tristan Trincado" at bounding box center [241, 291] width 254 height 54
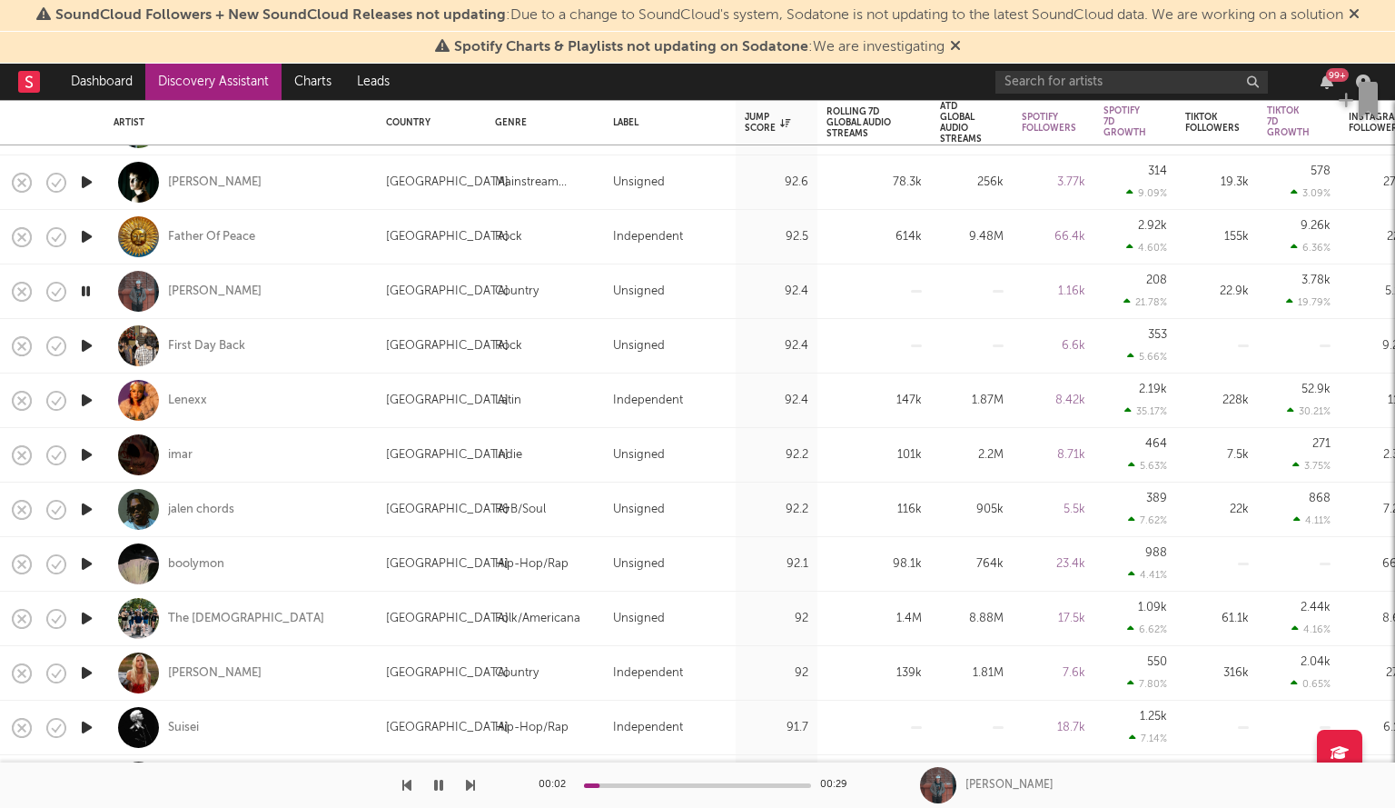
click at [89, 455] on icon "button" at bounding box center [86, 454] width 19 height 23
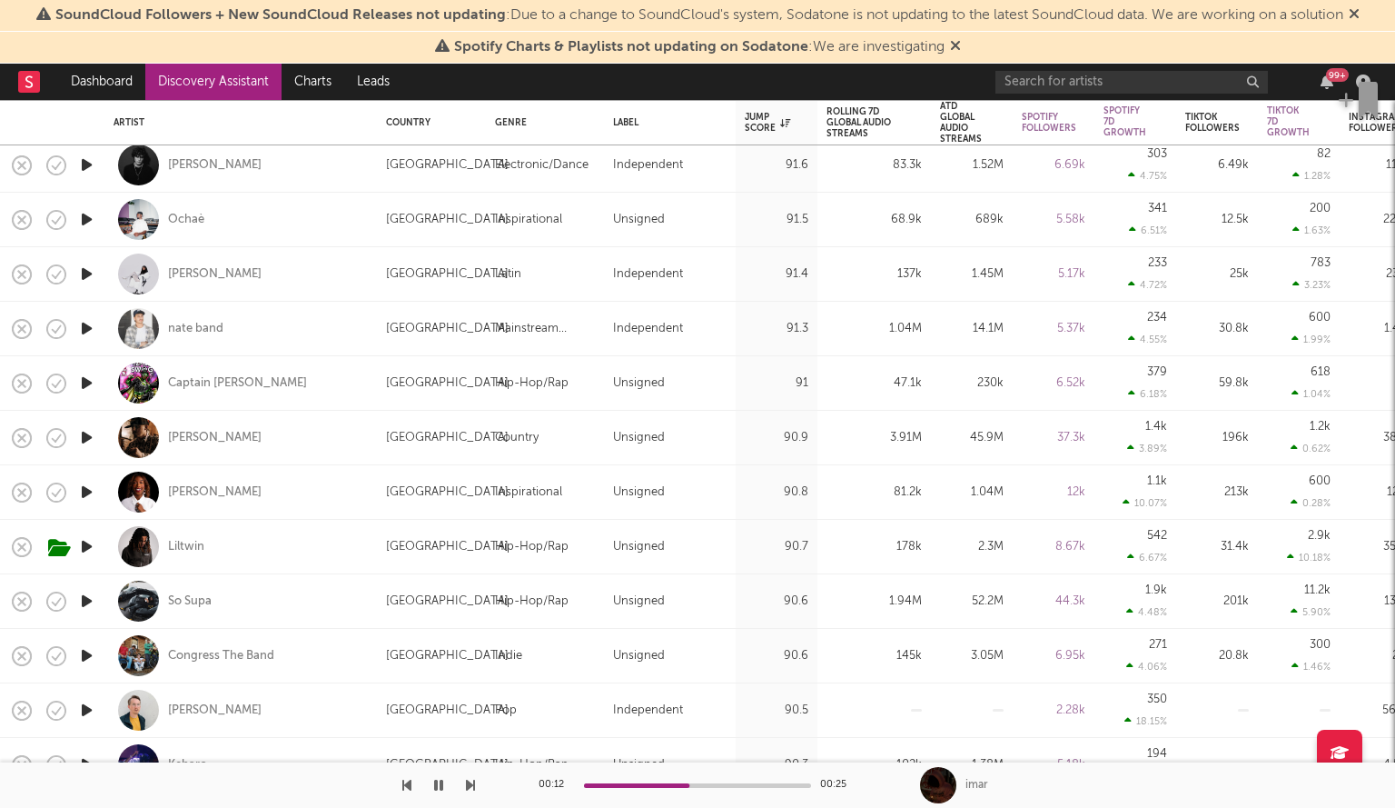
click at [95, 431] on icon "button" at bounding box center [86, 437] width 19 height 23
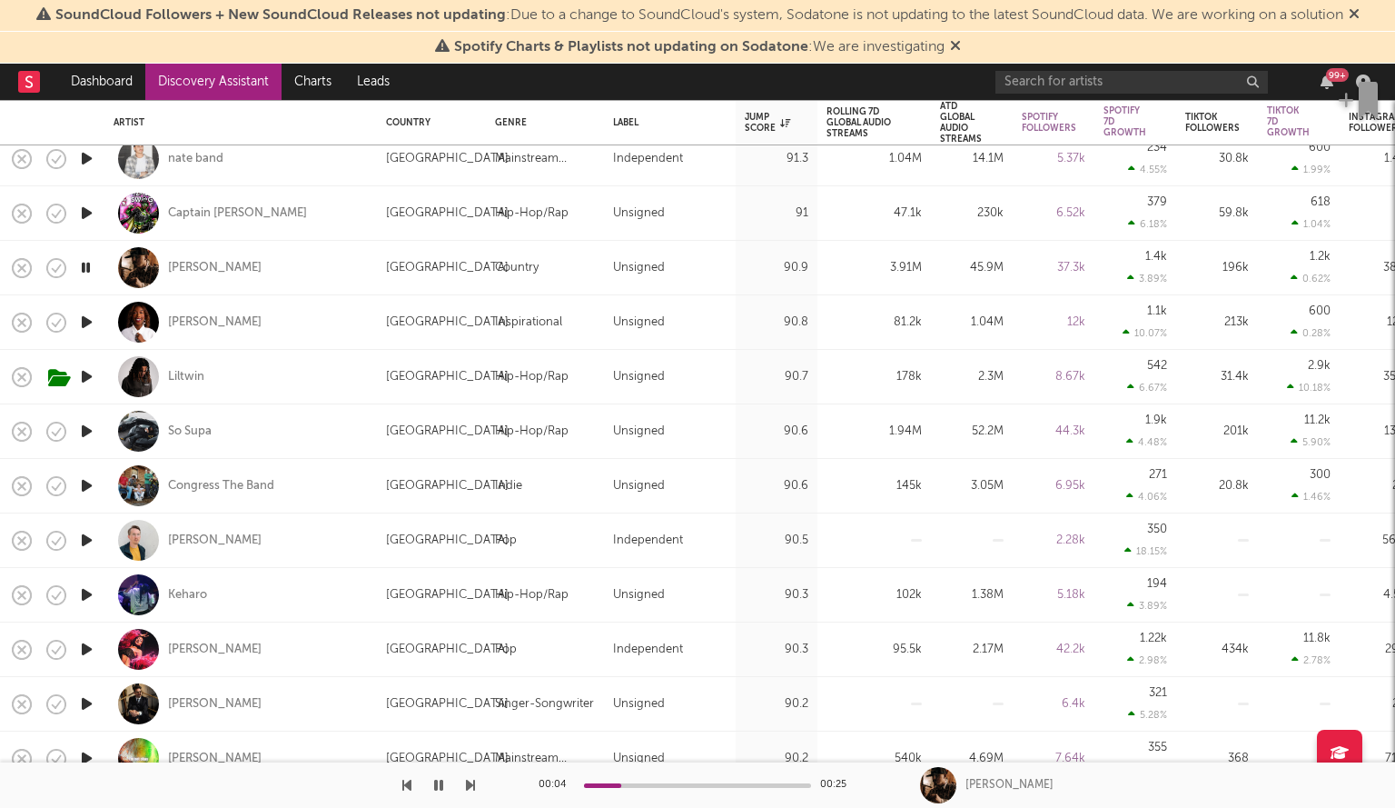
click at [84, 426] on icon "button" at bounding box center [86, 431] width 19 height 23
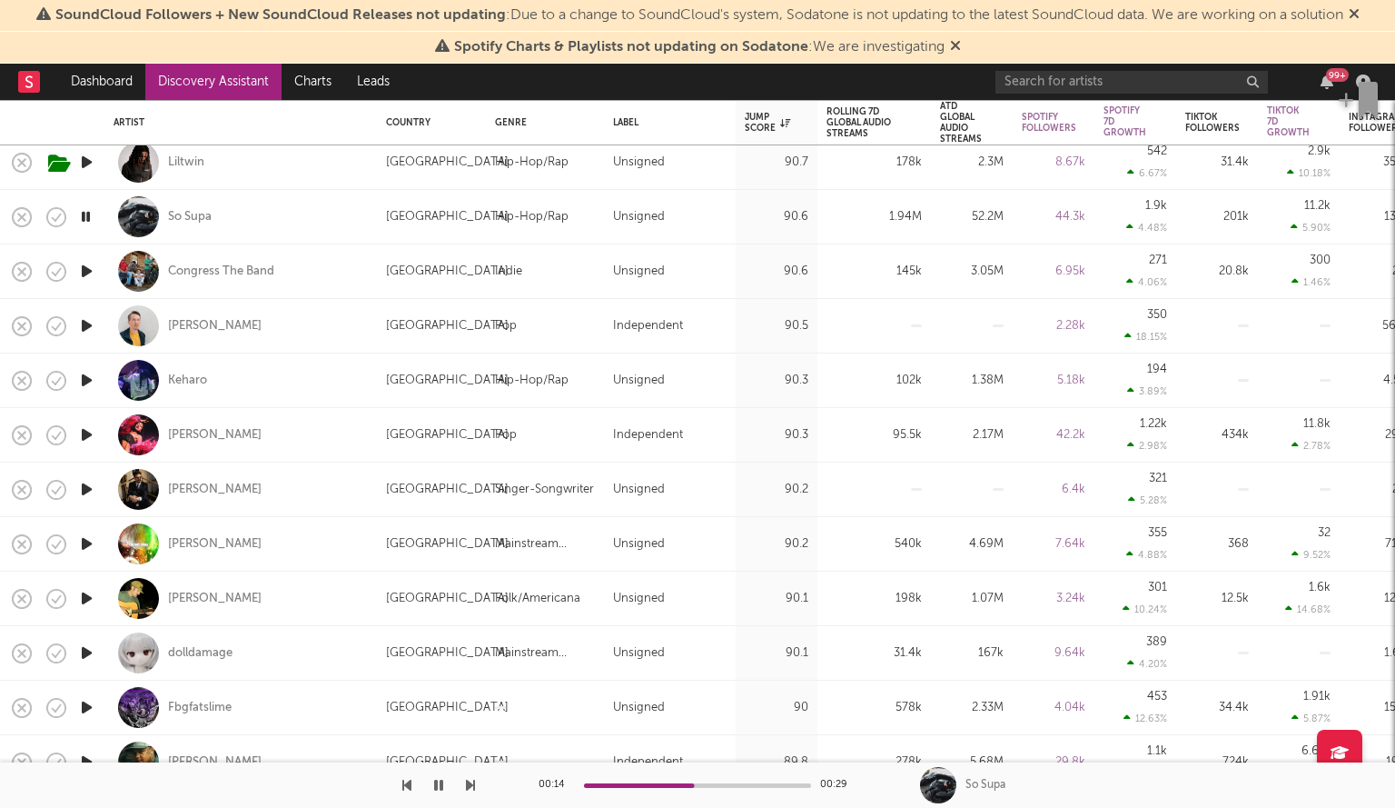
click at [82, 373] on icon "button" at bounding box center [86, 380] width 19 height 23
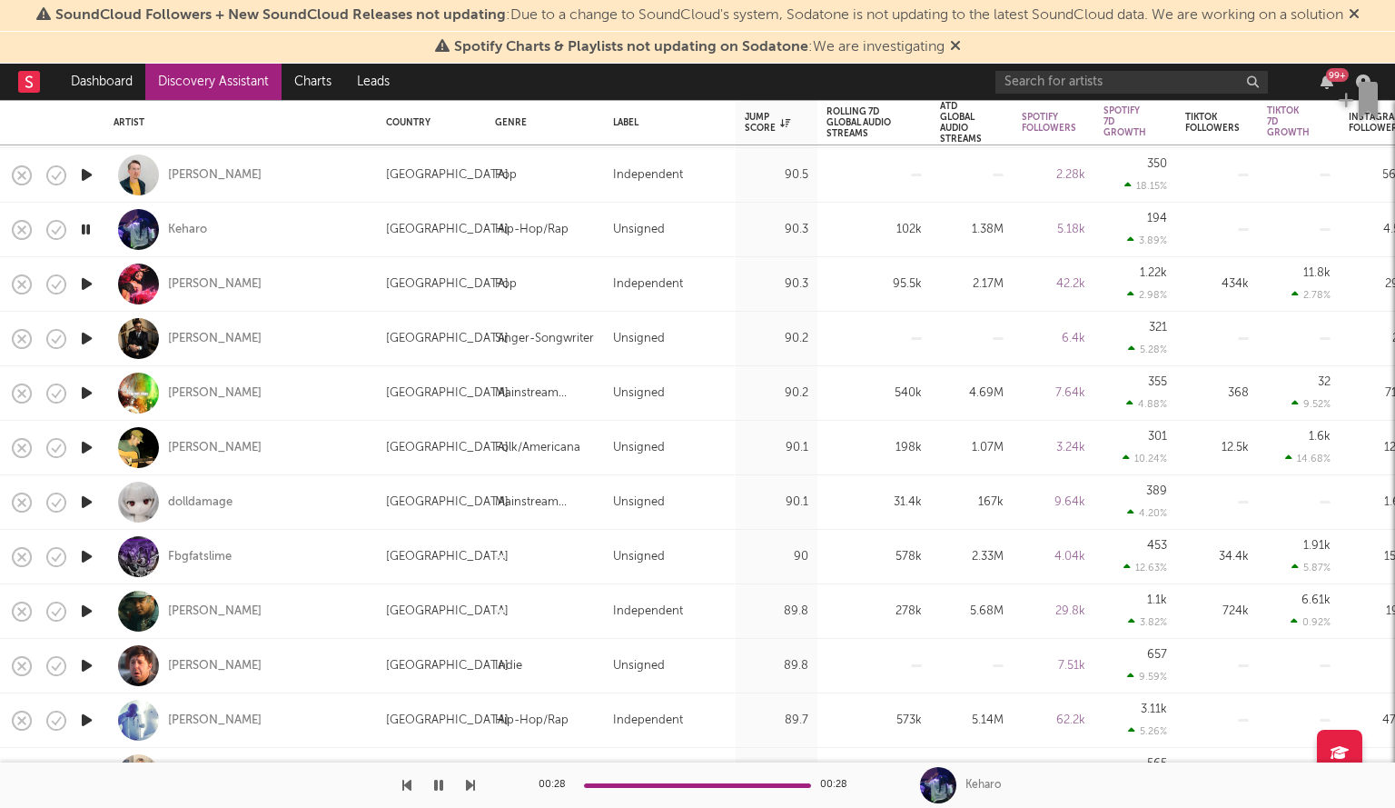
click at [85, 383] on icon "button" at bounding box center [86, 393] width 19 height 23
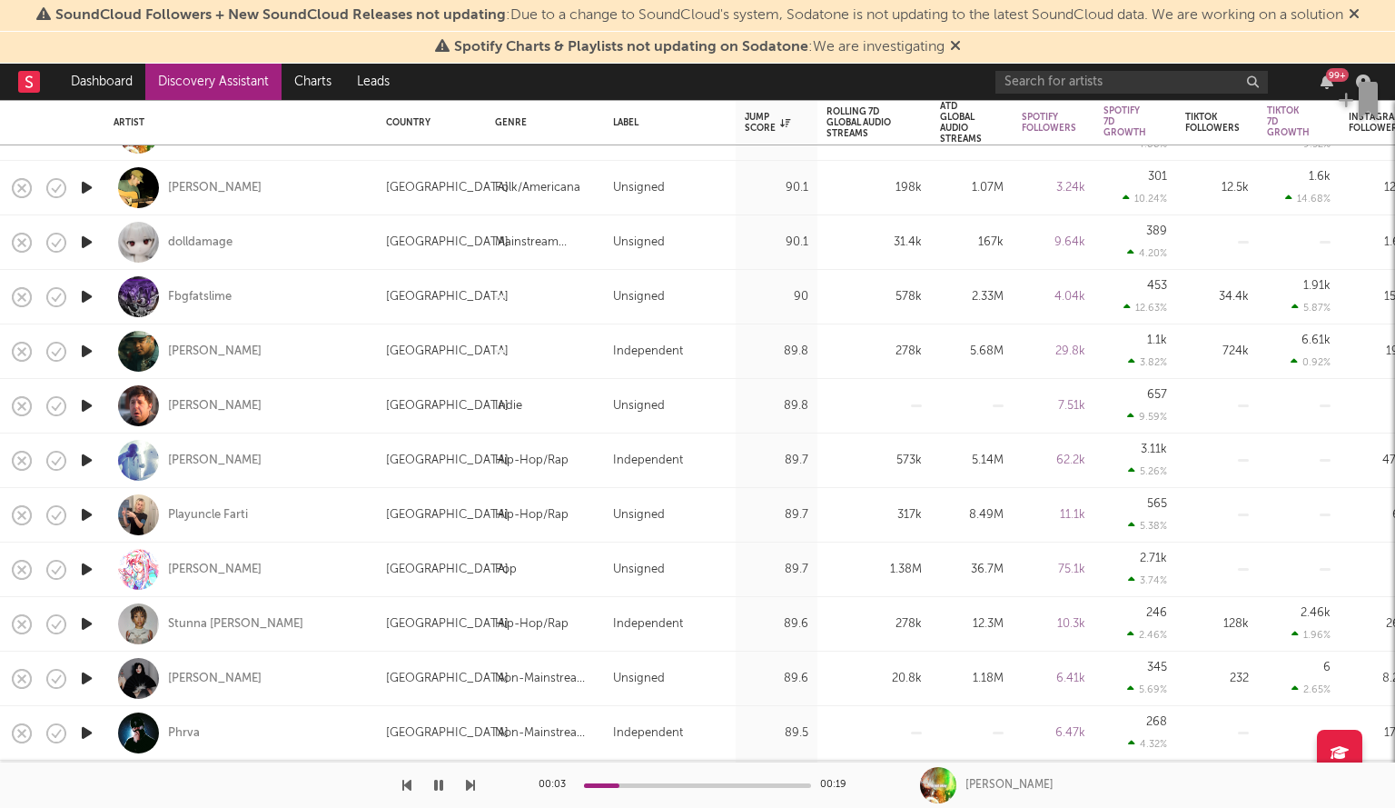
click at [85, 512] on icon "button" at bounding box center [86, 514] width 19 height 23
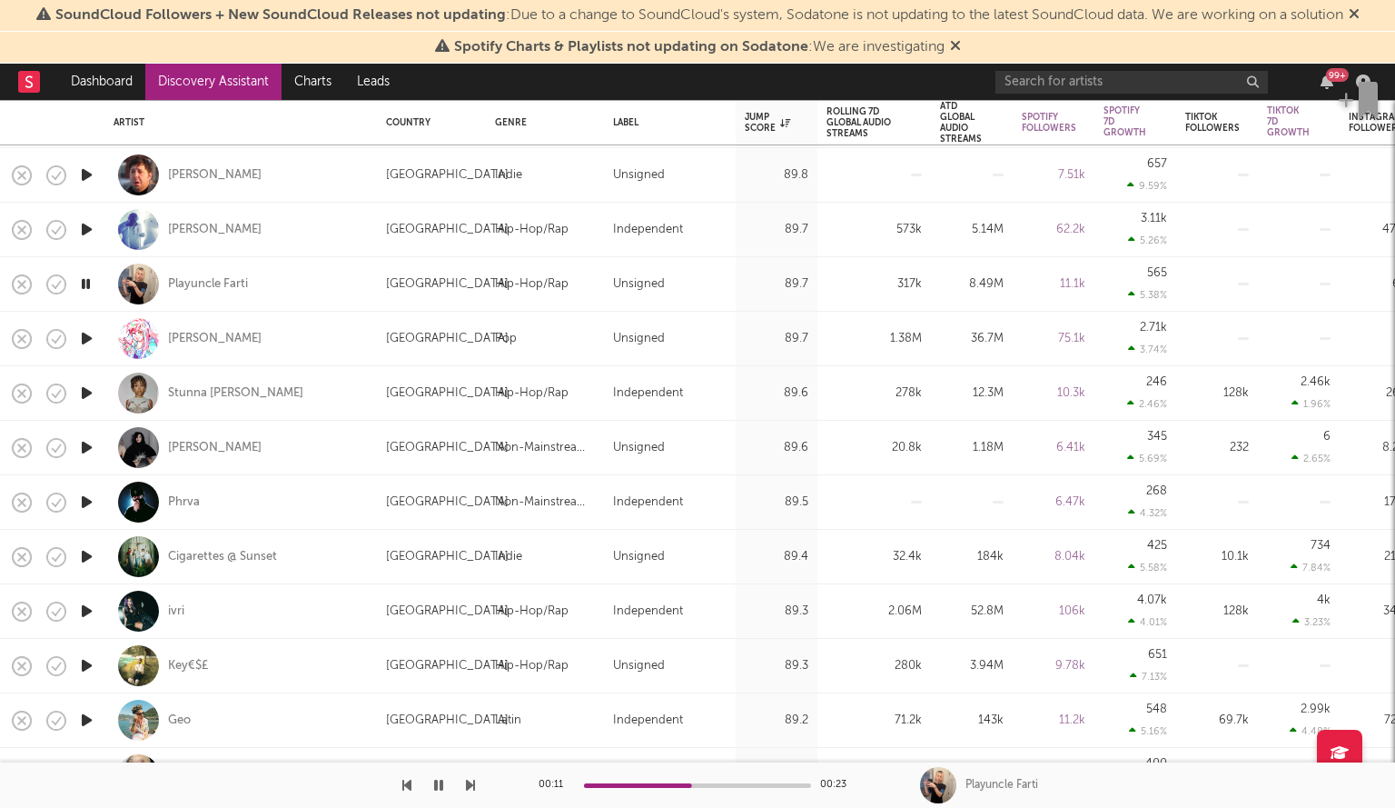
click at [89, 333] on icon "button" at bounding box center [86, 338] width 19 height 23
click at [100, 454] on div at bounding box center [86, 448] width 36 height 55
select select "1w"
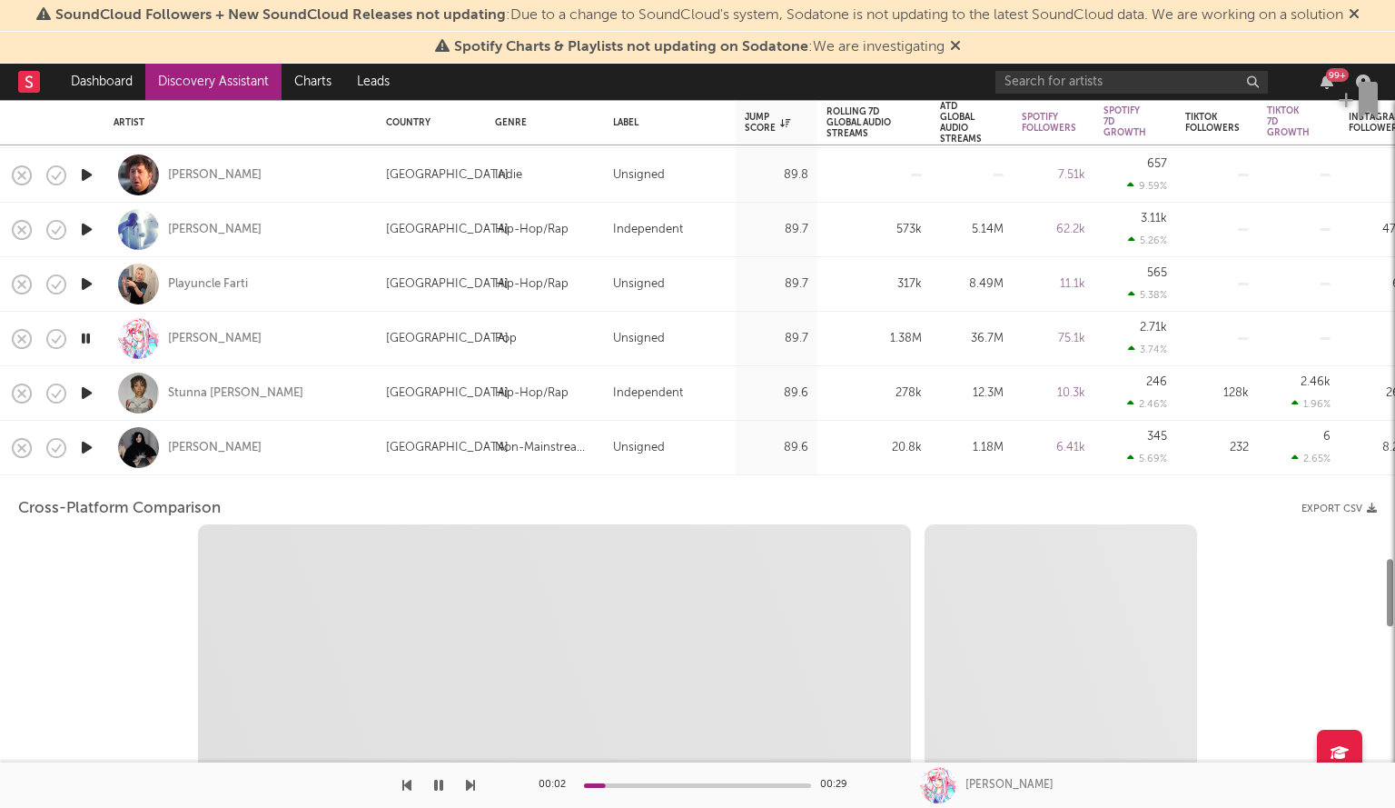
click at [95, 450] on icon "button" at bounding box center [86, 447] width 19 height 23
select select "6m"
click at [313, 446] on div "Joon Gloom" at bounding box center [241, 448] width 254 height 54
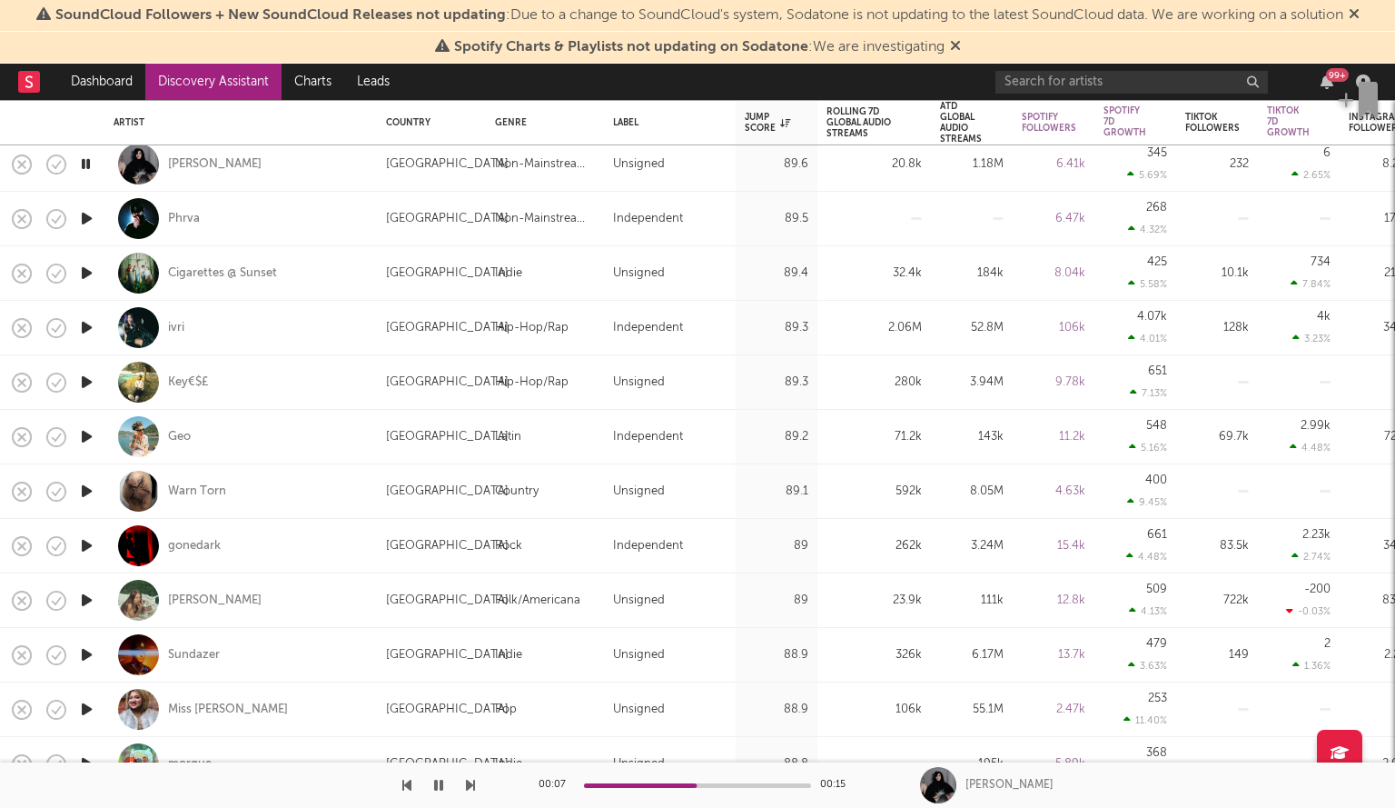
click at [84, 650] on icon "button" at bounding box center [86, 654] width 19 height 23
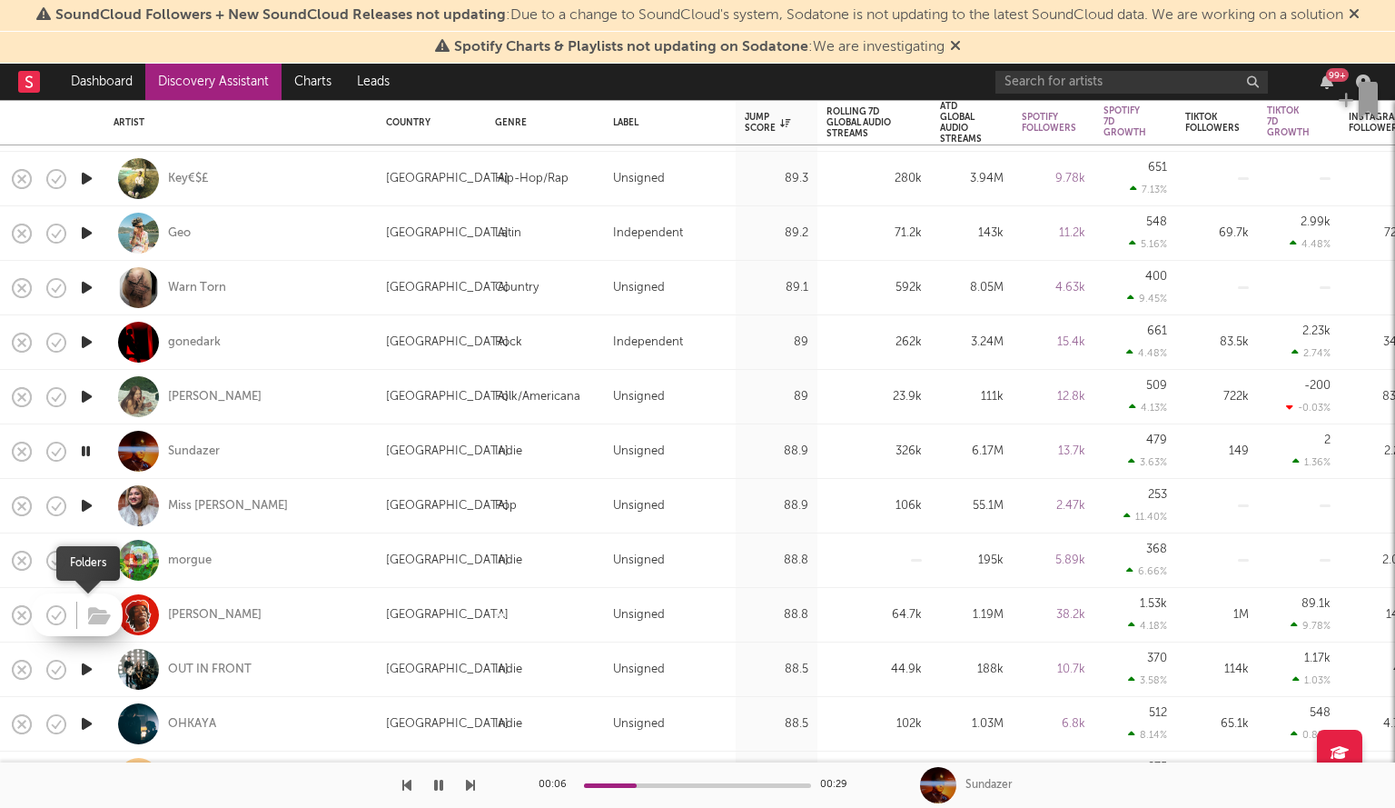
click at [84, 602] on span at bounding box center [97, 615] width 33 height 32
click at [86, 611] on icon "button" at bounding box center [86, 614] width 19 height 23
click at [681, 781] on div "00:02 00:16" at bounding box center [698, 784] width 318 height 45
click at [84, 725] on icon "button" at bounding box center [86, 723] width 19 height 23
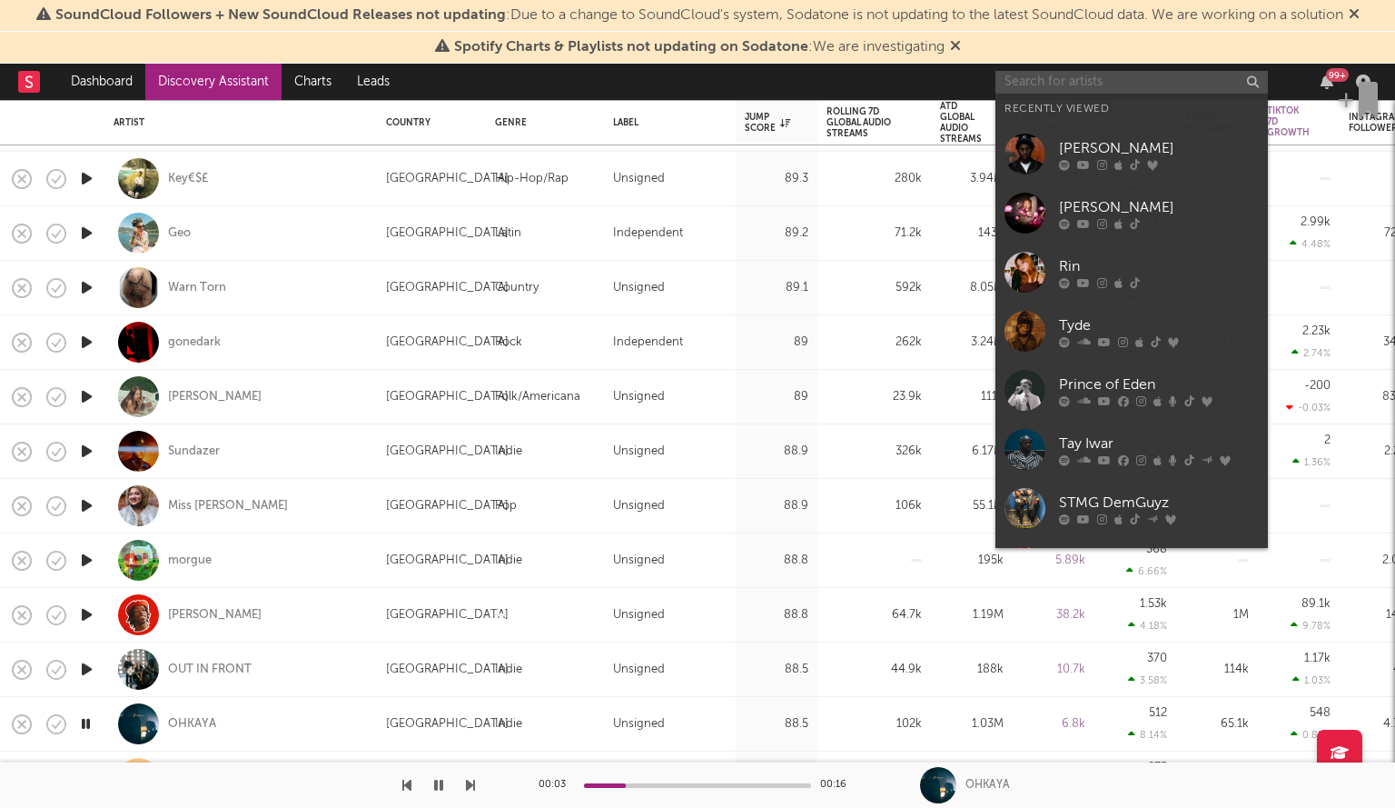
click at [1105, 82] on input "text" at bounding box center [1132, 82] width 273 height 23
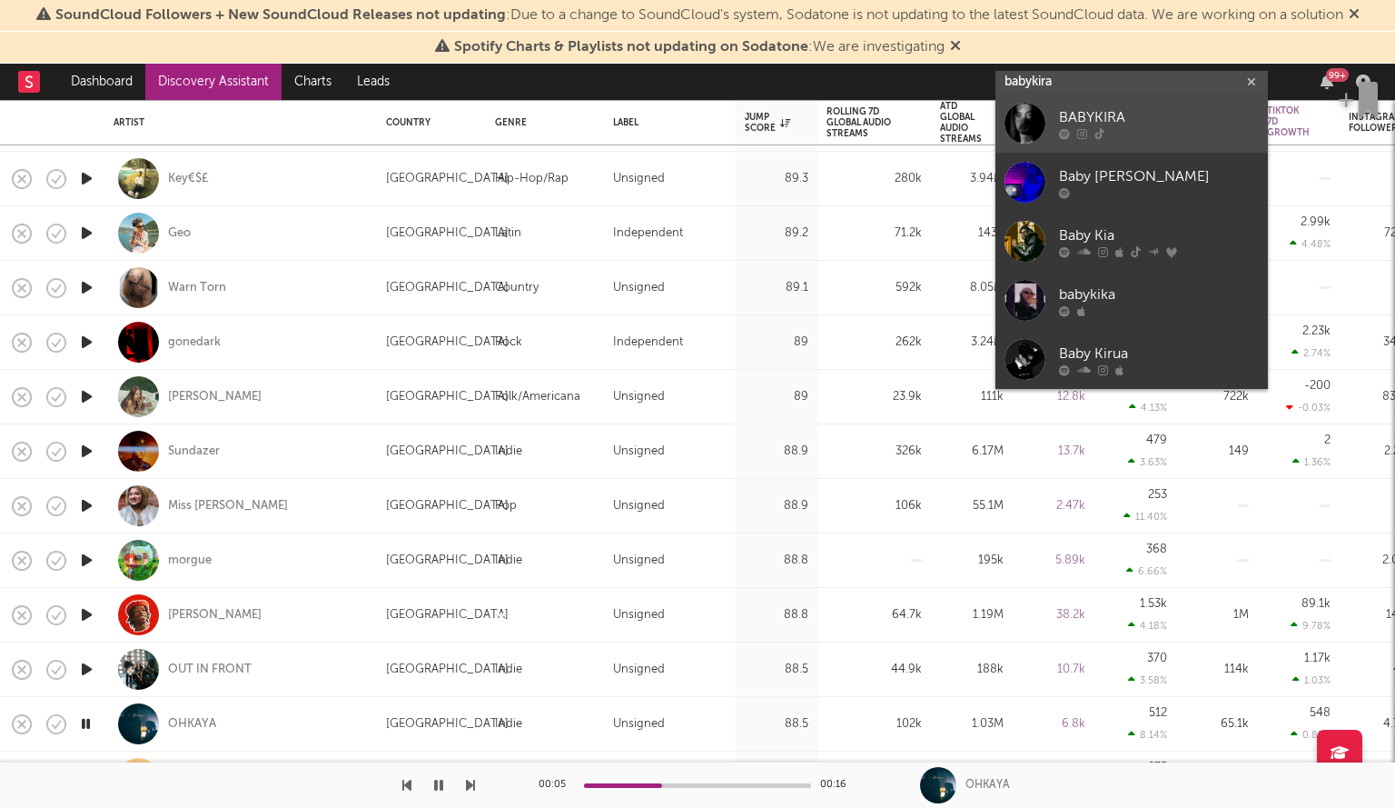
type input "babykira"
click at [1112, 112] on div "BABYKIRA" at bounding box center [1159, 117] width 200 height 22
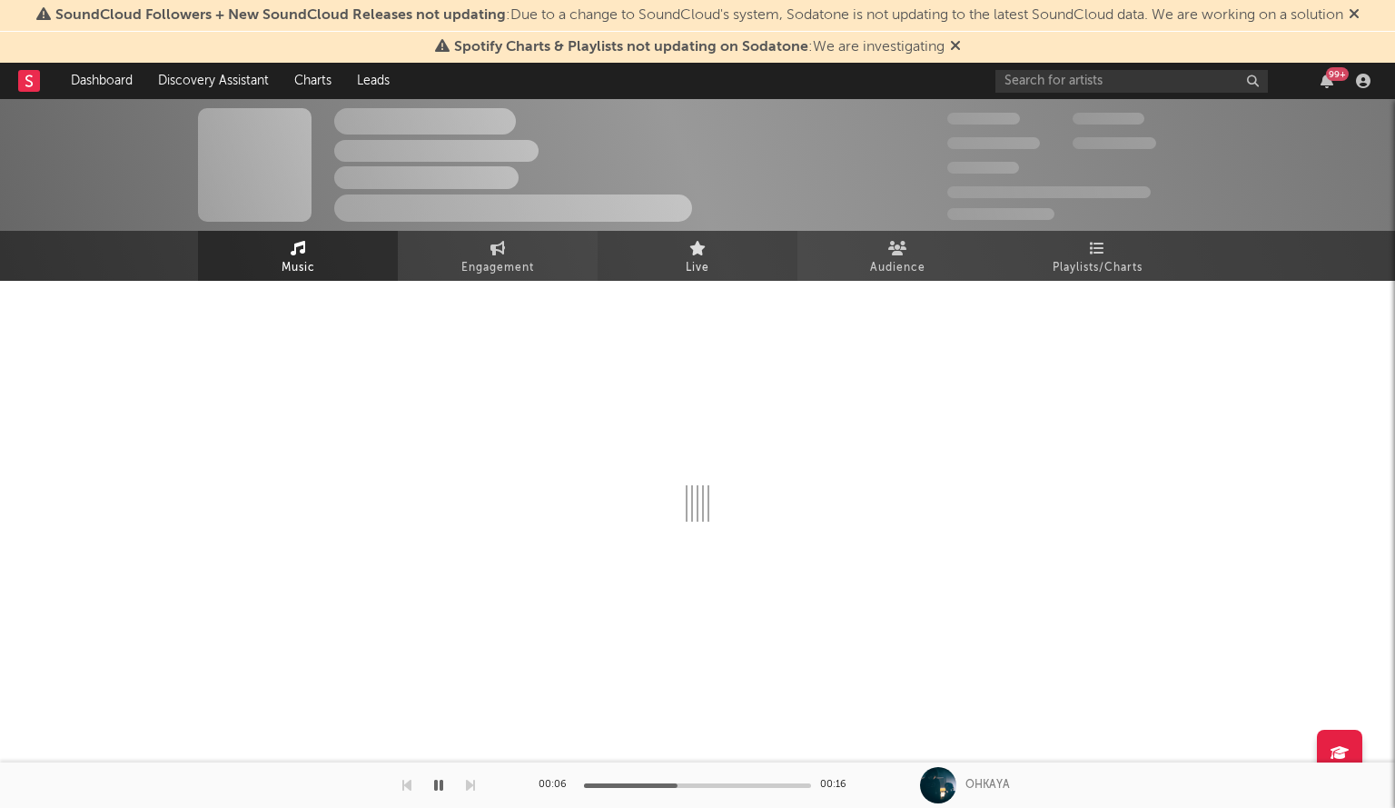
select select "1w"
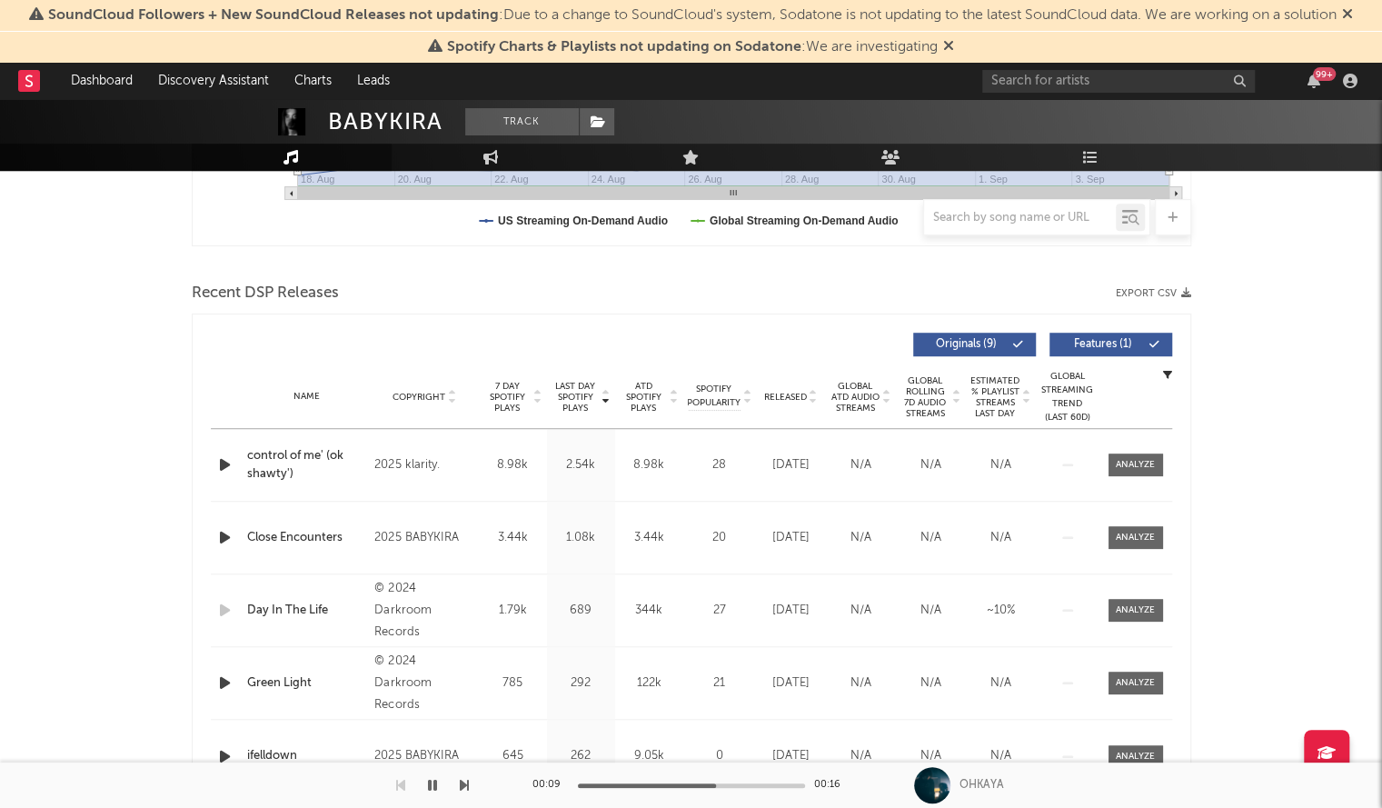
scroll to position [547, 0]
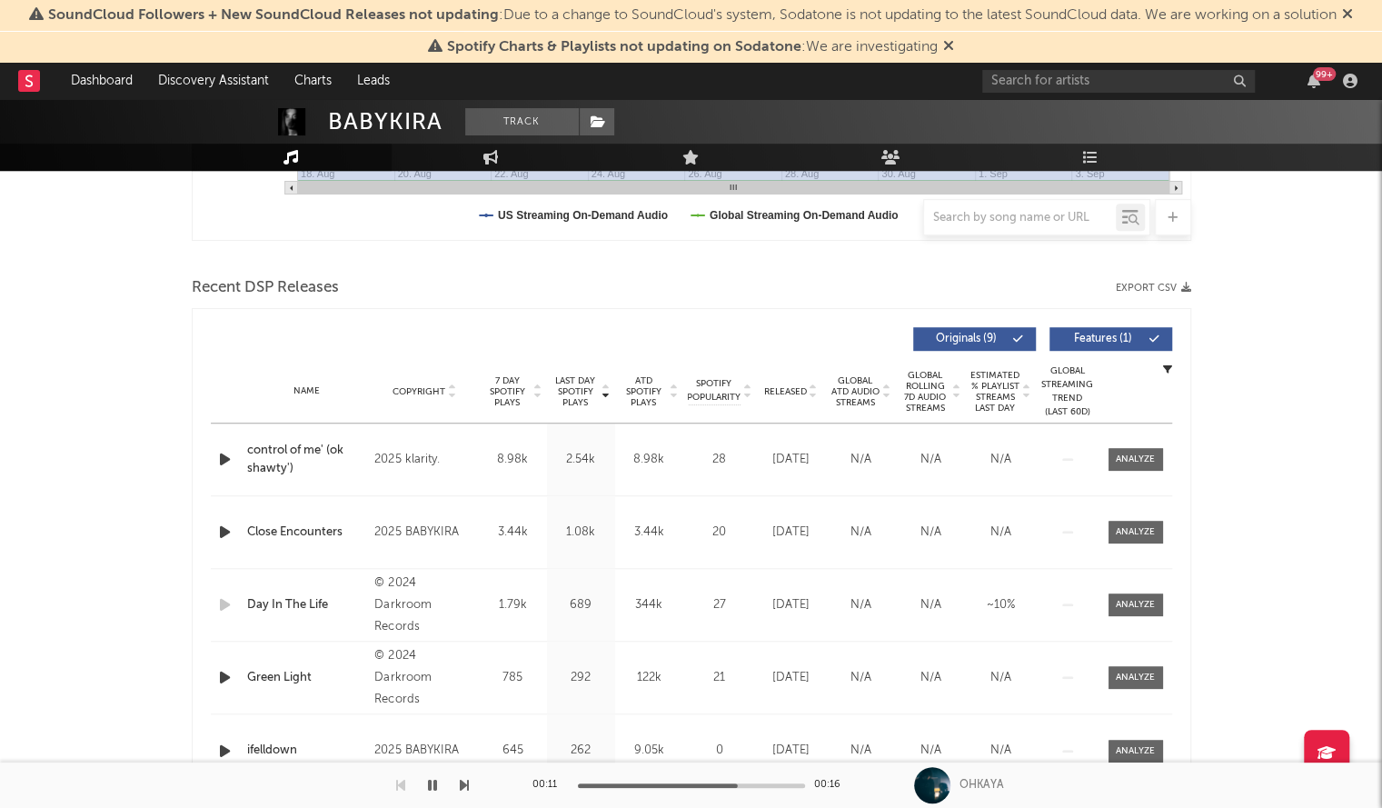
click at [781, 384] on div "Released" at bounding box center [790, 391] width 61 height 14
click at [216, 455] on icon "button" at bounding box center [224, 459] width 19 height 23
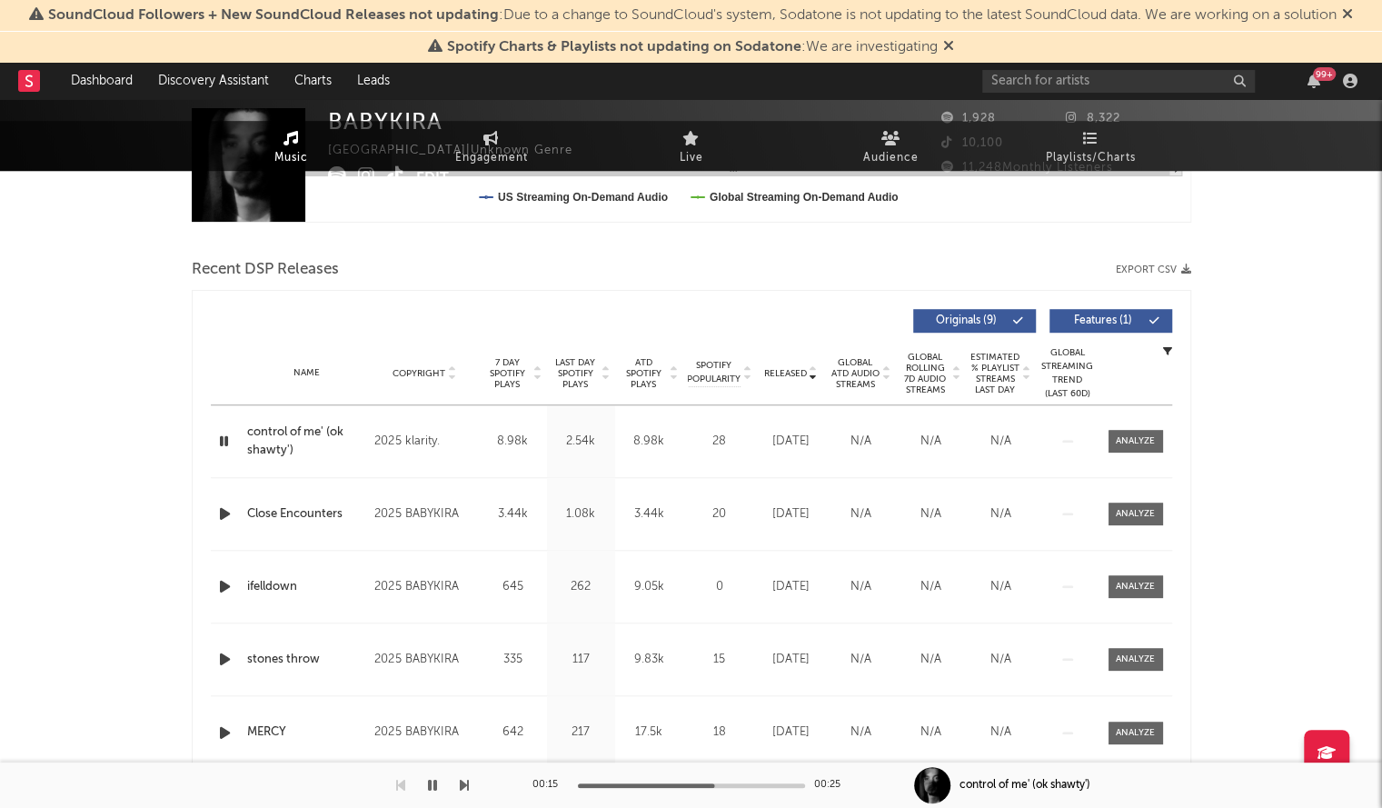
scroll to position [575, 0]
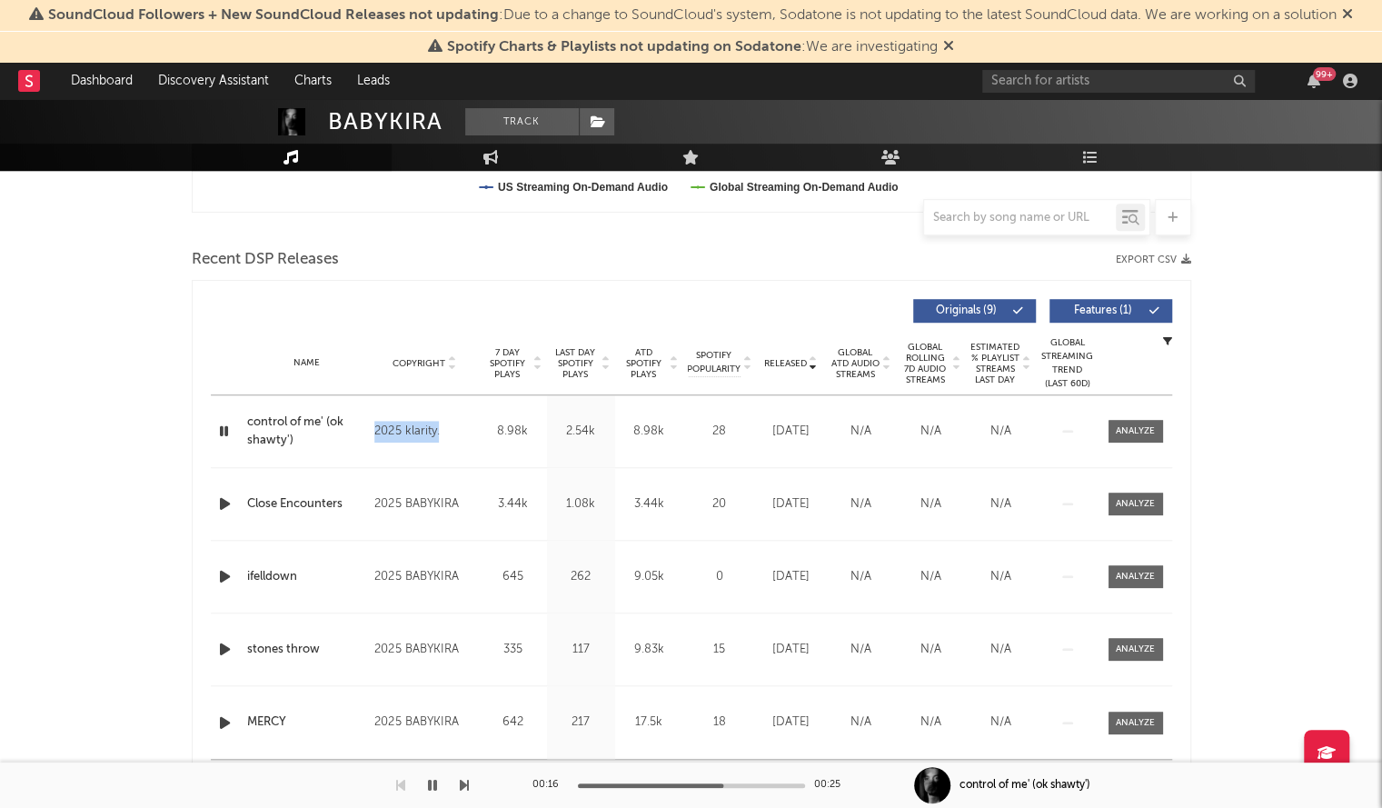
drag, startPoint x: 442, startPoint y: 433, endPoint x: 374, endPoint y: 441, distance: 67.6
click at [374, 441] on div "Name control of me' (ok shawty') Copyright 2025 klarity. Label klarity. Album N…" at bounding box center [691, 431] width 961 height 72
click at [276, 422] on div "control of me' (ok shawty')" at bounding box center [306, 430] width 119 height 35
click at [222, 503] on icon "button" at bounding box center [224, 503] width 19 height 23
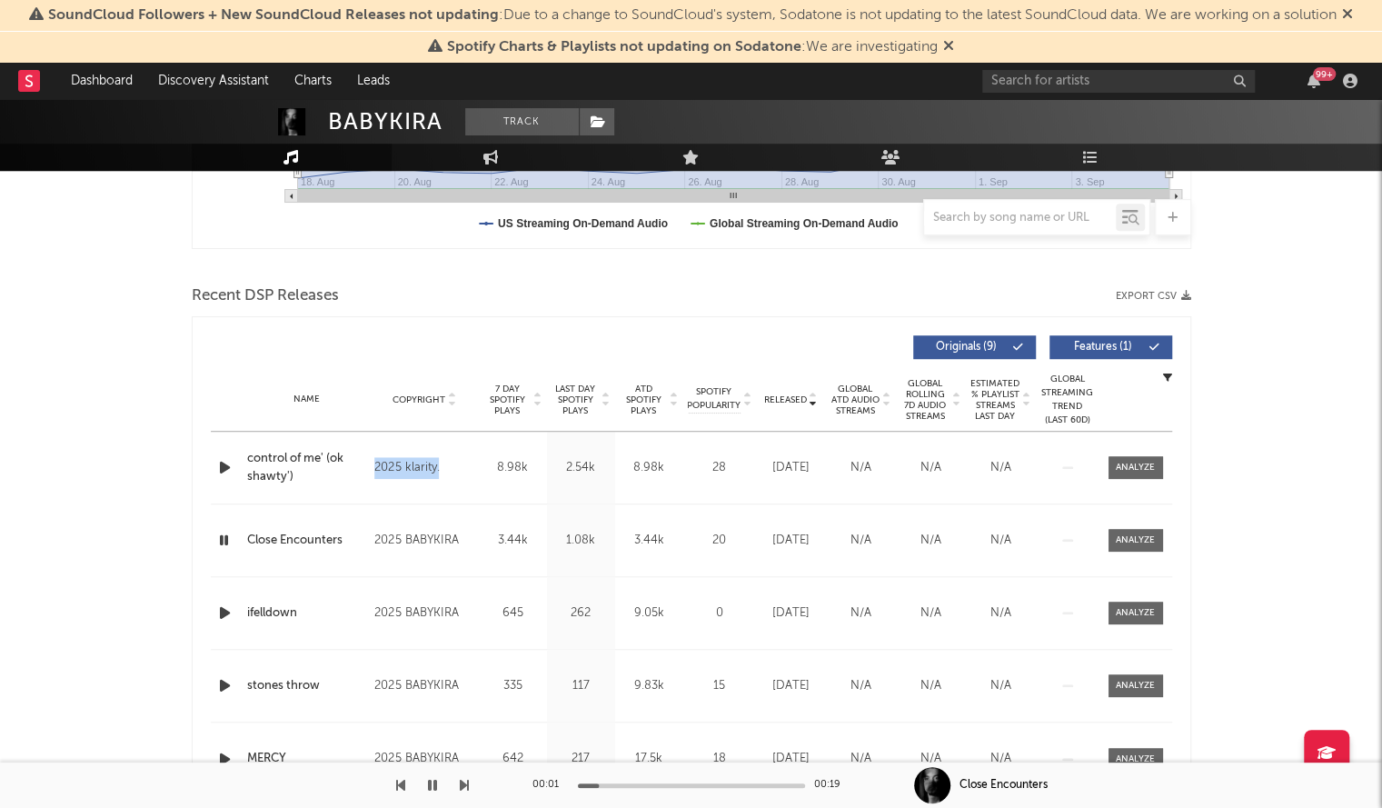
scroll to position [582, 0]
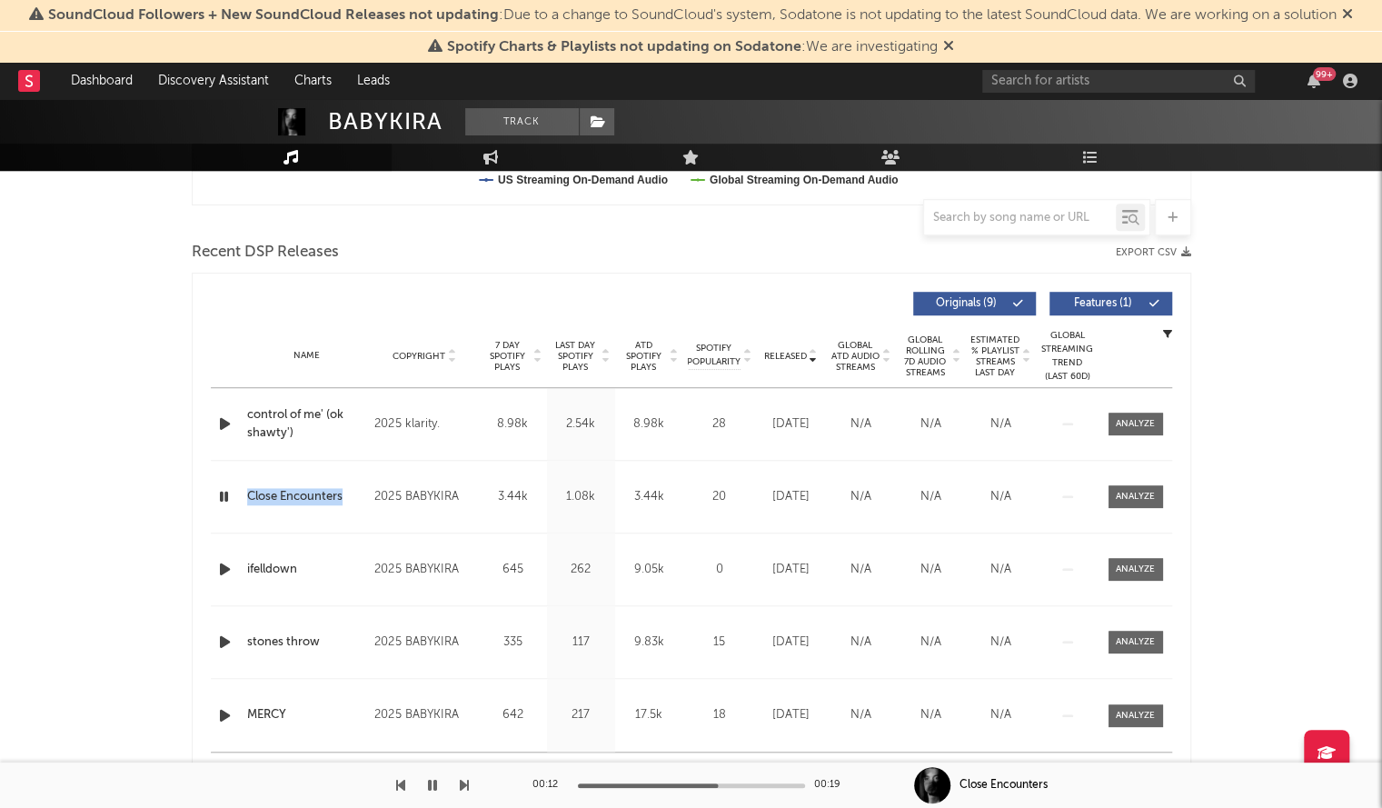
drag, startPoint x: 229, startPoint y: 474, endPoint x: 351, endPoint y: 475, distance: 121.7
click at [351, 475] on div "Name Close Encounters Copyright 2025 BABYKIRA Label BABYKIRA Album Names Close …" at bounding box center [691, 497] width 961 height 72
copy div "Name Close Encounters"
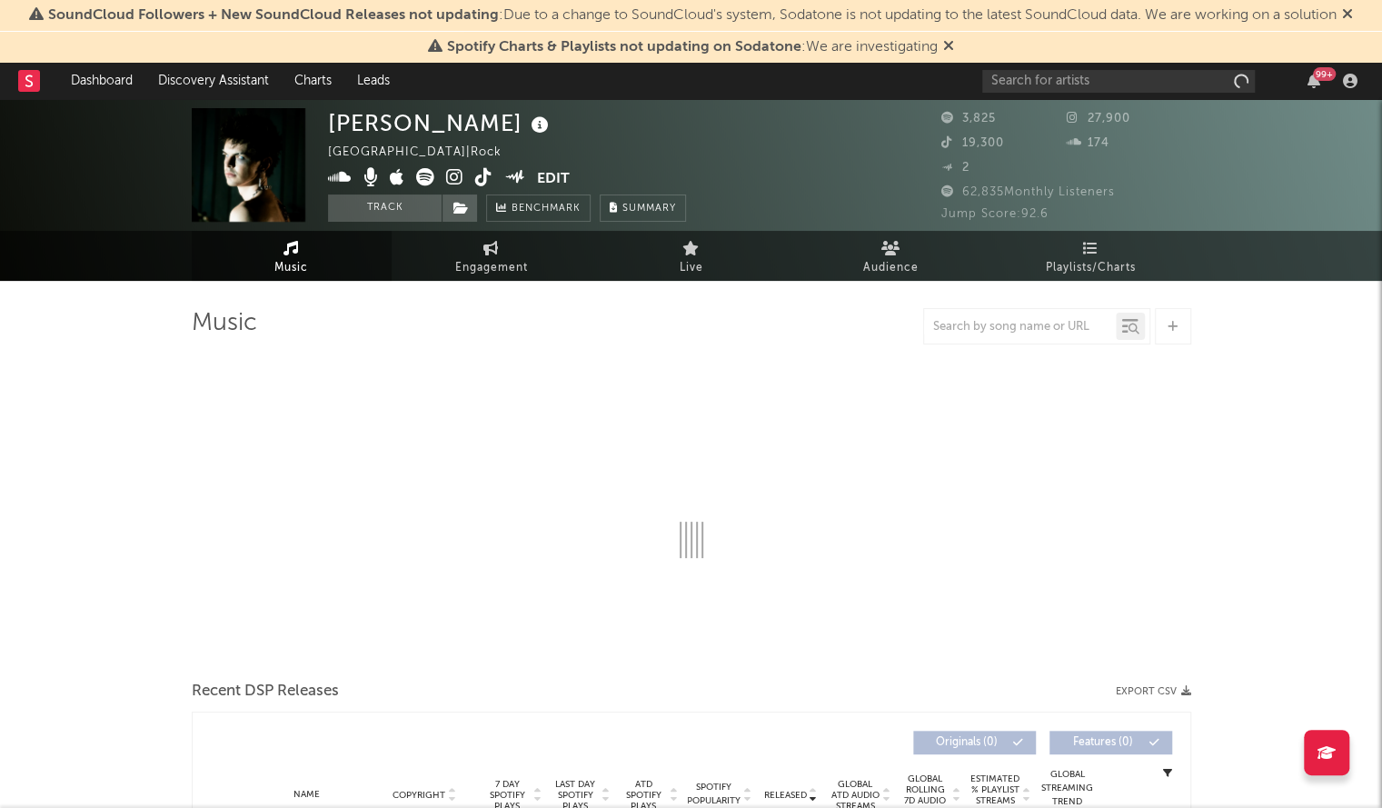
select select "1w"
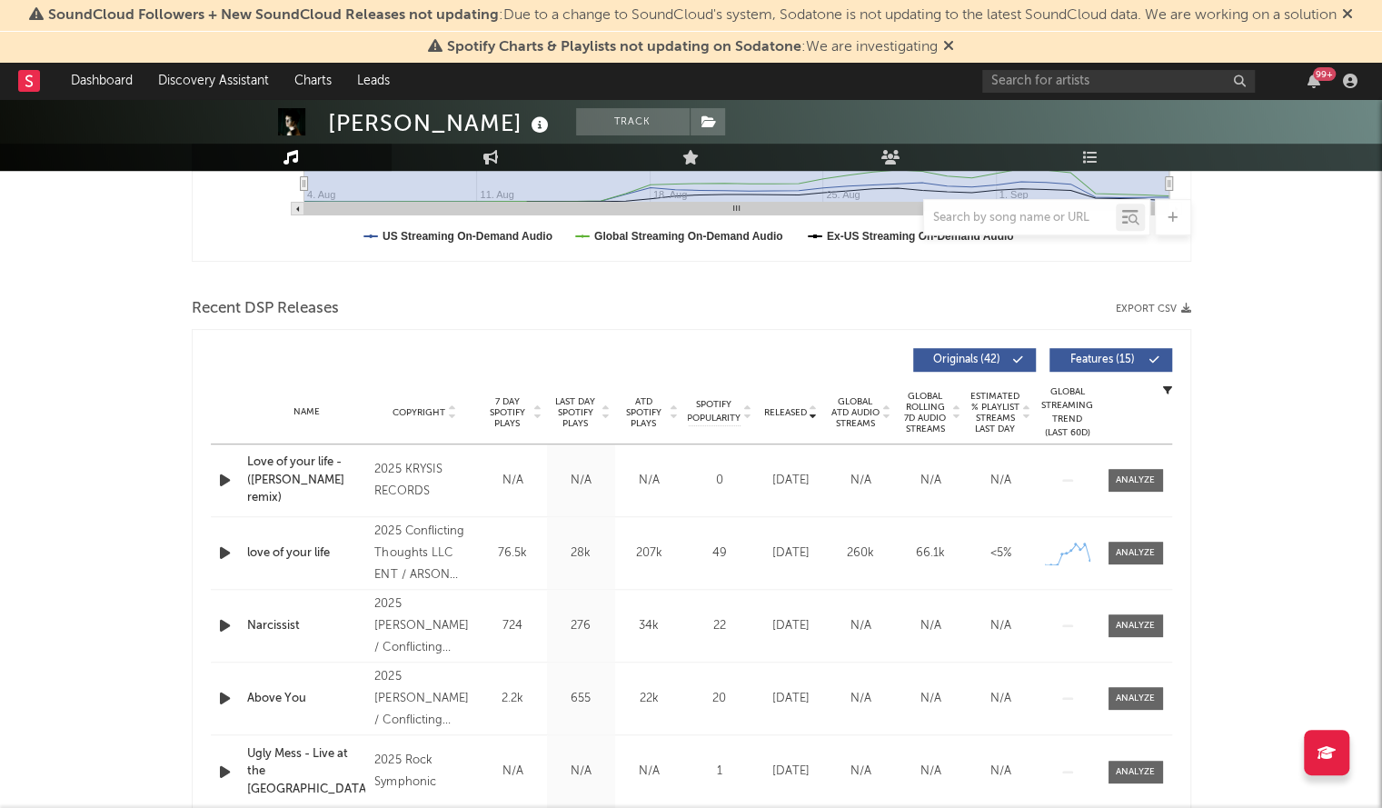
scroll to position [527, 0]
click at [770, 410] on span "Released" at bounding box center [785, 411] width 43 height 11
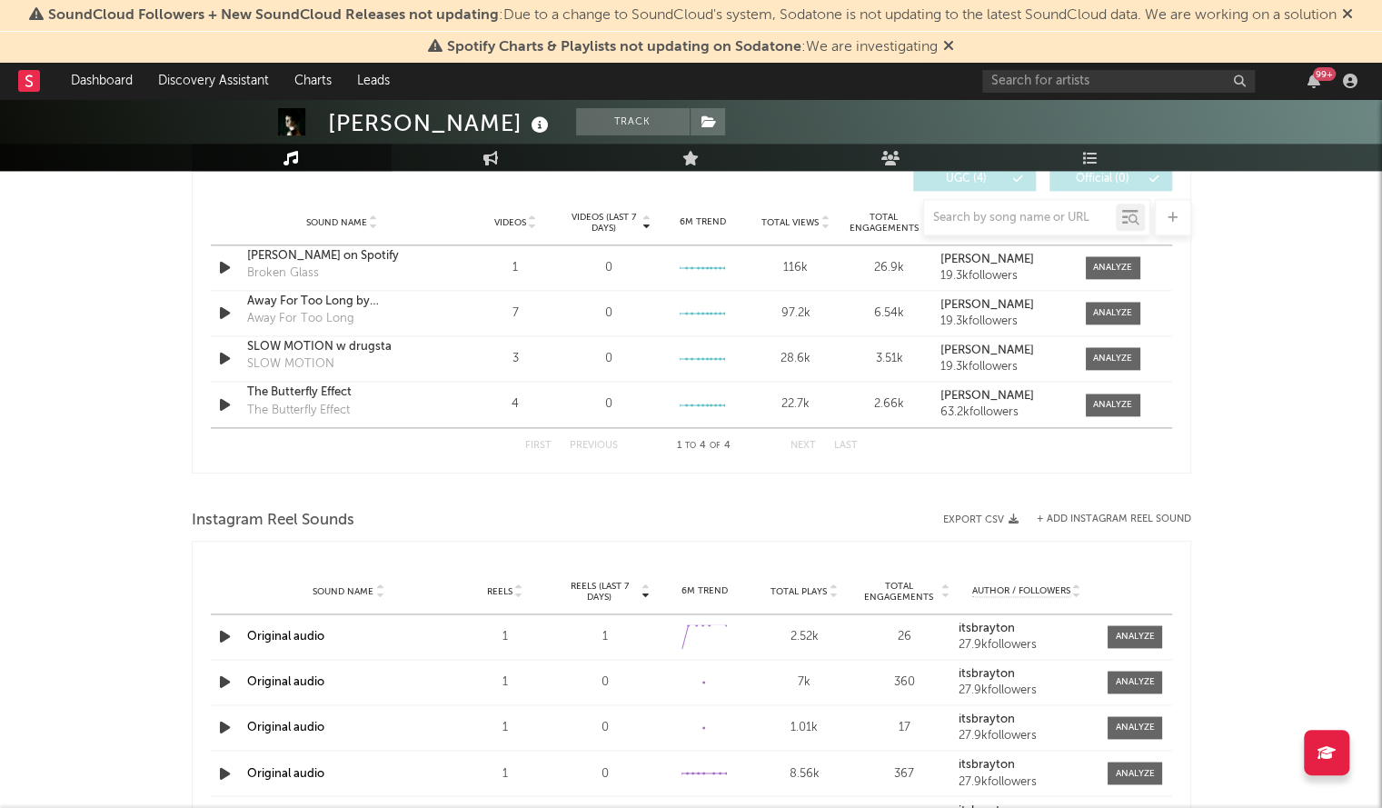
scroll to position [1298, 0]
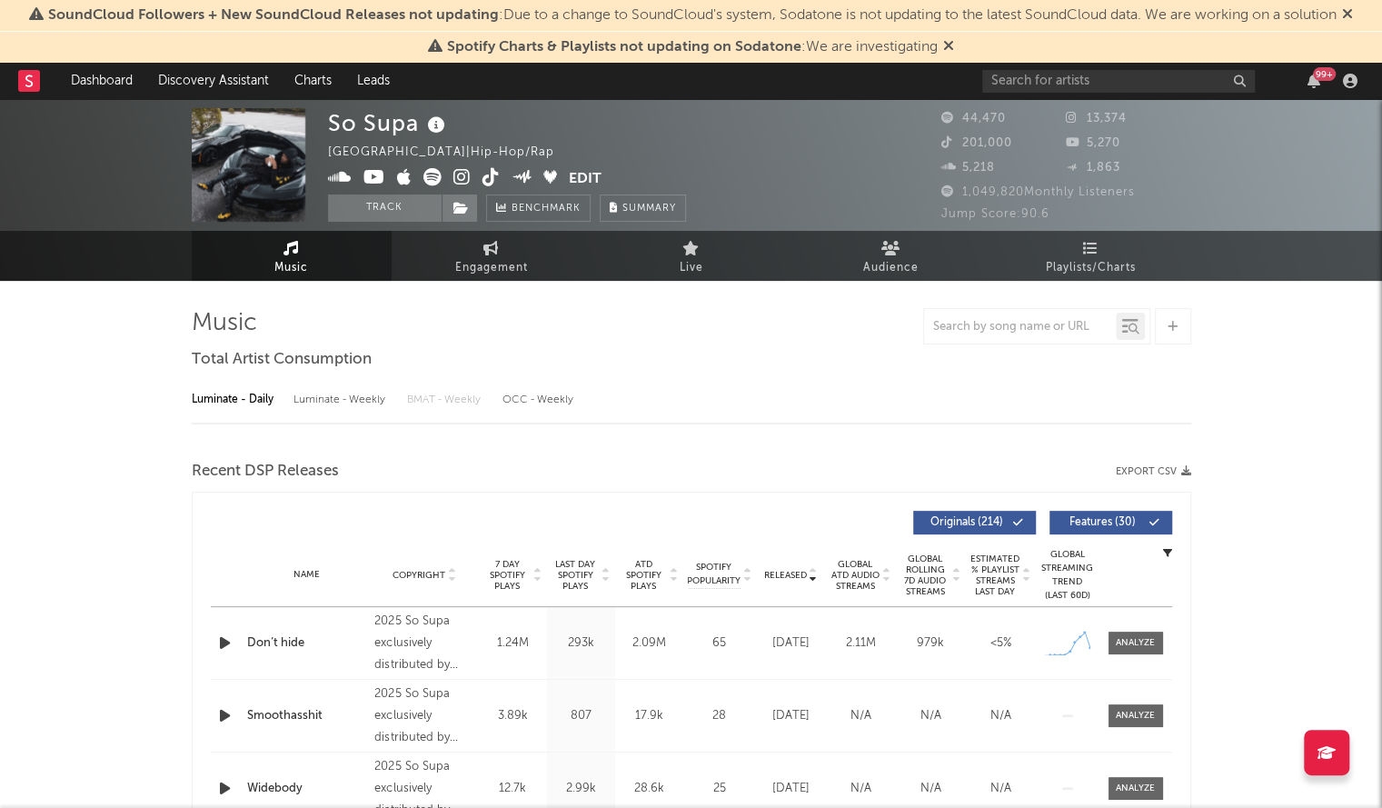
select select "6m"
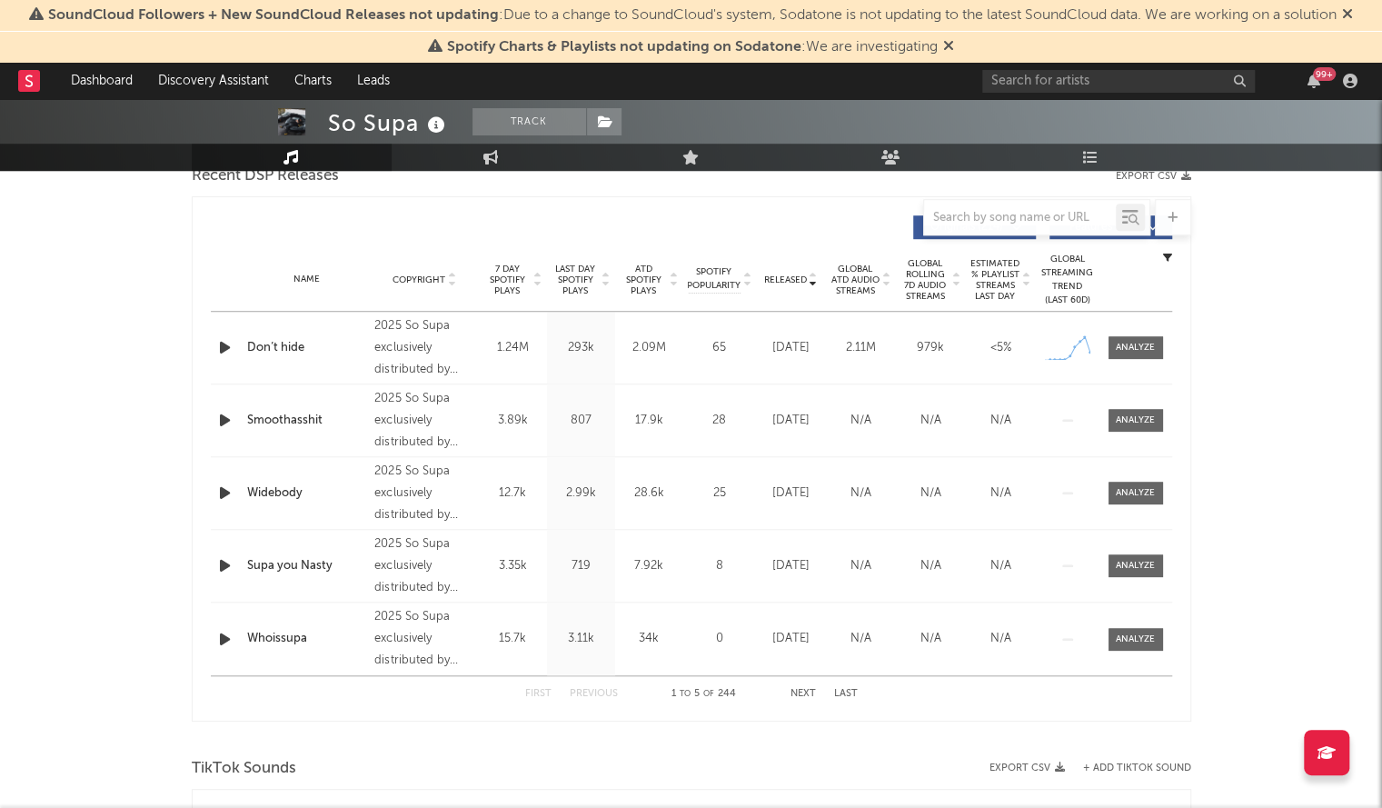
scroll to position [660, 0]
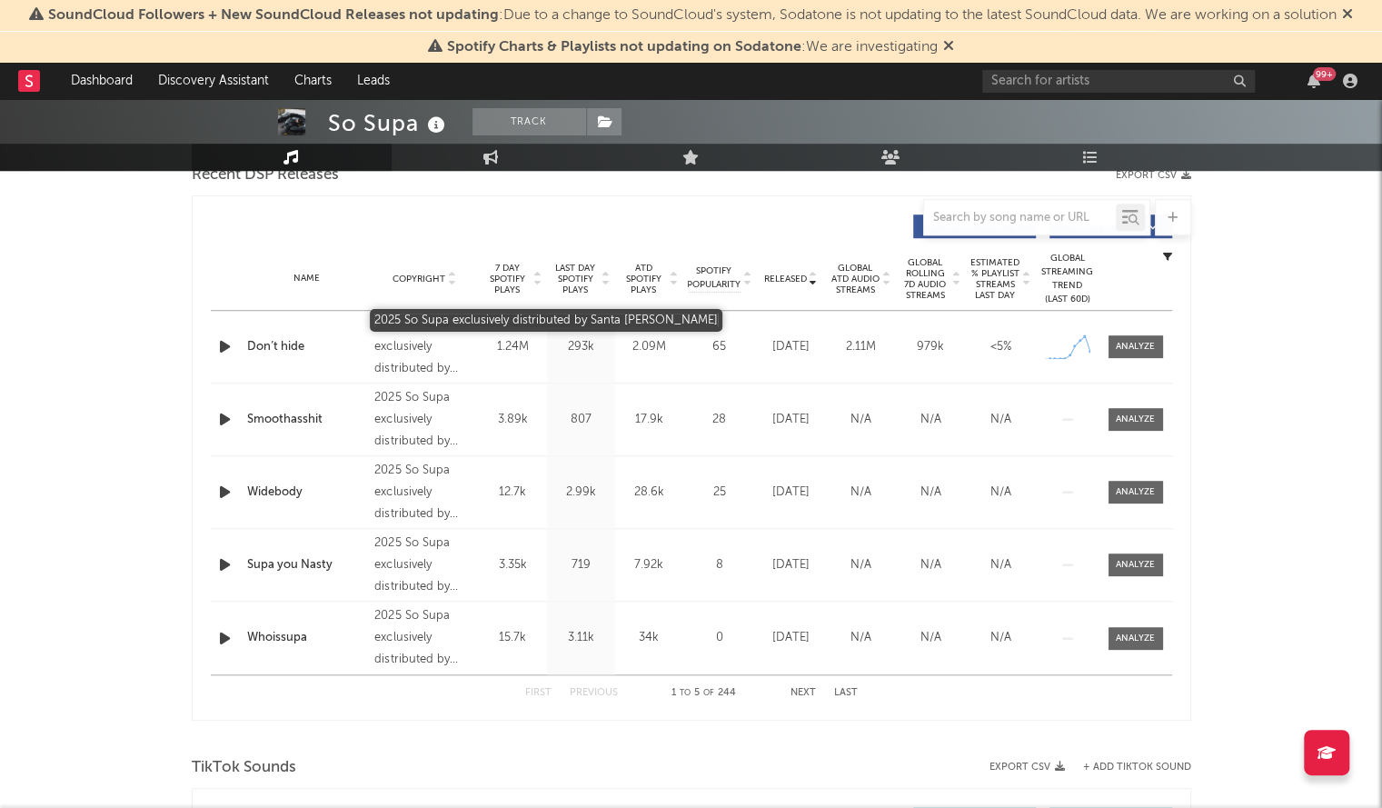
click at [427, 359] on div "2025 So Supa exclusively distributed by Santa [PERSON_NAME]" at bounding box center [423, 346] width 99 height 65
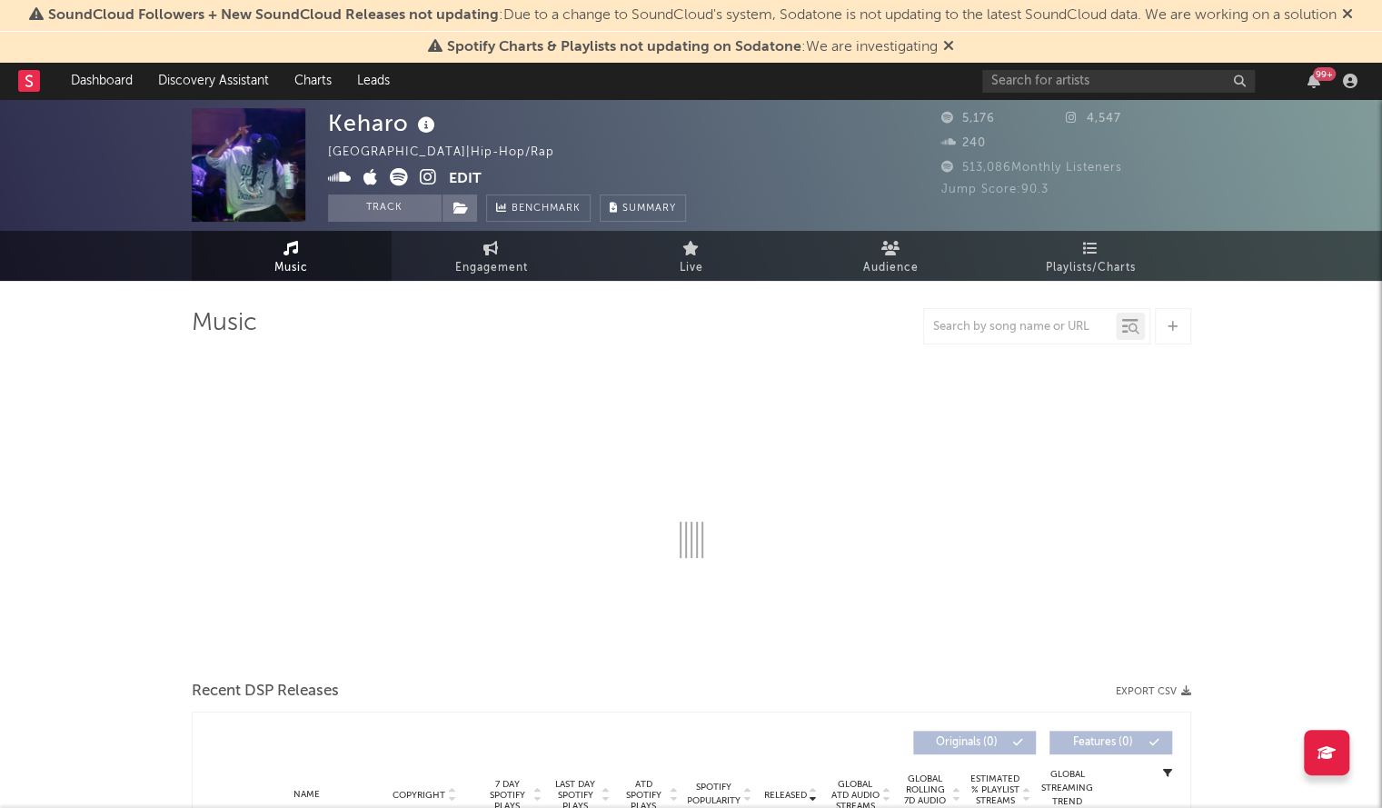
select select "6m"
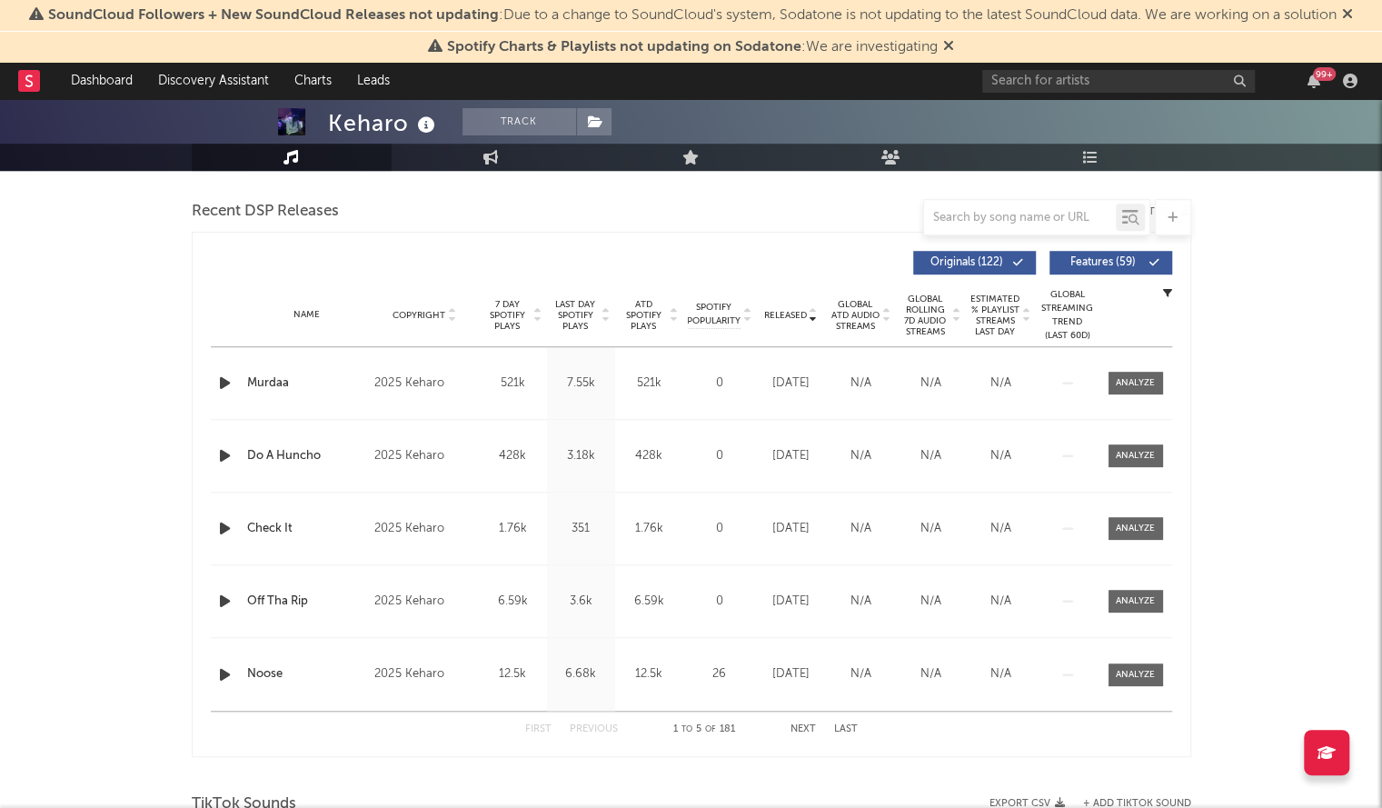
scroll to position [646, 0]
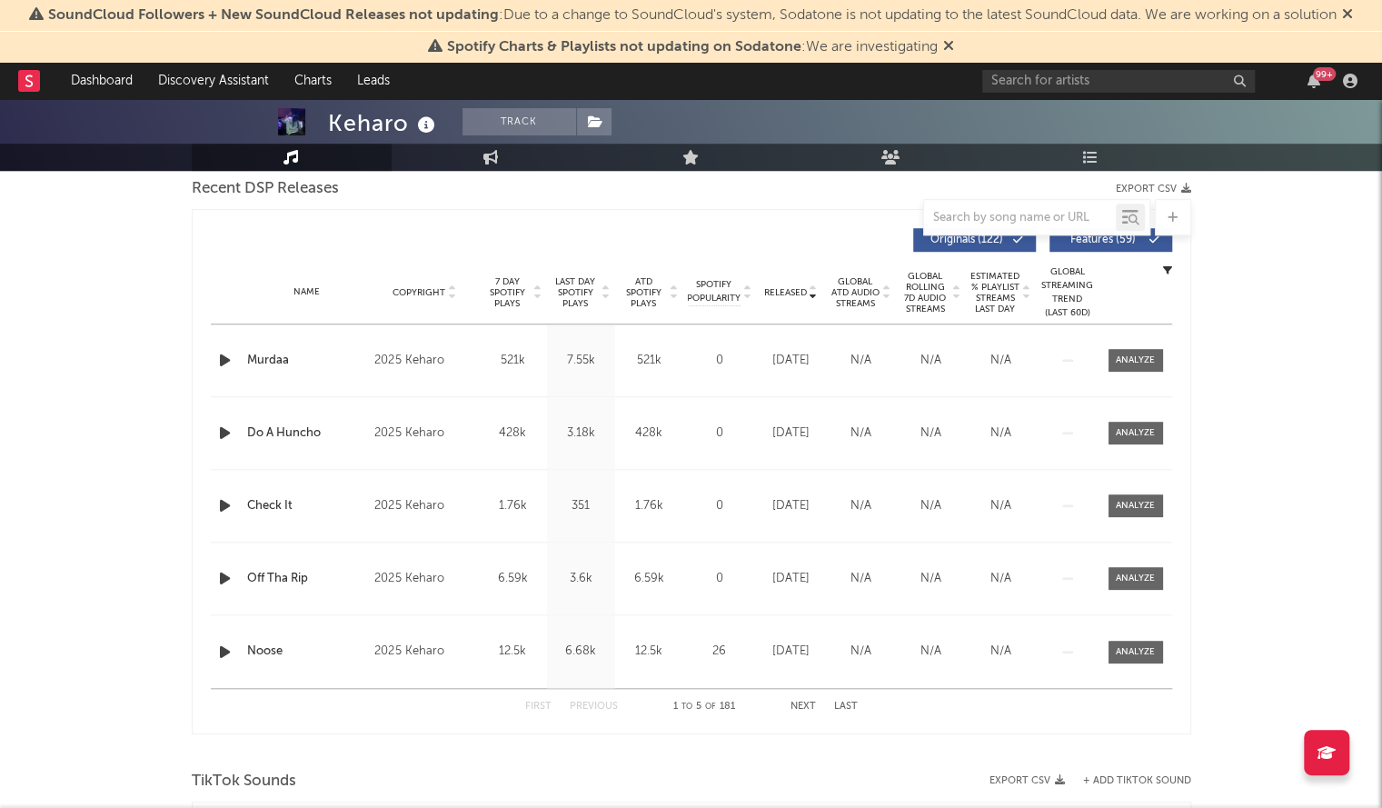
click at [358, 123] on div "Keharo" at bounding box center [384, 123] width 112 height 30
copy div "Keharo"
click at [220, 504] on icon "button" at bounding box center [224, 505] width 19 height 23
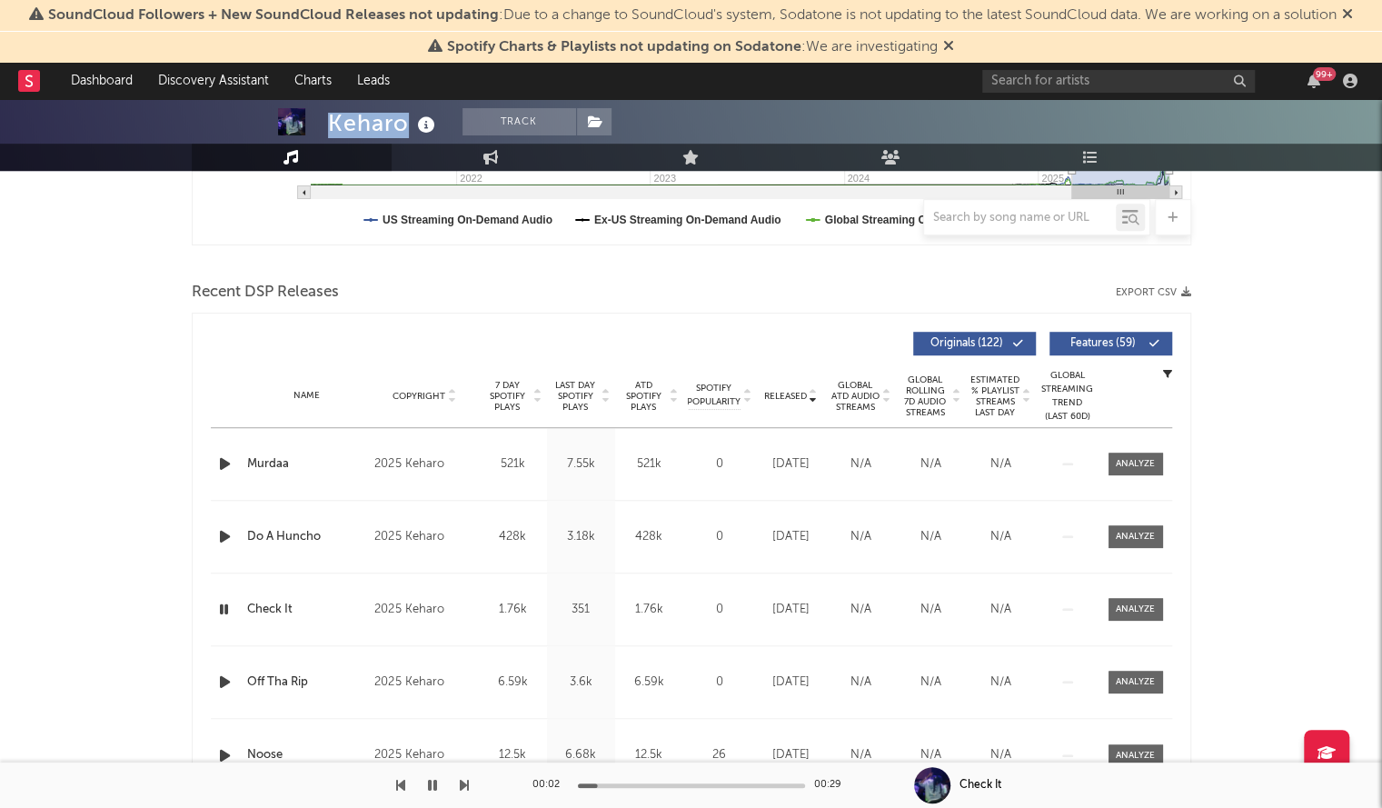
scroll to position [530, 0]
